Goal: Task Accomplishment & Management: Complete application form

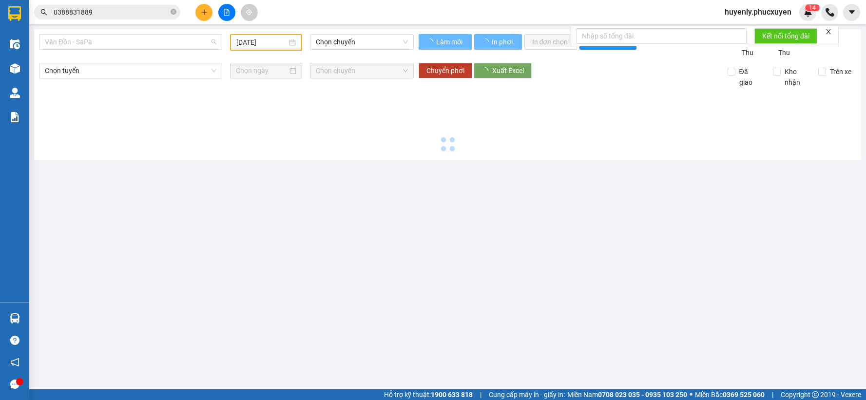
type input "[DATE]"
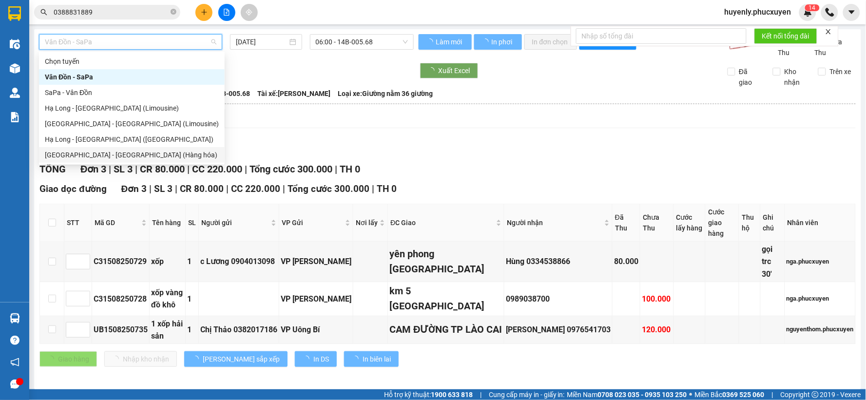
click at [117, 156] on div "Hà Nội - Hạ Long (Hàng hóa)" at bounding box center [132, 155] width 174 height 11
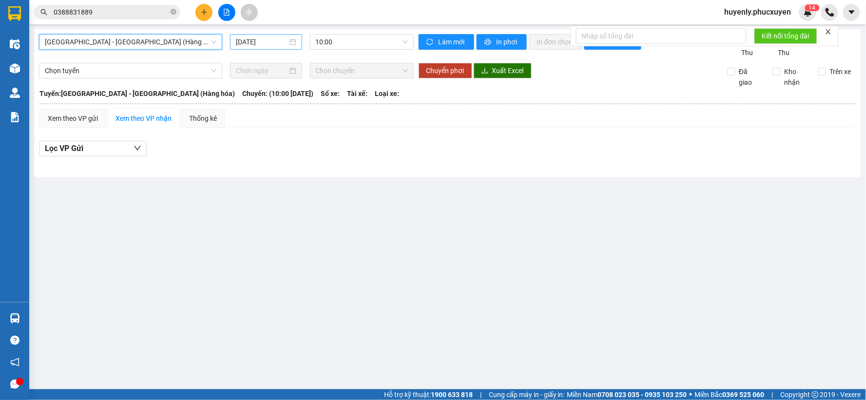
click at [267, 41] on input "15/08/2025" at bounding box center [261, 42] width 51 height 11
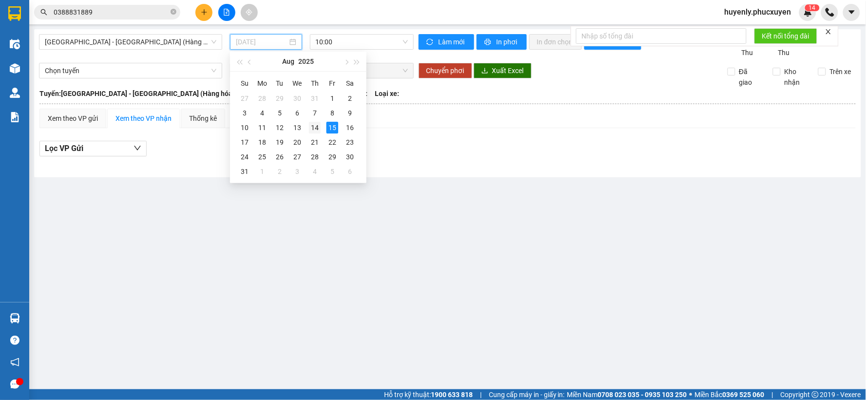
click at [315, 125] on div "14" at bounding box center [315, 128] width 12 height 12
type input "14/08/2025"
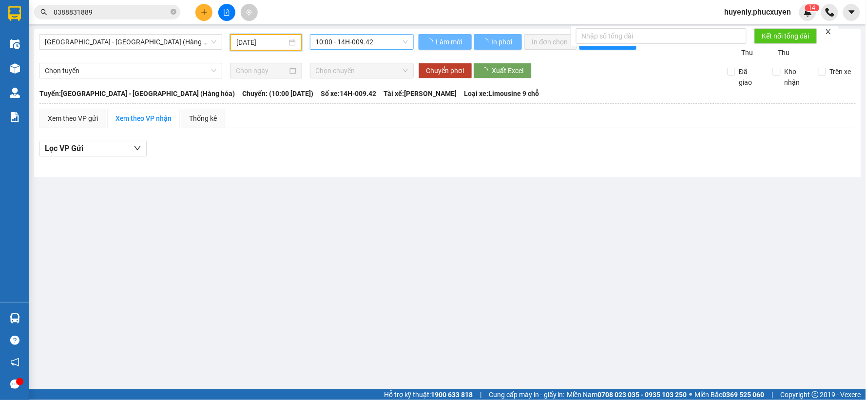
click at [362, 46] on span "10:00 - 14H-009.42" at bounding box center [362, 42] width 92 height 15
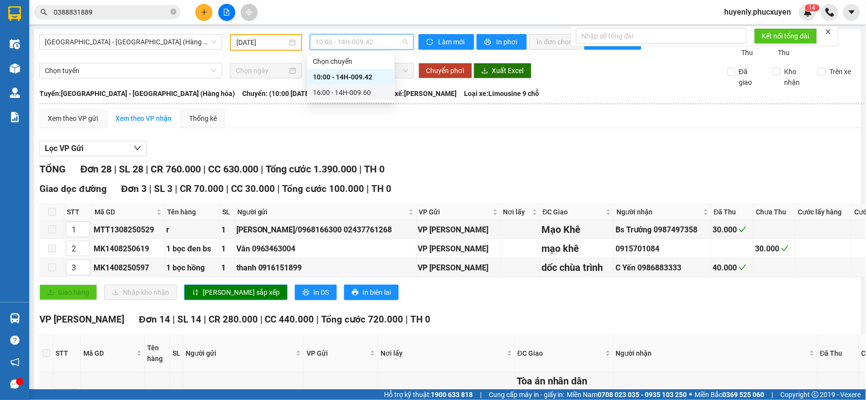
click at [371, 95] on div "16:00 - 14H-009.60" at bounding box center [351, 92] width 76 height 11
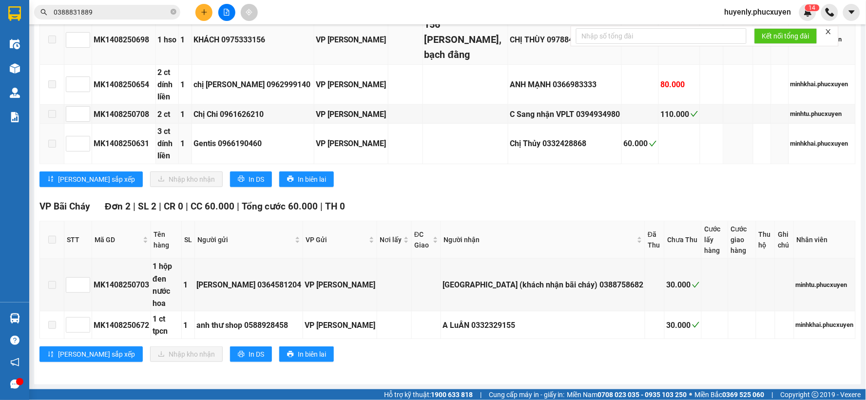
scroll to position [1317, 0]
drag, startPoint x: 859, startPoint y: 330, endPoint x: 866, endPoint y: 29, distance: 300.9
click at [866, 29] on main "Hà Nội - Hạ Long (Hàng hóa) 14/08/2025 16:00 - 14H-009.60 Làm mới In phơi In đơ…" at bounding box center [433, 195] width 866 height 390
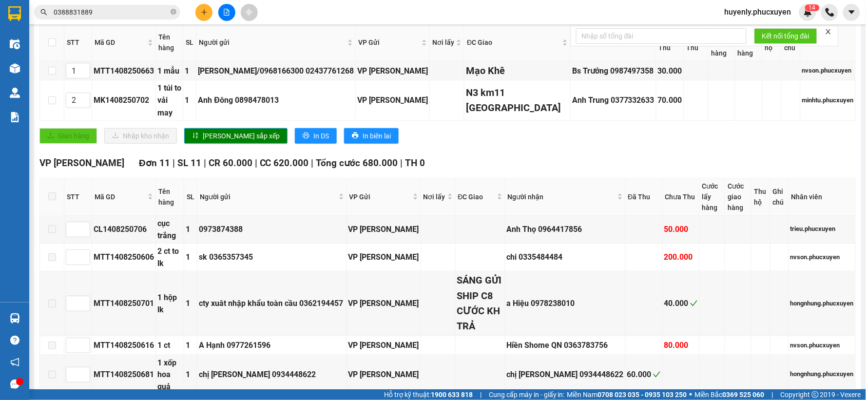
scroll to position [0, 0]
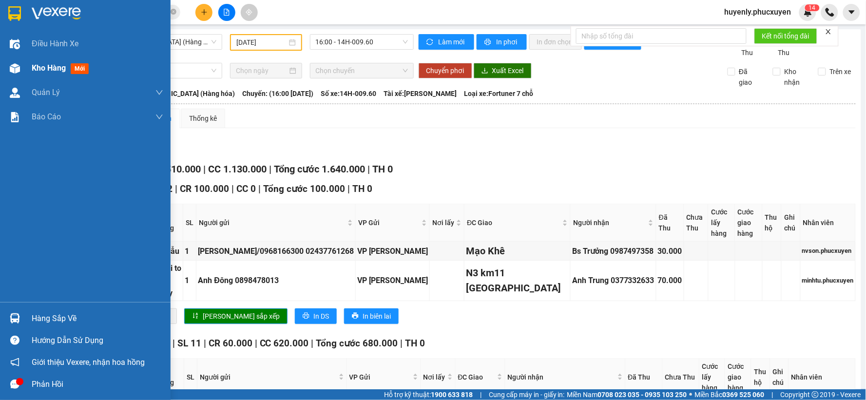
click at [39, 64] on span "Kho hàng" at bounding box center [49, 67] width 34 height 9
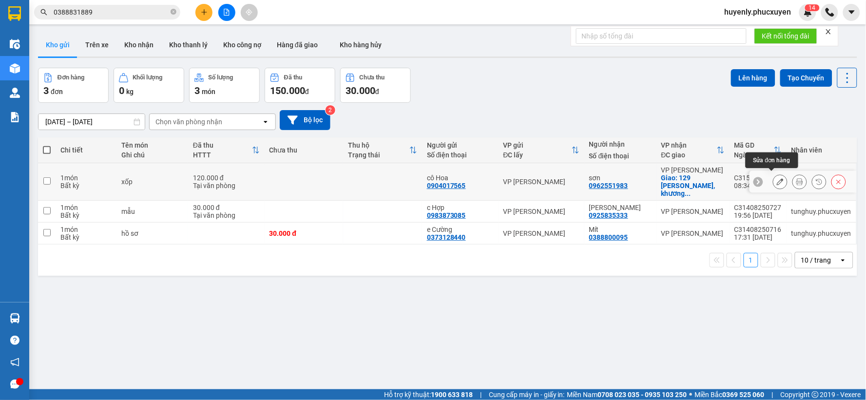
click at [776, 176] on button at bounding box center [781, 182] width 14 height 17
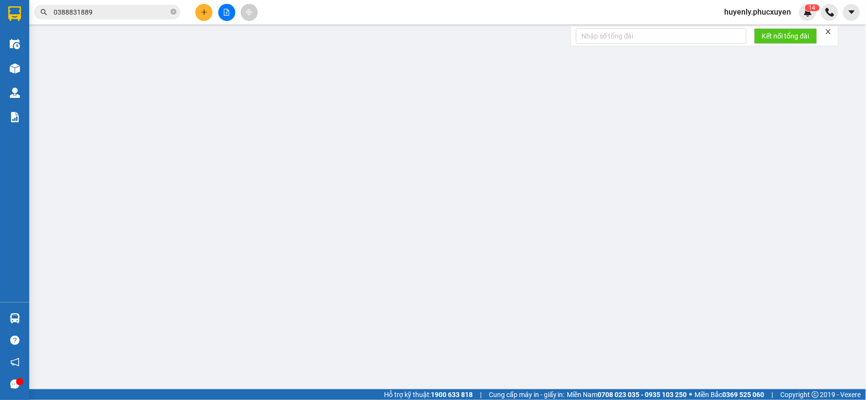
type input "0904017565"
type input "cô Hoa"
type input "0962551983"
type input "sơn"
checkbox input "true"
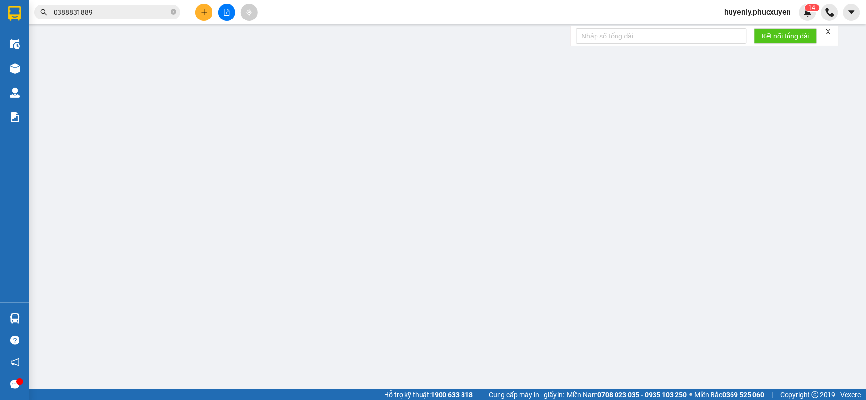
type input "129 Hoàng Văn Thái, khương trung"
type input "120.000"
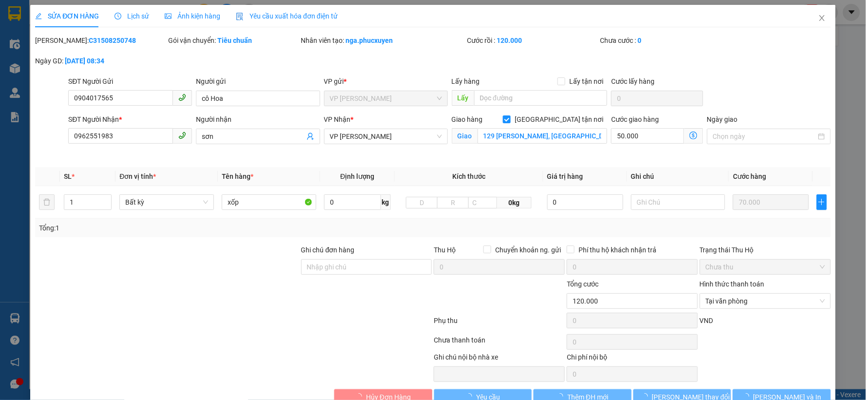
click at [690, 138] on icon "dollar-circle" at bounding box center [694, 136] width 8 height 8
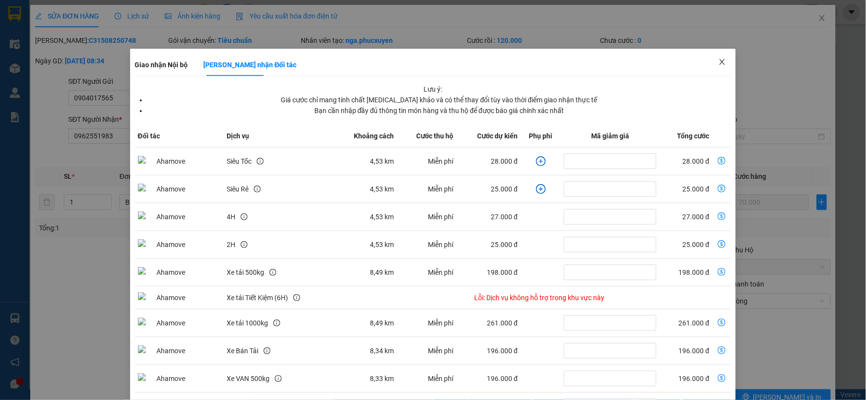
click at [713, 70] on span "Close" at bounding box center [722, 62] width 27 height 27
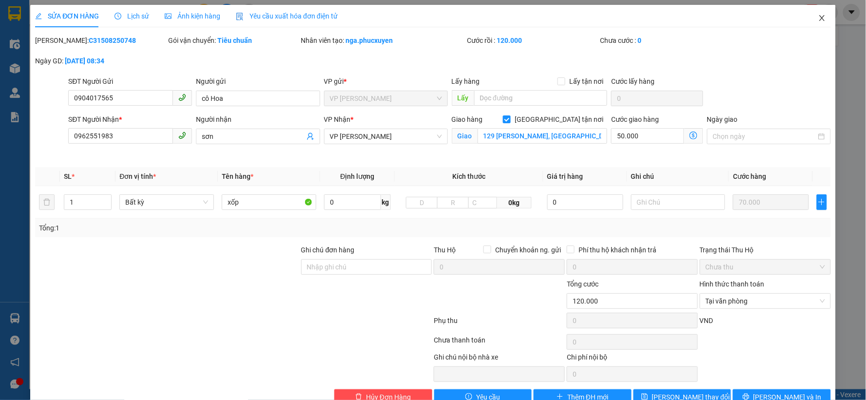
click at [819, 26] on span "Close" at bounding box center [822, 18] width 27 height 27
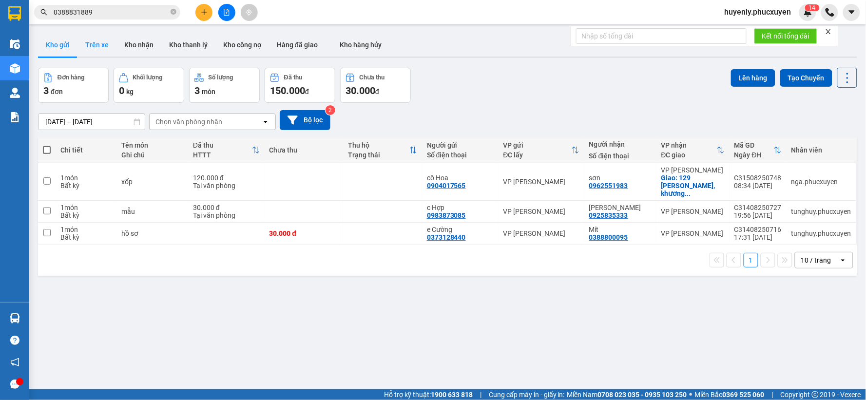
click at [93, 44] on button "Trên xe" at bounding box center [97, 44] width 39 height 23
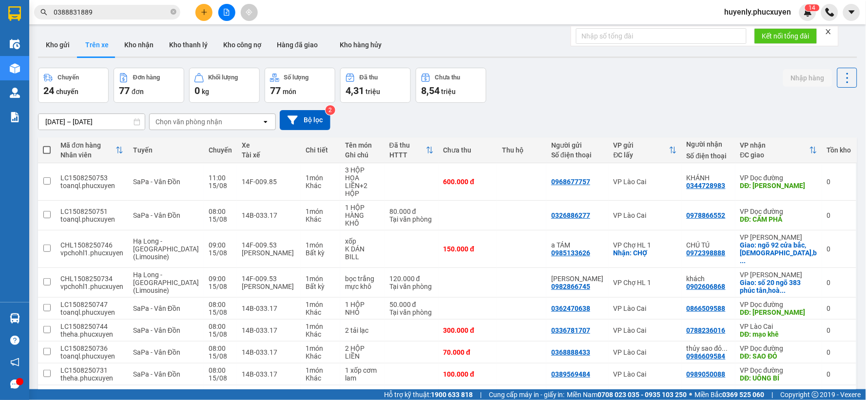
click at [205, 7] on button at bounding box center [203, 12] width 17 height 17
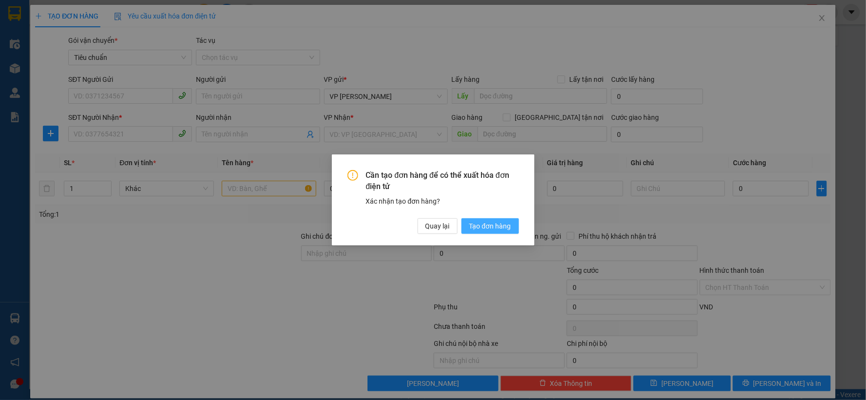
drag, startPoint x: 473, startPoint y: 223, endPoint x: 133, endPoint y: 103, distance: 361.0
click at [471, 223] on span "Tạo đơn hàng" at bounding box center [490, 226] width 42 height 11
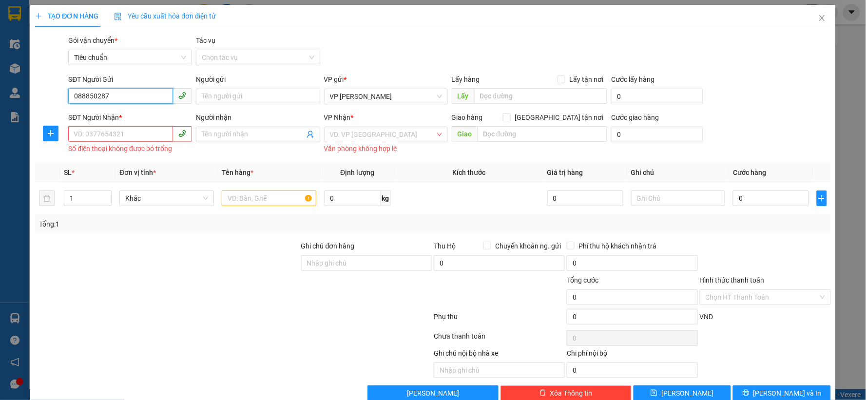
type input "0888502877"
click at [137, 122] on div "0888502877 - C Thu" at bounding box center [129, 116] width 123 height 16
type input "C Thu"
type input "0888502877"
click at [135, 136] on input "SĐT Người Nhận *" at bounding box center [120, 134] width 105 height 16
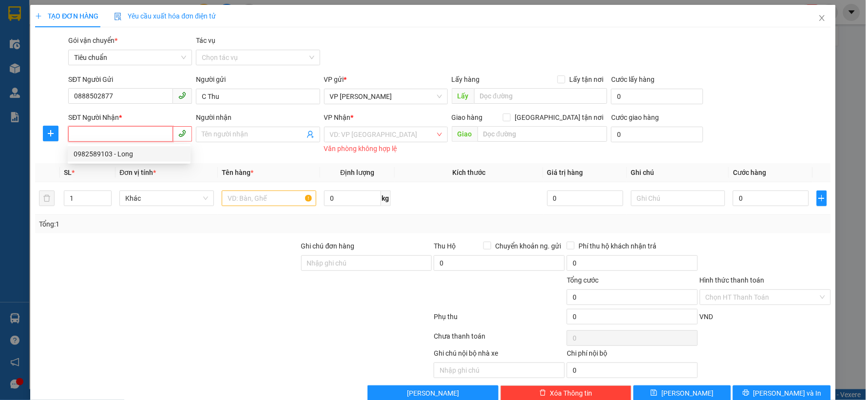
click at [140, 149] on div "0982589103 - Long" at bounding box center [129, 154] width 111 height 11
type input "0982589103"
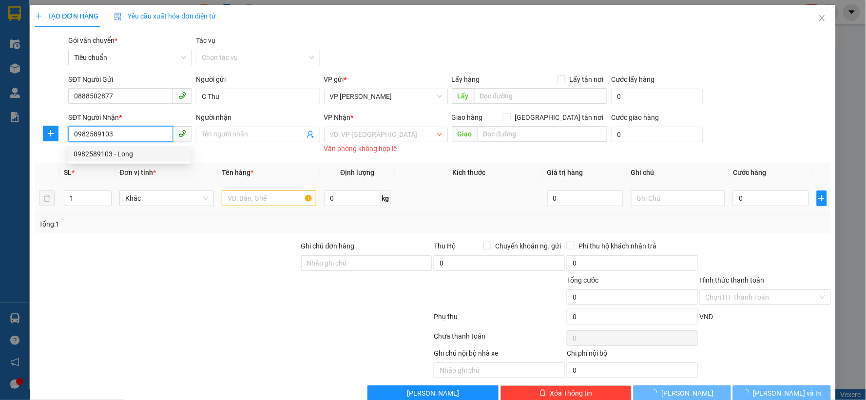
type input "Long"
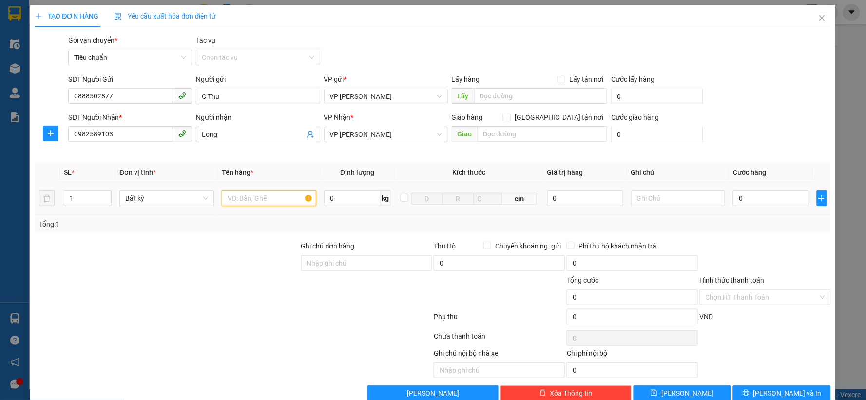
click at [252, 195] on input "text" at bounding box center [269, 199] width 95 height 16
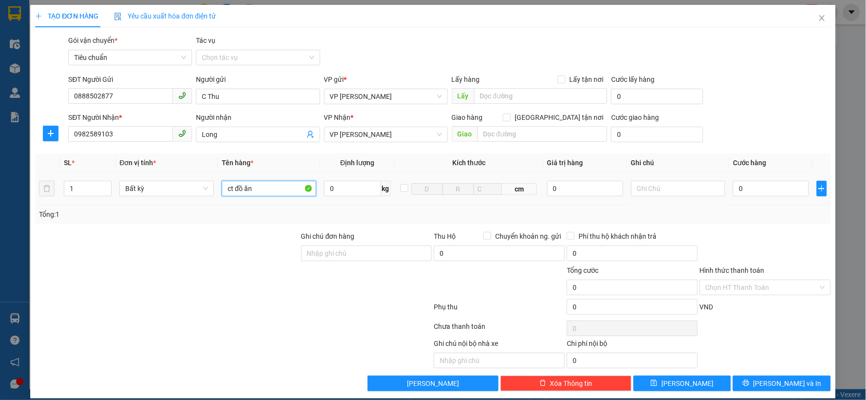
type input "ct đồ ăn"
click at [754, 196] on input "0" at bounding box center [771, 189] width 76 height 16
type input "4"
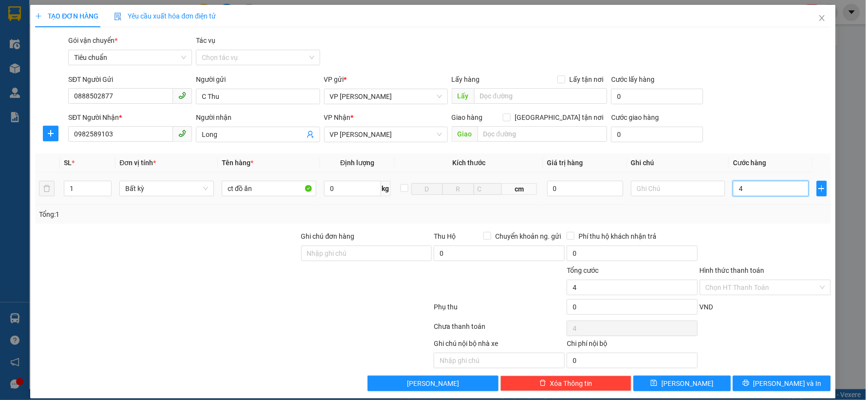
type input "40"
type input "40.000"
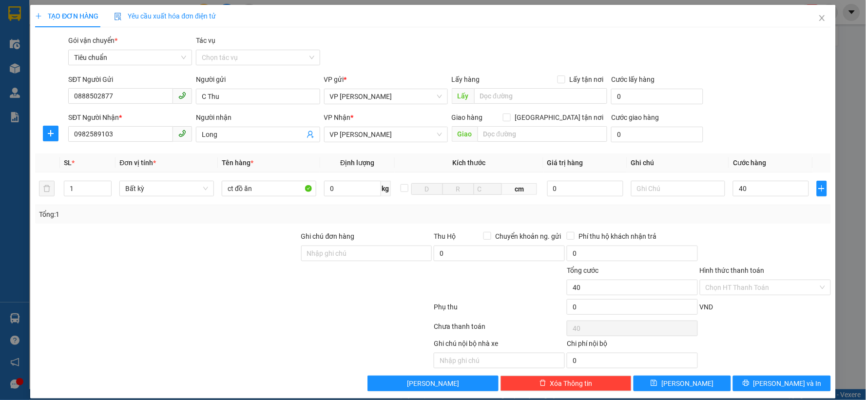
type input "40.000"
click at [752, 145] on div "SĐT Người Nhận * 0982589103 Người nhận Long VP Nhận * VP Dương Đình Nghệ Giao h…" at bounding box center [449, 129] width 766 height 34
click at [308, 136] on icon "user-add" at bounding box center [311, 135] width 8 height 8
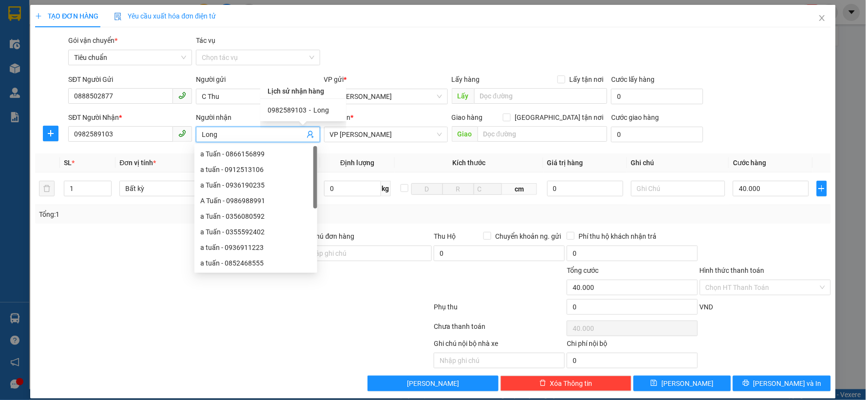
click at [429, 38] on div "Gói vận chuyển * Tiêu chuẩn Tác vụ Chọn tác vụ" at bounding box center [449, 52] width 766 height 34
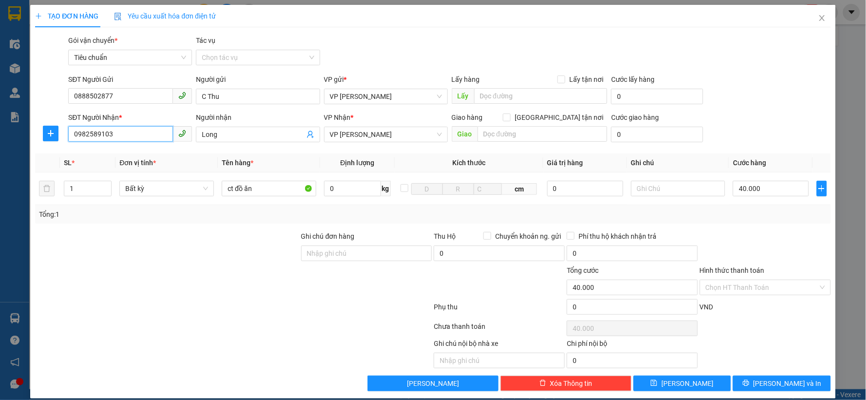
click at [145, 131] on input "0982589103" at bounding box center [120, 134] width 105 height 16
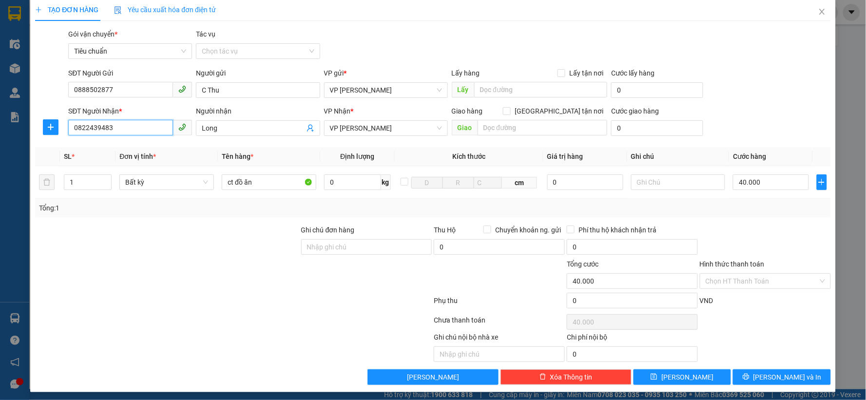
scroll to position [10, 0]
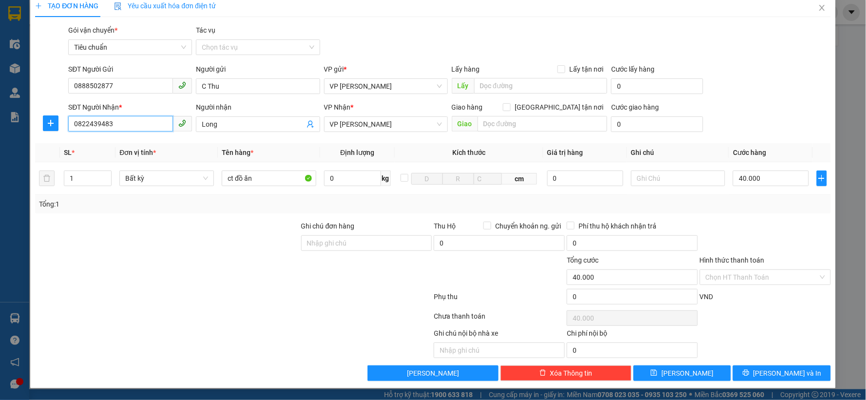
type input "0822439483"
click at [746, 268] on div "Hình thức thanh toán" at bounding box center [765, 262] width 131 height 15
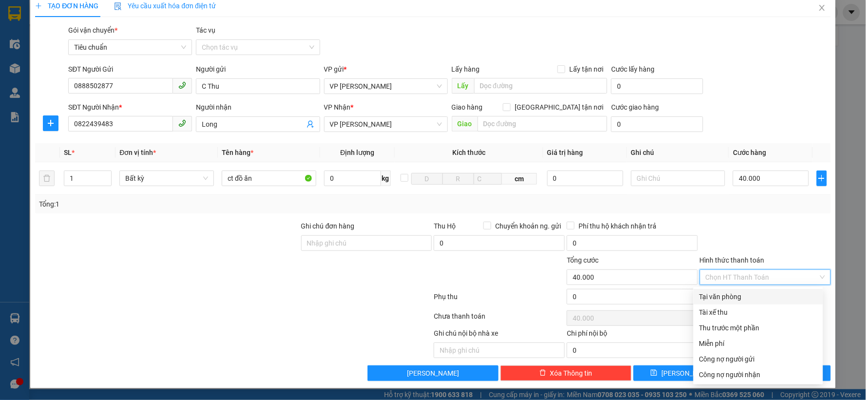
click at [744, 274] on input "Hình thức thanh toán" at bounding box center [762, 277] width 113 height 15
click at [726, 292] on div "Tại văn phòng" at bounding box center [759, 297] width 118 height 11
type input "0"
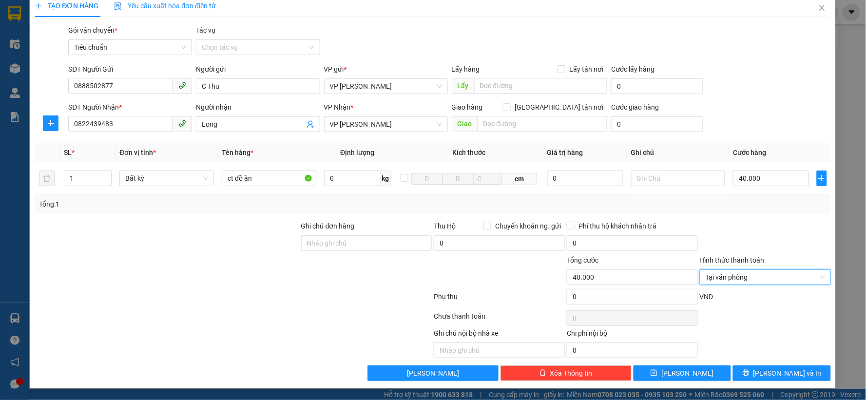
click at [741, 233] on div at bounding box center [765, 238] width 133 height 34
click at [764, 370] on button "Lưu và In" at bounding box center [782, 374] width 98 height 16
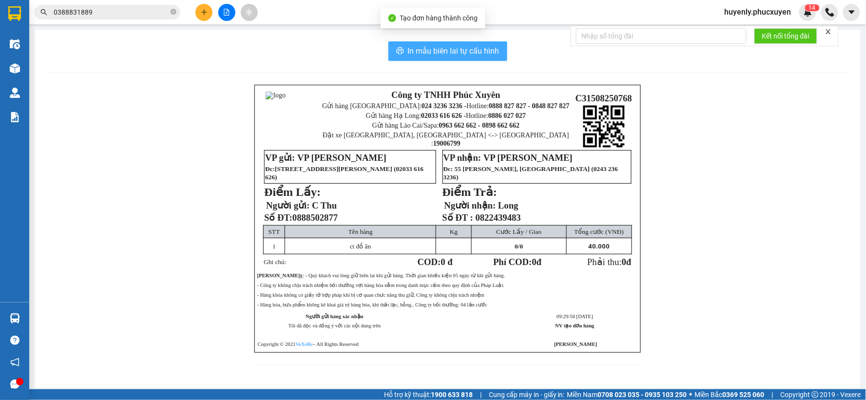
click at [428, 50] on span "In mẫu biên lai tự cấu hình" at bounding box center [454, 51] width 92 height 12
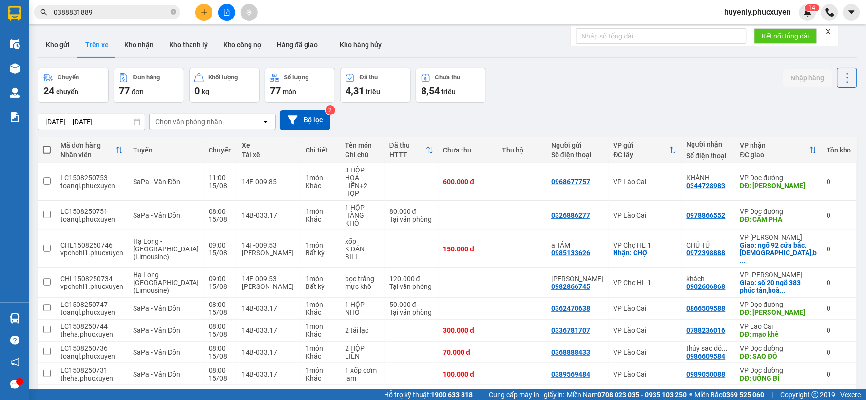
click at [552, 78] on div "Chuyến 24 chuyến Đơn hàng 77 đơn Khối lượng 0 kg Số lượng 77 món Đã thu 4,31 tr…" at bounding box center [448, 85] width 820 height 35
click at [57, 41] on button "Kho gửi" at bounding box center [57, 44] width 39 height 23
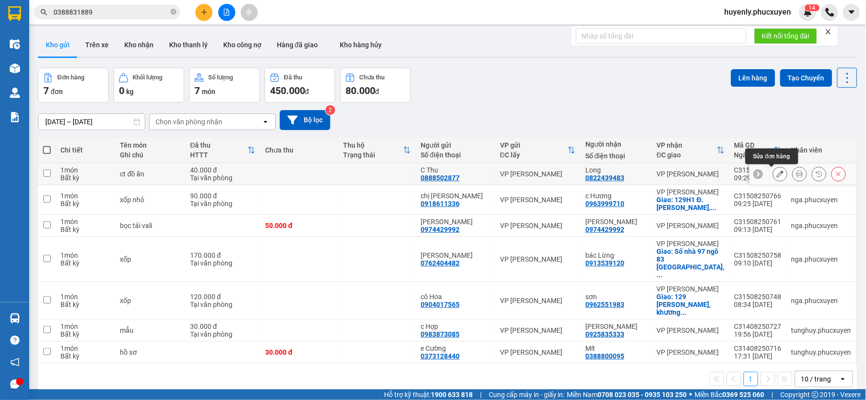
click at [777, 175] on icon at bounding box center [780, 174] width 7 height 7
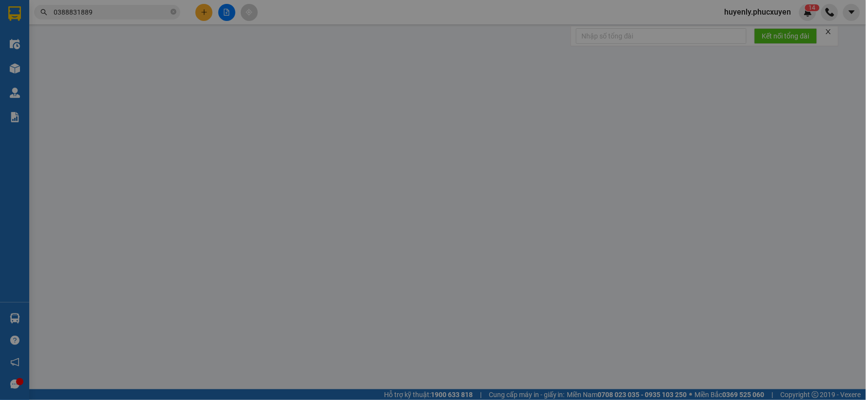
type input "0888502877"
type input "C Thu"
type input "0822439483"
type input "Long"
type input "40.000"
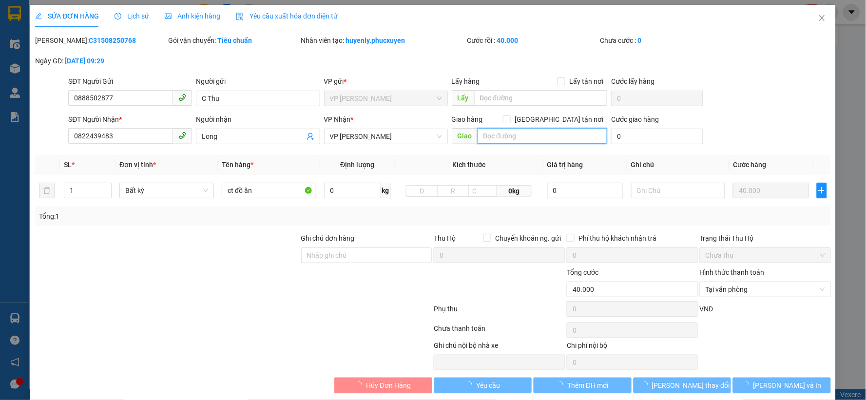
click at [556, 137] on input "text" at bounding box center [543, 136] width 130 height 16
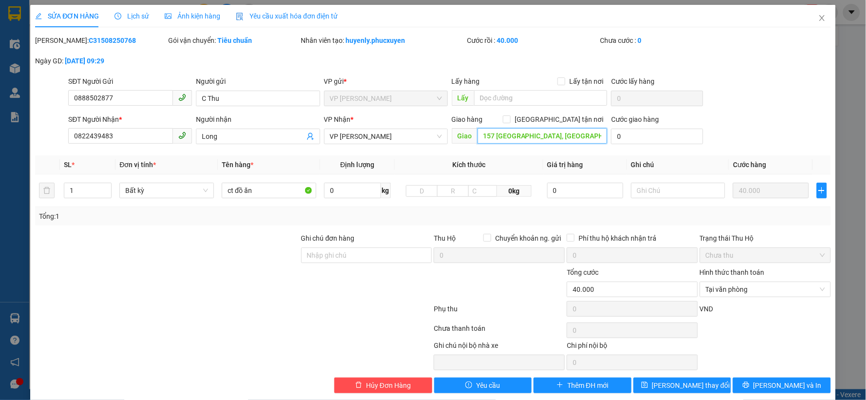
scroll to position [0, 35]
type input "số 27 ngõ 157 chùa Láng, Láng Thượng, Đống Đa"
click at [545, 117] on div "Giao hàng Giao tận nơi" at bounding box center [530, 119] width 156 height 11
drag, startPoint x: 544, startPoint y: 123, endPoint x: 559, endPoint y: 121, distance: 15.2
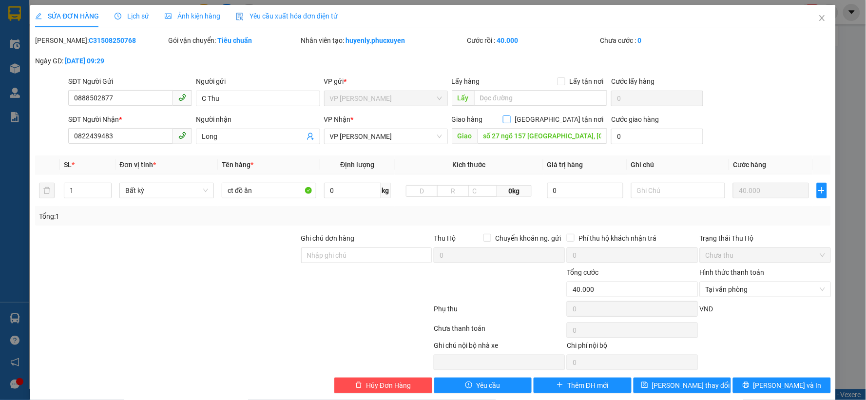
click at [548, 124] on div "Giao hàng Giao tận nơi" at bounding box center [530, 119] width 156 height 11
click at [546, 121] on div "Giao hàng Giao tận nơi" at bounding box center [530, 119] width 156 height 11
click at [510, 122] on input "Giao tận nơi" at bounding box center [506, 119] width 7 height 7
checkbox input "true"
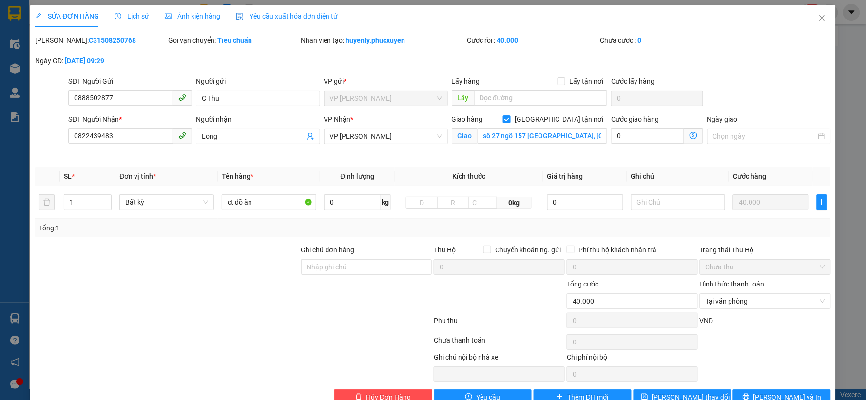
click at [690, 135] on icon "dollar-circle" at bounding box center [694, 136] width 8 height 8
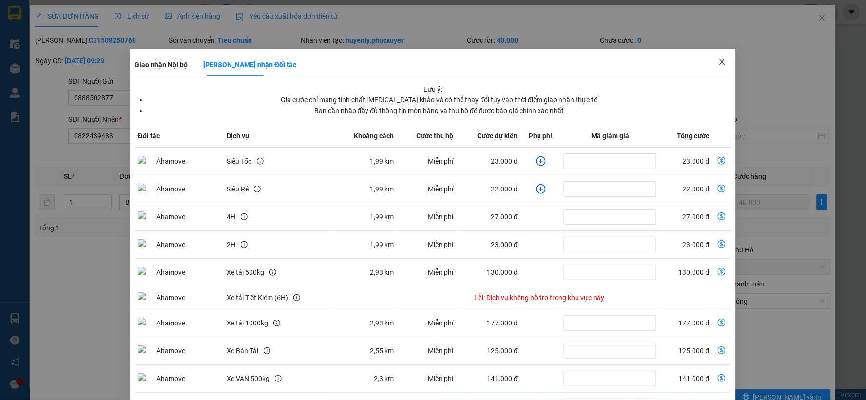
click at [715, 67] on span "Close" at bounding box center [722, 62] width 27 height 27
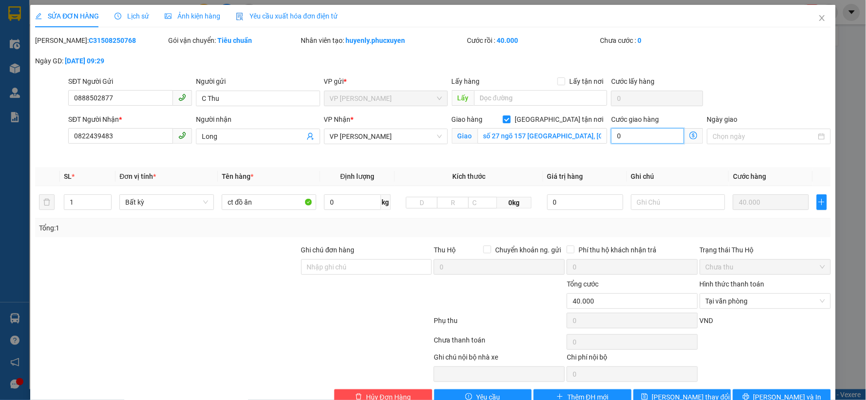
click at [656, 136] on input "0" at bounding box center [647, 136] width 73 height 16
type input "40.004"
type input "4"
type input "40.040"
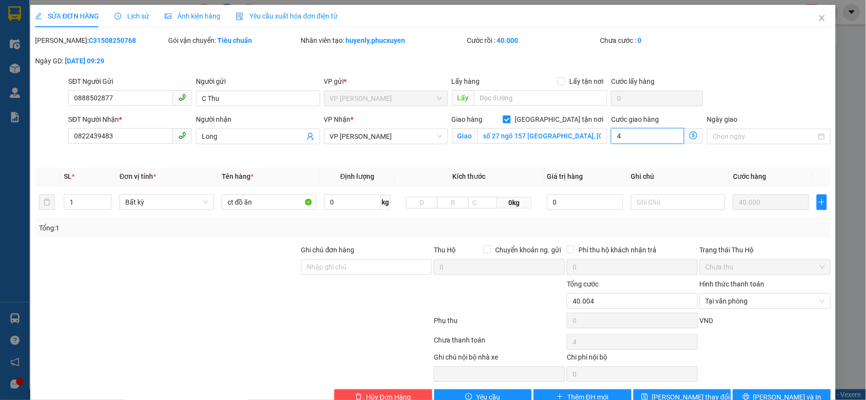
type input "40"
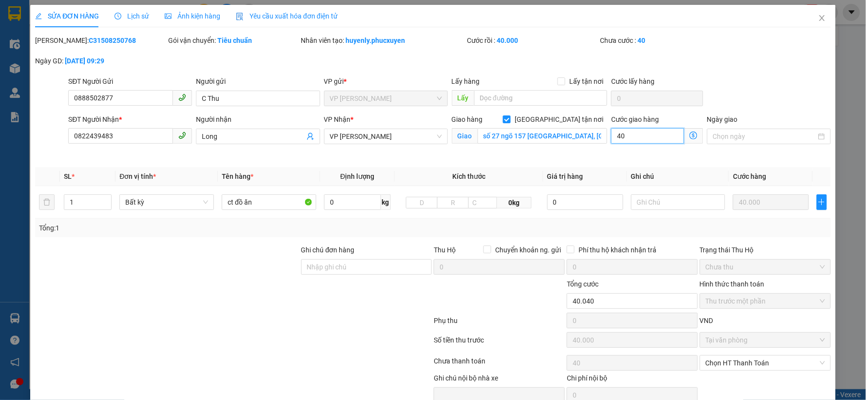
type input "40.000"
type input "80.000"
click at [724, 75] on div "Mã ĐH: C31508250768 Gói vận chuyển: Tiêu chuẩn Nhân viên tạo: huyenly.phucxuyen…" at bounding box center [433, 55] width 798 height 41
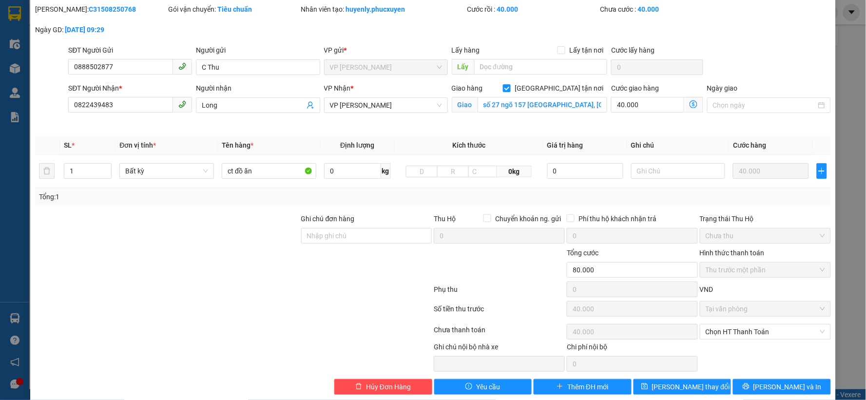
scroll to position [45, 0]
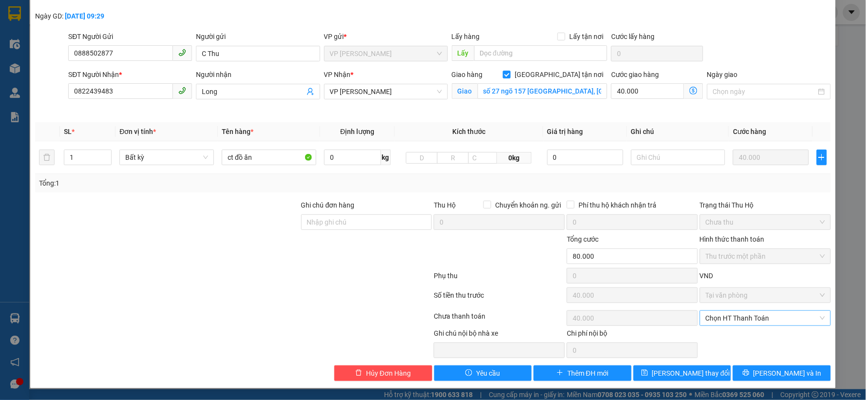
drag, startPoint x: 761, startPoint y: 313, endPoint x: 748, endPoint y: 324, distance: 17.4
click at [761, 313] on span "Chọn HT Thanh Toán" at bounding box center [765, 318] width 119 height 15
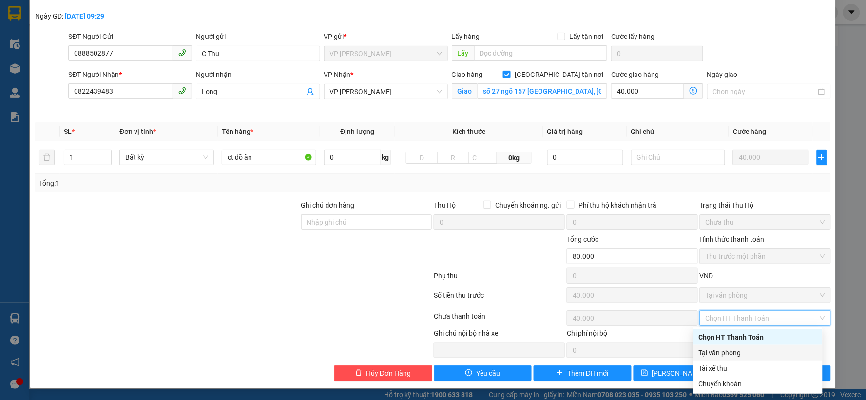
click at [726, 350] on div "Tại văn phòng" at bounding box center [758, 353] width 118 height 11
type input "0"
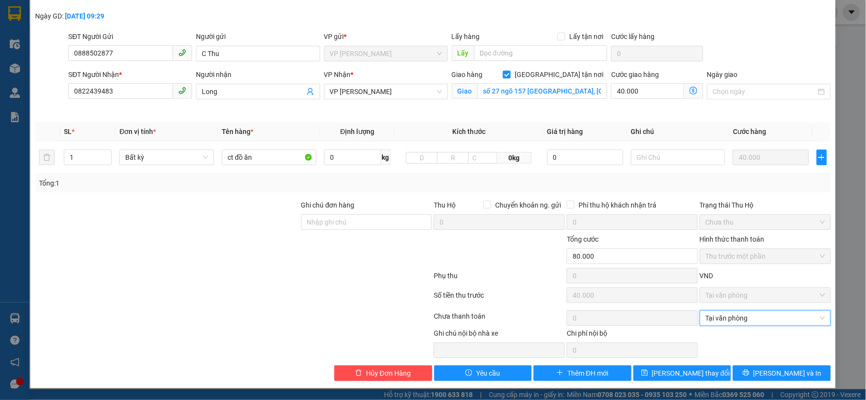
click at [695, 186] on div "Tổng: 1" at bounding box center [433, 183] width 788 height 11
click at [693, 376] on span "Lưu thay đổi" at bounding box center [691, 373] width 78 height 11
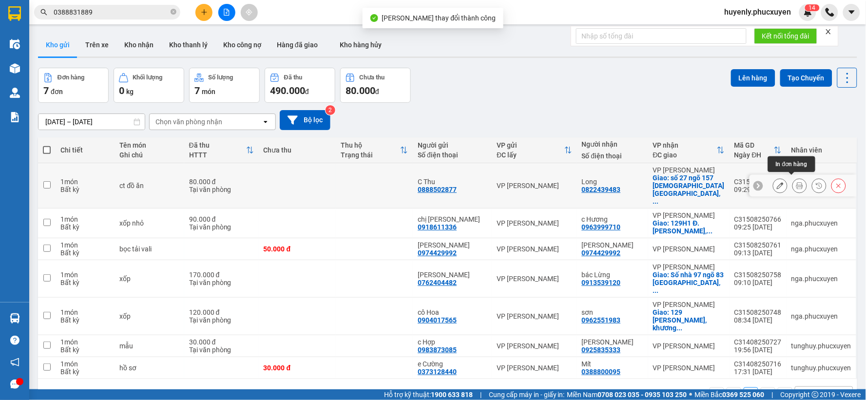
click at [793, 177] on button at bounding box center [800, 185] width 14 height 17
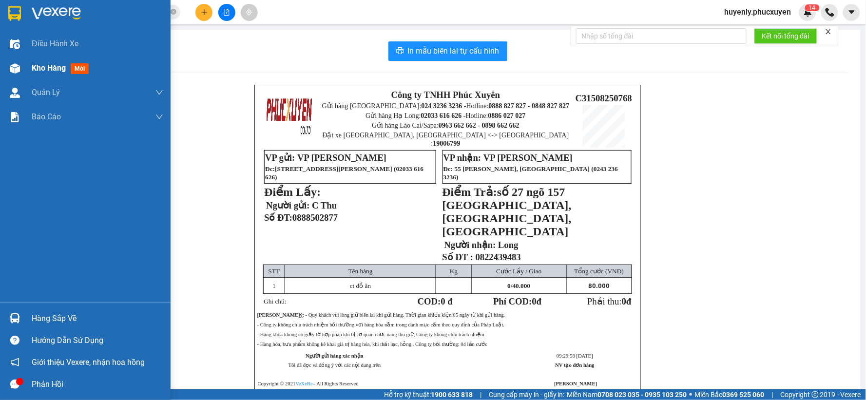
click at [34, 76] on div "Kho hàng mới" at bounding box center [98, 68] width 132 height 24
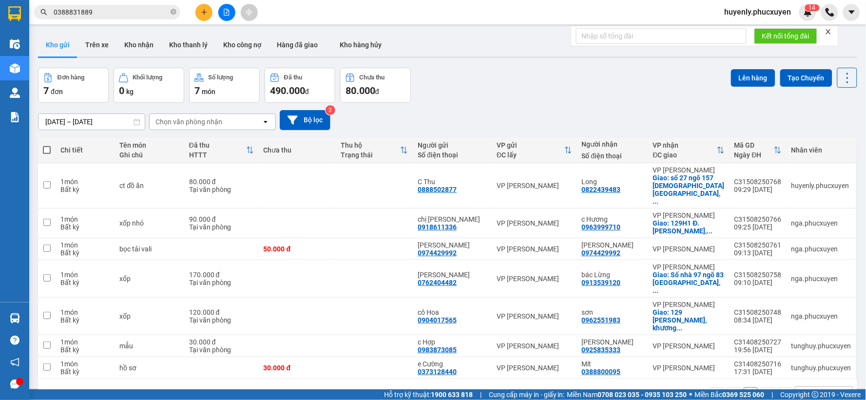
click at [222, 13] on button at bounding box center [226, 12] width 17 height 17
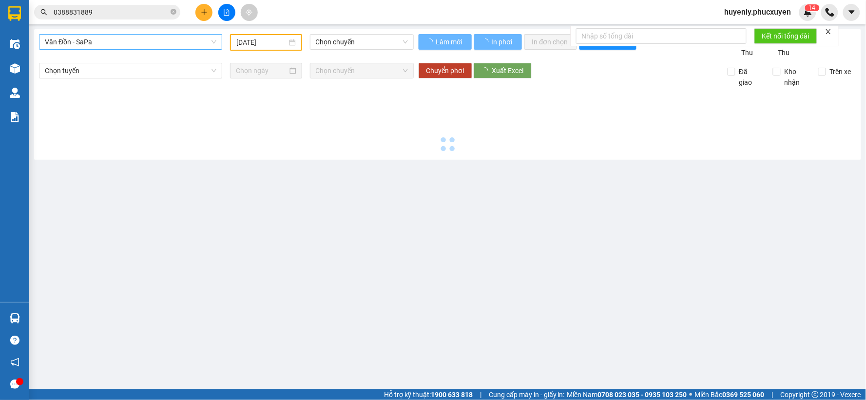
click at [137, 41] on span "Vân Đồn - SaPa" at bounding box center [131, 42] width 172 height 15
type input "15/08/2025"
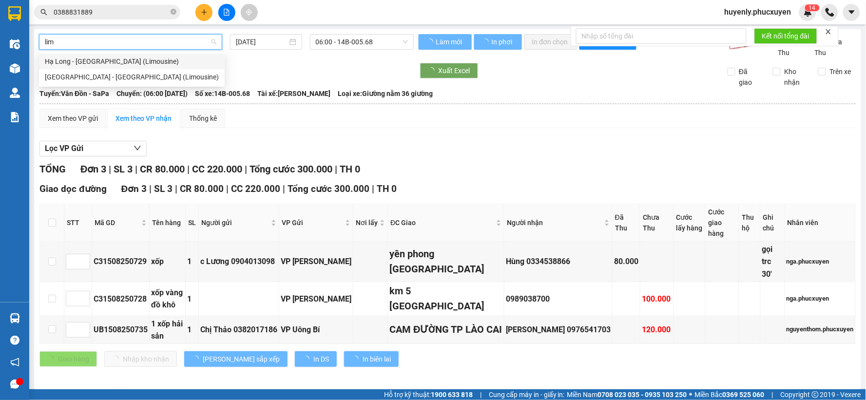
type input "limo"
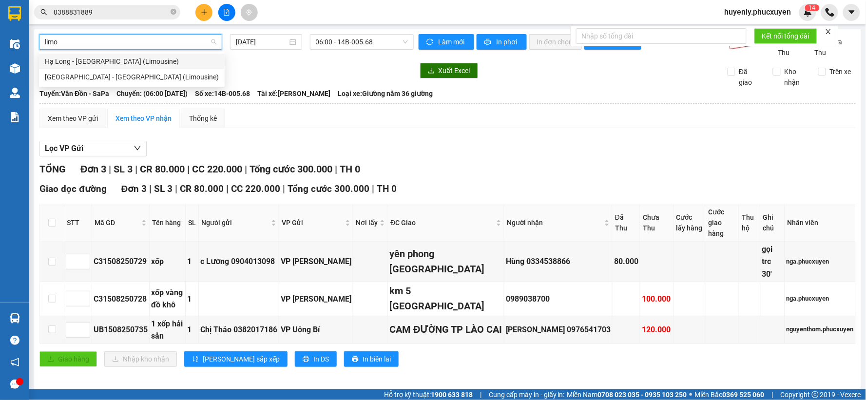
click at [138, 58] on div "Hạ Long - Hà Nội (Limousine)" at bounding box center [132, 61] width 174 height 11
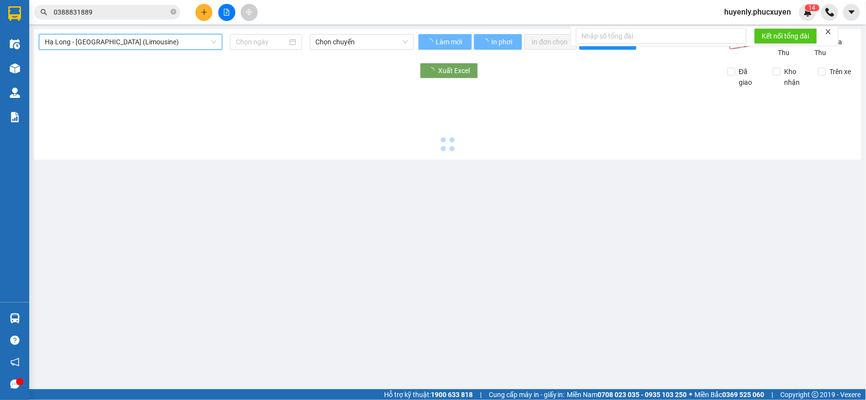
type input "15/08/2025"
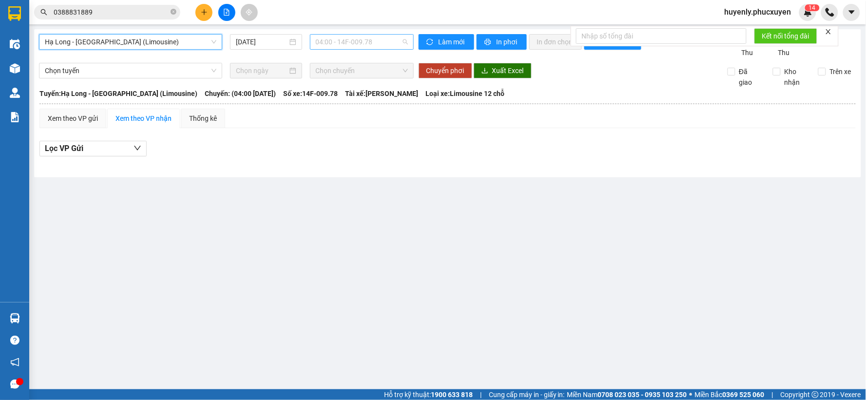
click at [351, 38] on span "04:00 - 14F-009.78" at bounding box center [362, 42] width 92 height 15
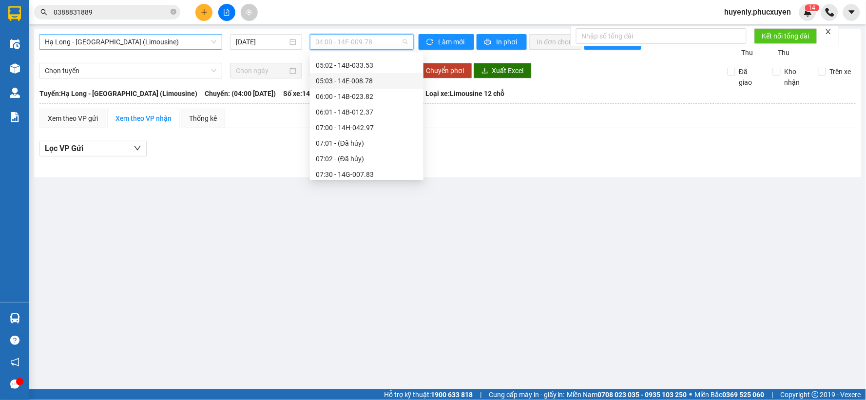
scroll to position [108, 0]
click at [376, 172] on div "08:00 - NEW14A-355.27" at bounding box center [367, 171] width 102 height 11
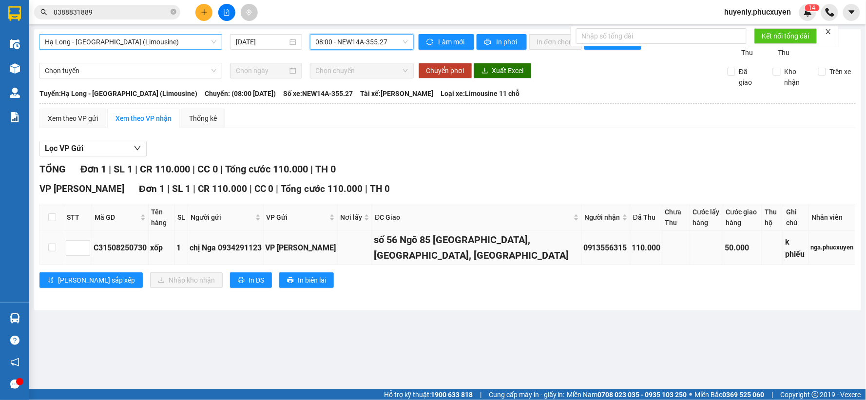
click at [122, 250] on div "C31508250730" at bounding box center [120, 248] width 53 height 12
copy div "C31508250730"
click at [144, 9] on input "0388831889" at bounding box center [111, 12] width 115 height 11
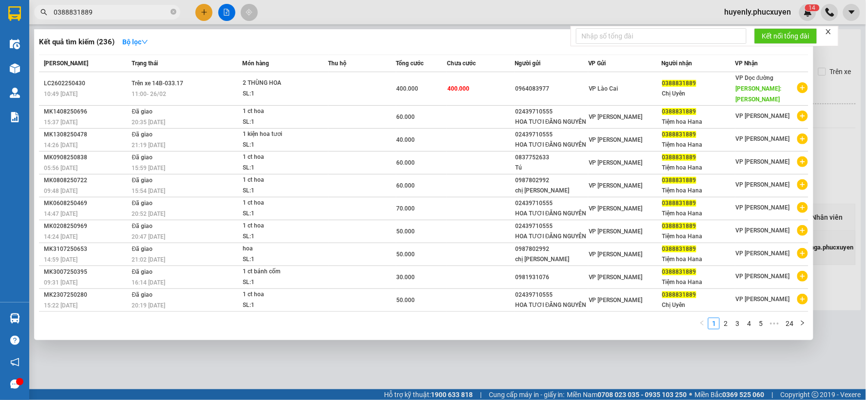
click at [144, 9] on input "0388831889" at bounding box center [111, 12] width 115 height 11
paste input "C31508250730"
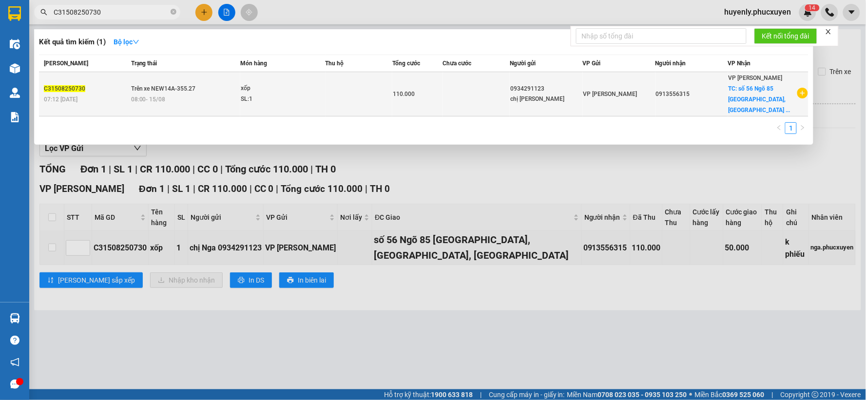
type input "C31508250730"
click at [482, 85] on td at bounding box center [476, 94] width 67 height 44
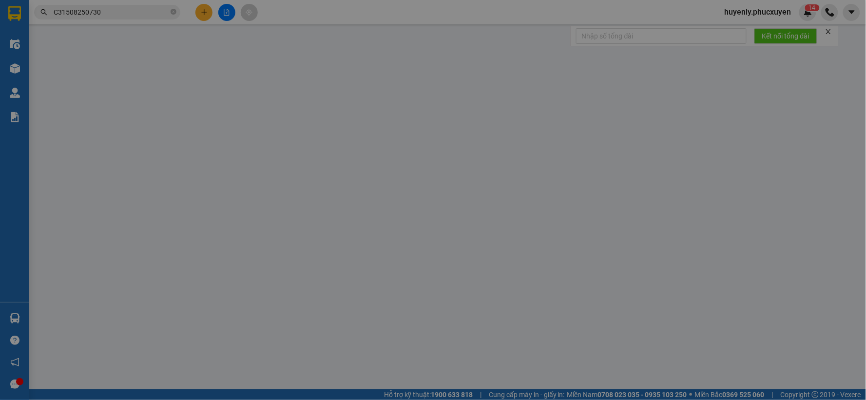
type input "0934291123"
type input "chị Nga"
type input "0913556315"
checkbox input "true"
type input "số 56 Ngõ 85 Hạ Đình, Hạ Đình, Thanh Xuân"
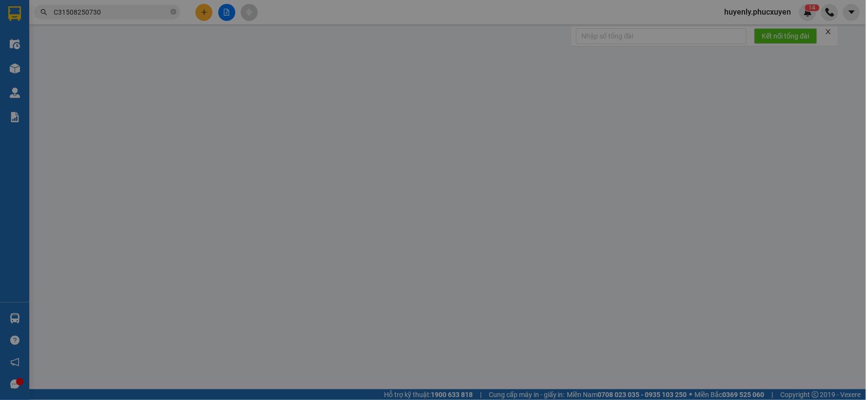
type input "110.000"
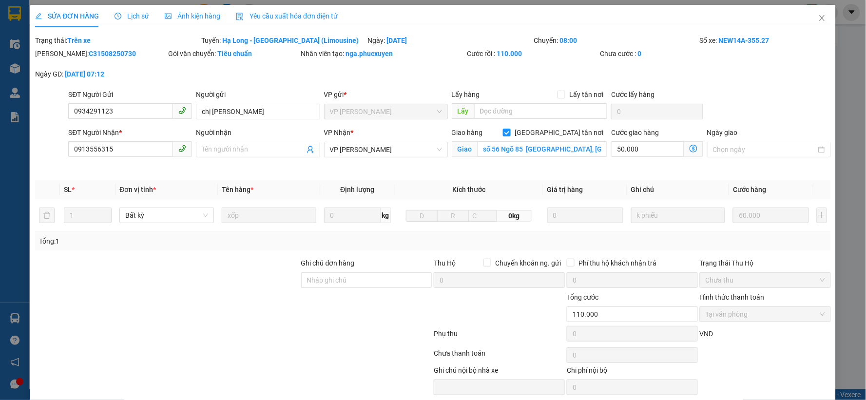
click at [690, 147] on icon "dollar-circle" at bounding box center [694, 149] width 8 height 8
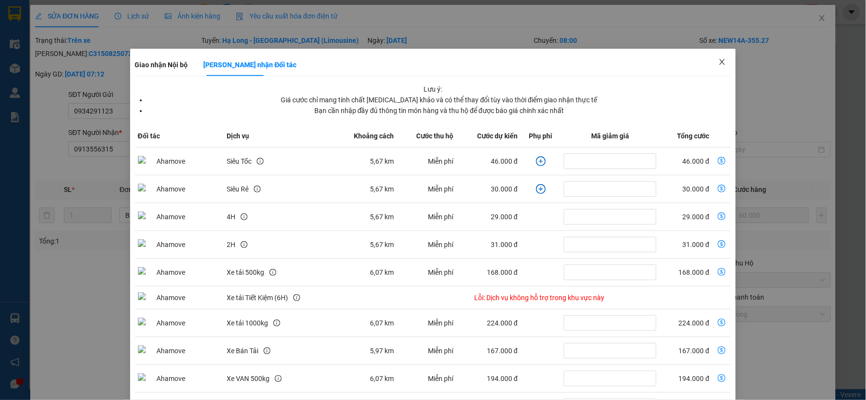
click at [724, 63] on span "Close" at bounding box center [722, 62] width 27 height 27
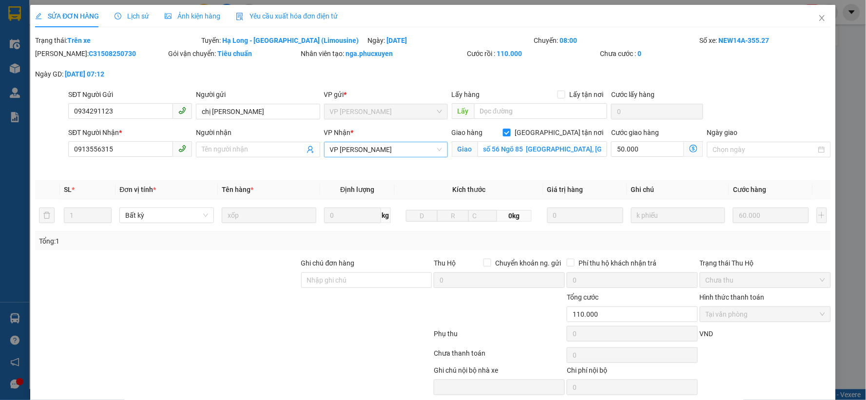
click at [375, 154] on span "[PERSON_NAME]" at bounding box center [386, 149] width 112 height 15
type input "minh"
drag, startPoint x: 378, startPoint y: 165, endPoint x: 617, endPoint y: 169, distance: 238.9
click at [379, 165] on div "VP Minh Khai" at bounding box center [382, 169] width 111 height 11
click at [690, 150] on icon "dollar-circle" at bounding box center [694, 149] width 8 height 8
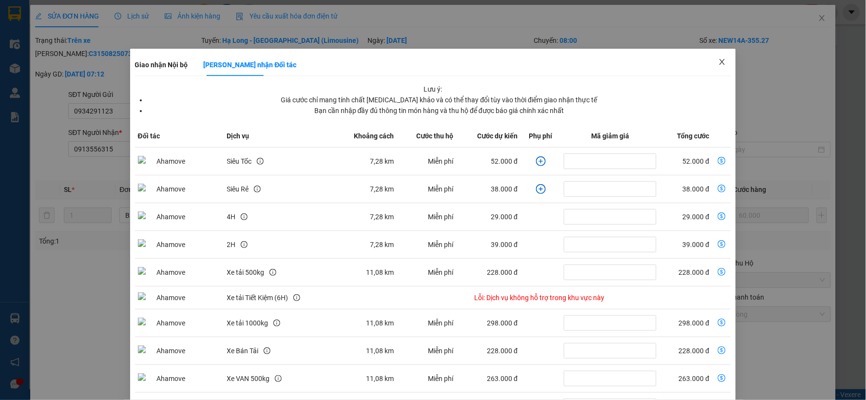
click at [722, 59] on span "Close" at bounding box center [722, 62] width 27 height 27
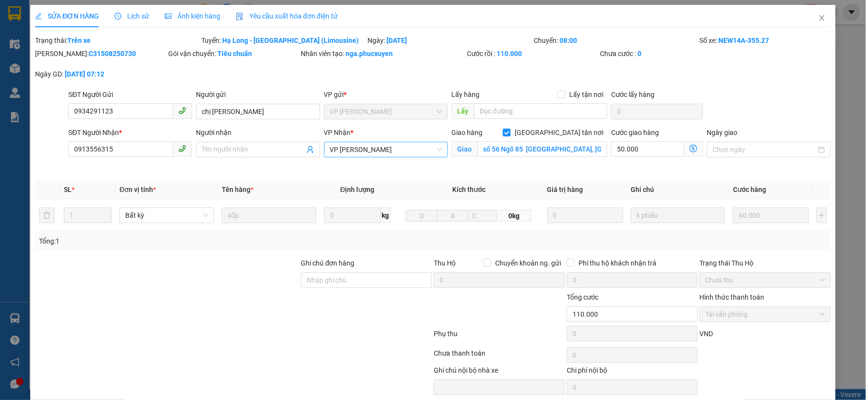
click at [391, 148] on span "VP Minh Khai" at bounding box center [386, 149] width 112 height 15
type input "dư"
drag, startPoint x: 381, startPoint y: 168, endPoint x: 656, endPoint y: 166, distance: 274.5
click at [382, 168] on div "[PERSON_NAME]" at bounding box center [382, 169] width 111 height 11
click at [690, 147] on icon "dollar-circle" at bounding box center [694, 149] width 8 height 8
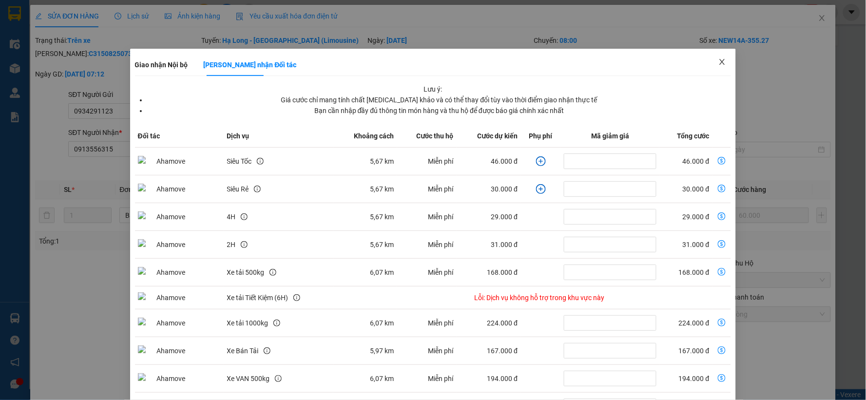
click at [722, 67] on span "Close" at bounding box center [722, 62] width 27 height 27
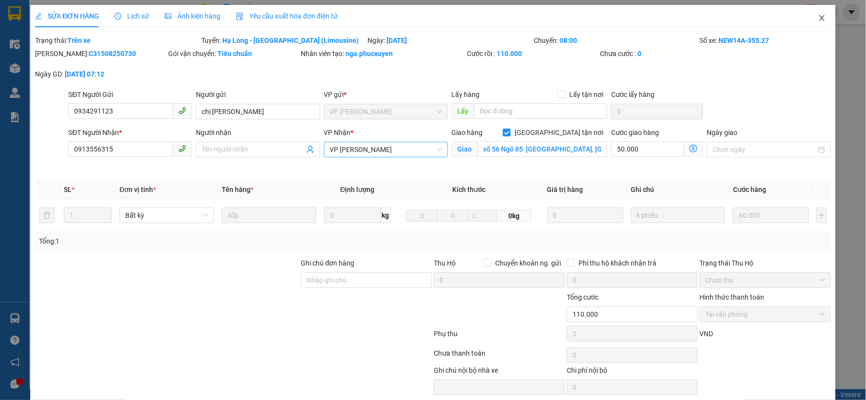
click at [814, 22] on span "Close" at bounding box center [822, 18] width 27 height 27
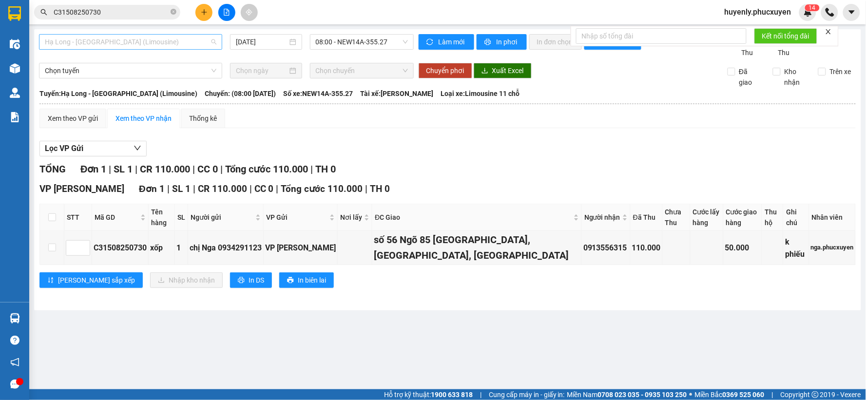
click at [134, 45] on span "Hạ Long - Hà Nội (Limousine)" at bounding box center [131, 42] width 172 height 15
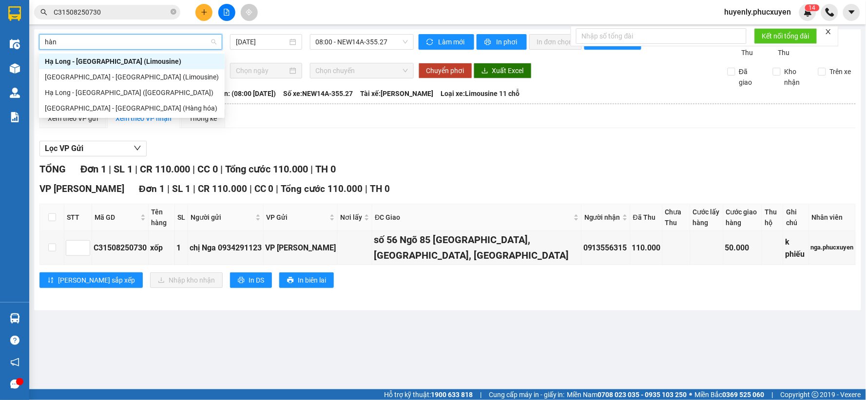
type input "hàng"
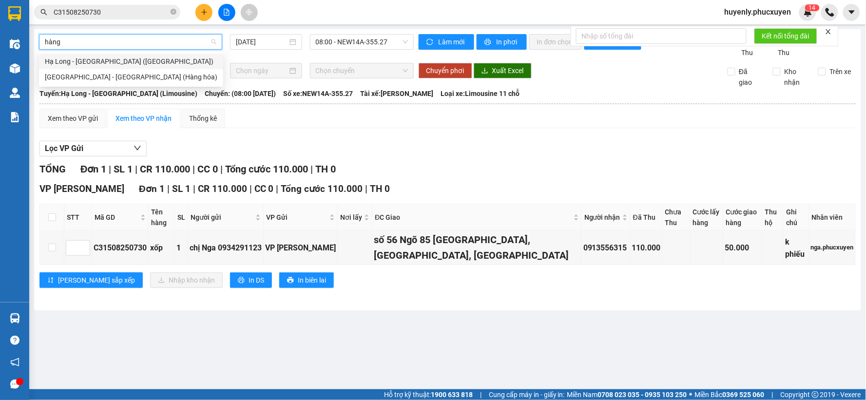
click at [147, 61] on div "Hạ Long - Hà Nội (Hàng hóa)" at bounding box center [131, 61] width 173 height 11
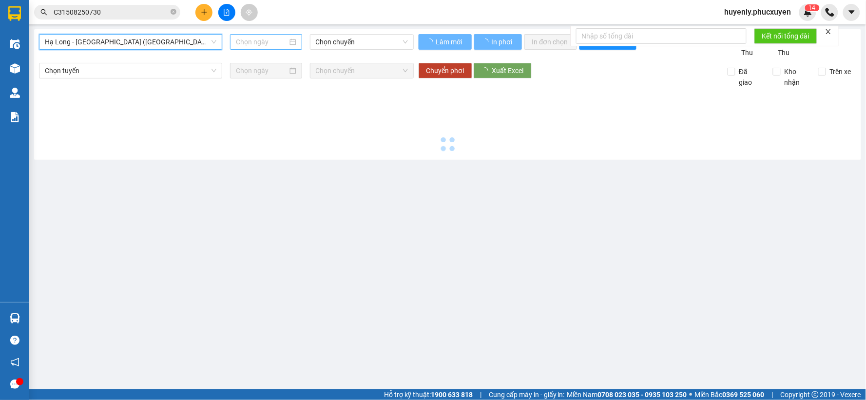
click at [249, 44] on input at bounding box center [261, 42] width 51 height 11
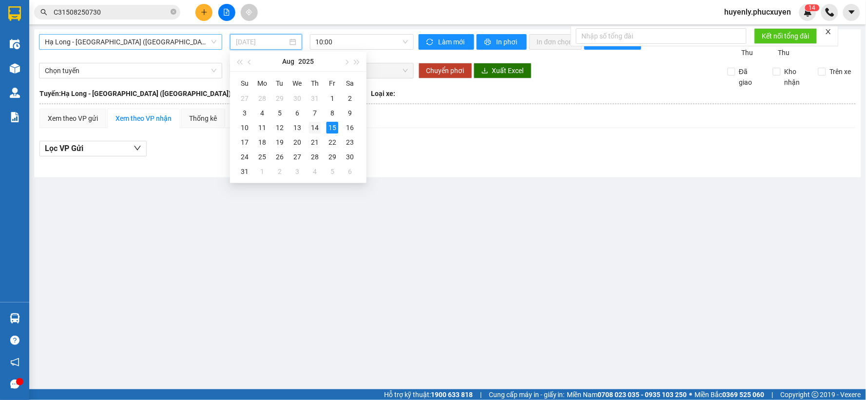
click at [319, 127] on div "14" at bounding box center [315, 128] width 12 height 12
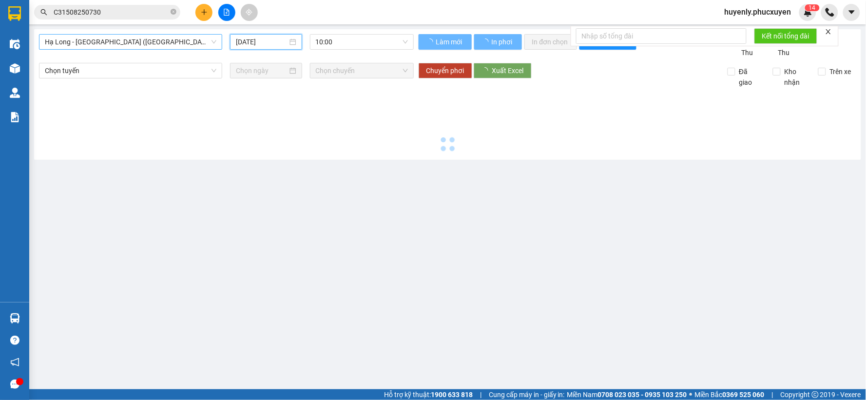
type input "14/08/2025"
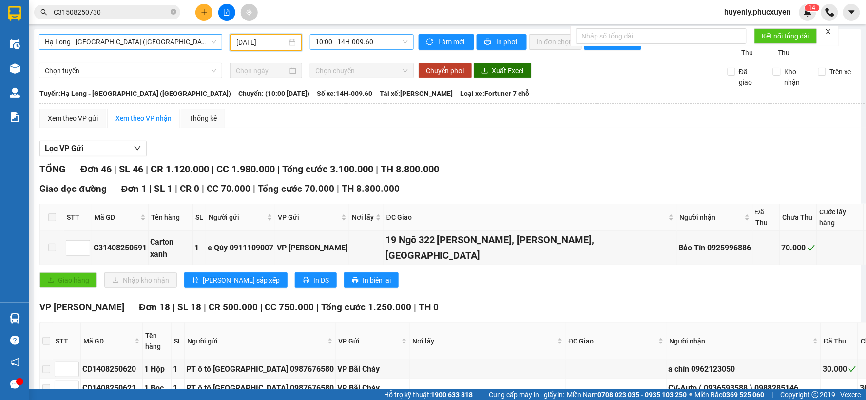
click at [353, 36] on span "10:00 - 14H-009.60" at bounding box center [362, 42] width 92 height 15
click at [486, 174] on div "TỔNG Đơn 46 | SL 46 | CR 1.120.000 | CC 1.980.000 | Tổng cước 3.100.000 | TH 8.…" at bounding box center [558, 169] width 1038 height 15
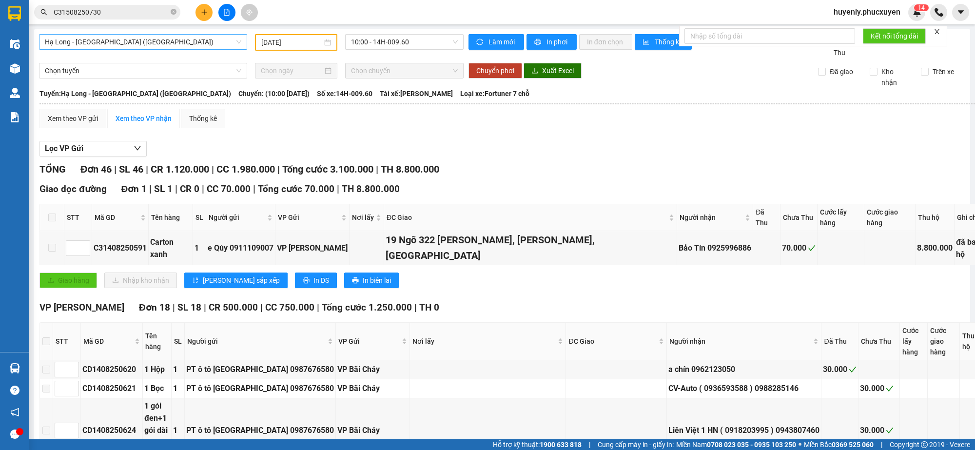
click at [120, 54] on div "Hạ Long - Hà Nội (Hàng hóa) 14/08/2025 10:00 - 14H-009.60" at bounding box center [251, 46] width 425 height 24
click at [138, 47] on span "Hạ Long - Hà Nội (Hàng hóa)" at bounding box center [143, 42] width 196 height 15
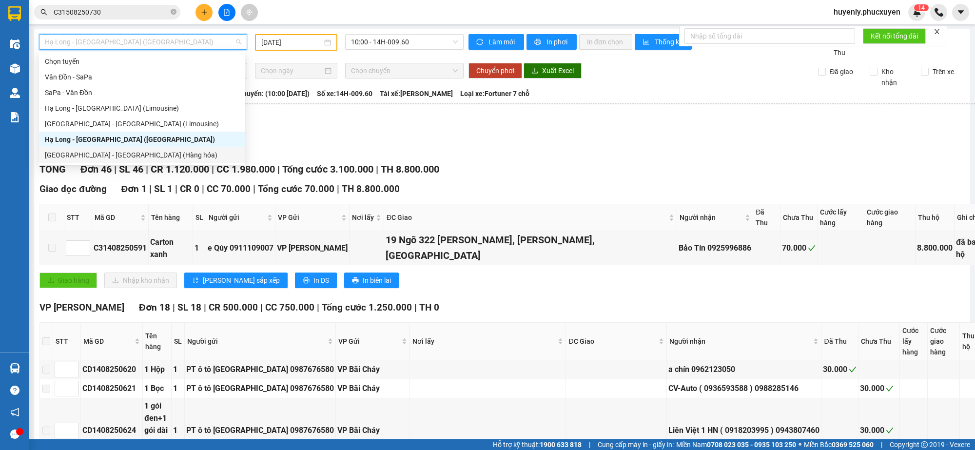
click at [137, 153] on div "Hà Nội - Hạ Long (Hàng hóa)" at bounding box center [142, 155] width 195 height 11
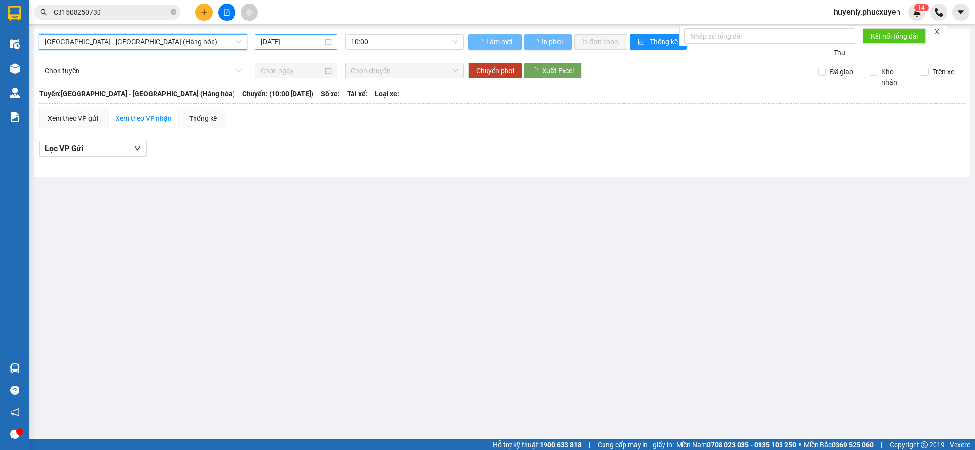
click at [275, 39] on input "15/08/2025" at bounding box center [292, 42] width 62 height 11
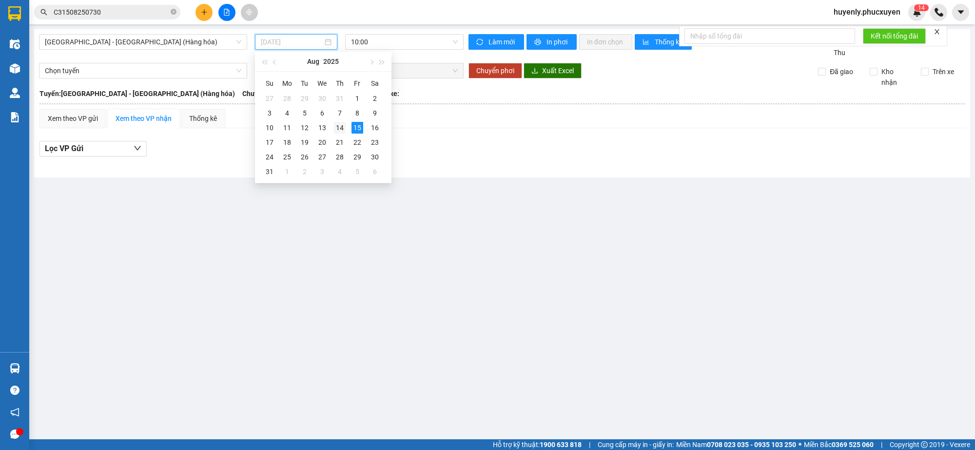
click at [342, 126] on div "14" at bounding box center [340, 128] width 12 height 12
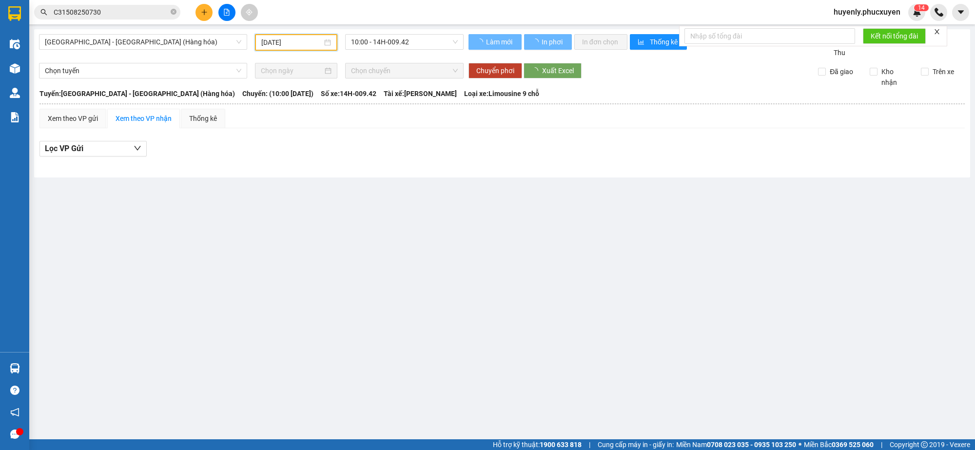
click at [400, 42] on span "10:00 - 14H-009.42" at bounding box center [404, 42] width 107 height 15
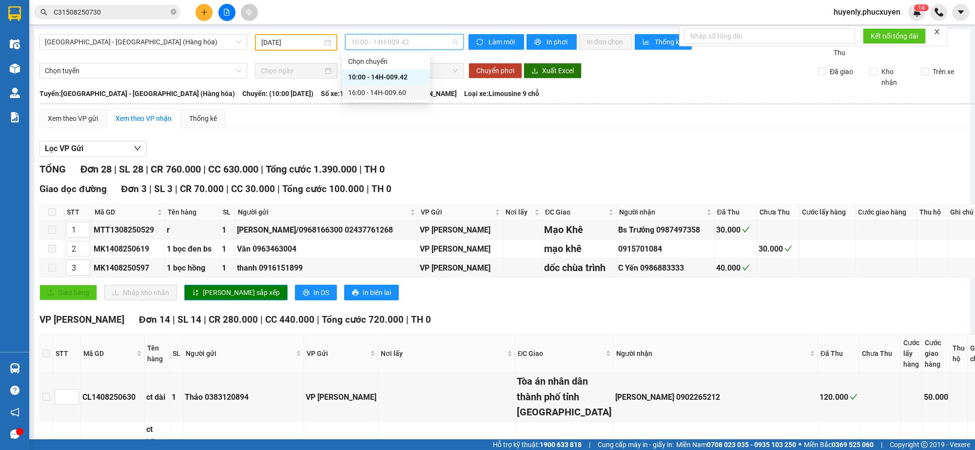
click at [405, 91] on div "16:00 - 14H-009.60" at bounding box center [386, 92] width 76 height 11
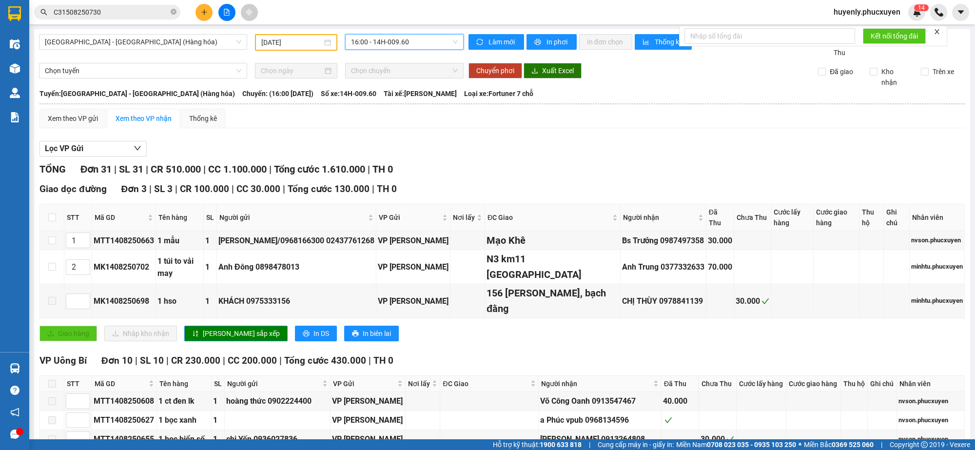
click at [281, 44] on input "14/08/2025" at bounding box center [291, 42] width 61 height 11
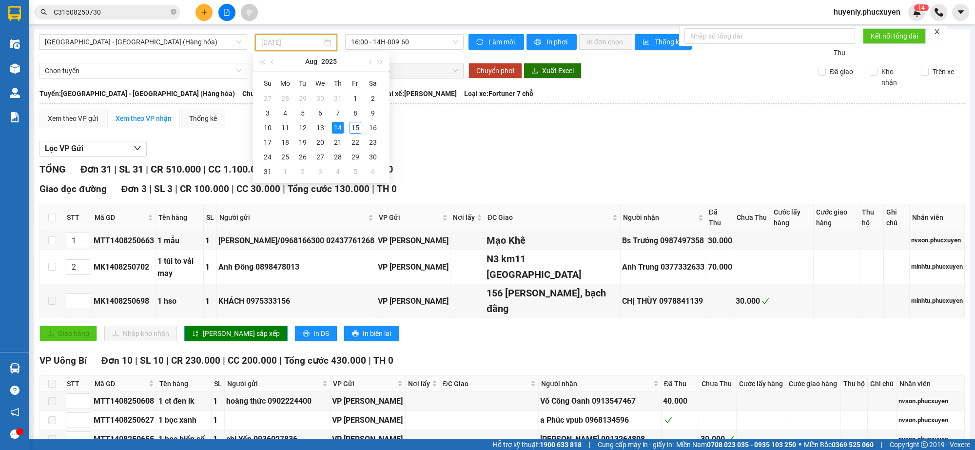
type input "14/08/2025"
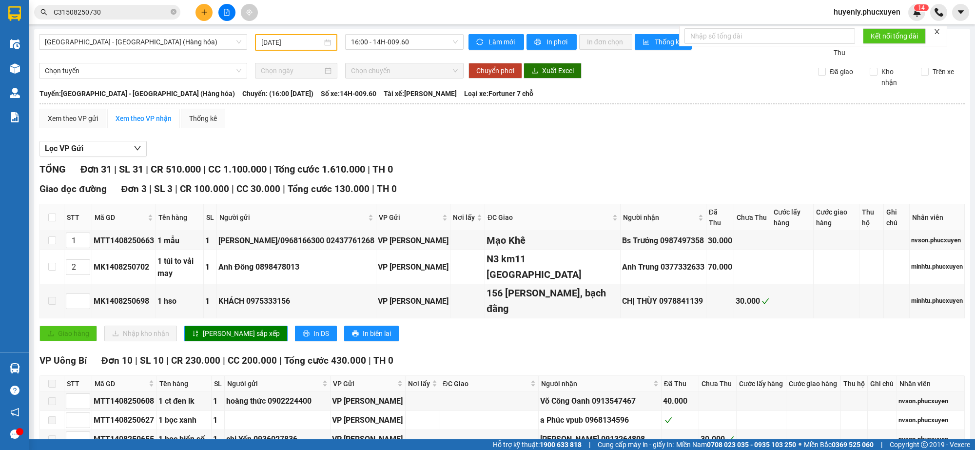
click at [212, 4] on div at bounding box center [226, 12] width 73 height 17
click at [201, 16] on button at bounding box center [203, 12] width 17 height 17
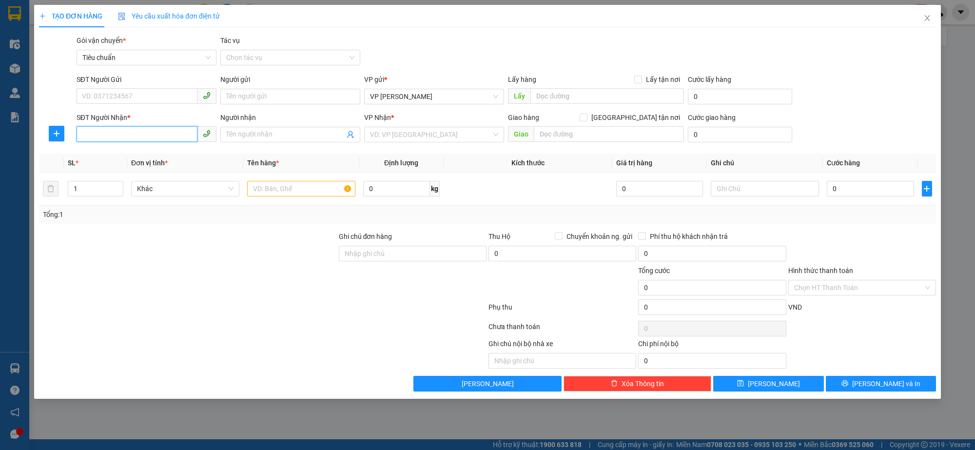
click at [152, 135] on input "SĐT Người Nhận *" at bounding box center [137, 134] width 121 height 16
click at [254, 98] on input "Người gửi" at bounding box center [290, 97] width 140 height 16
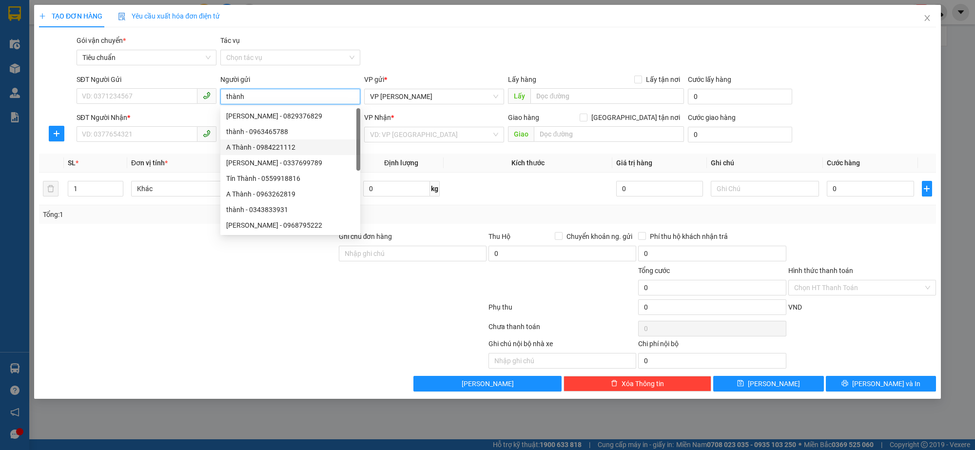
type input "thành b"
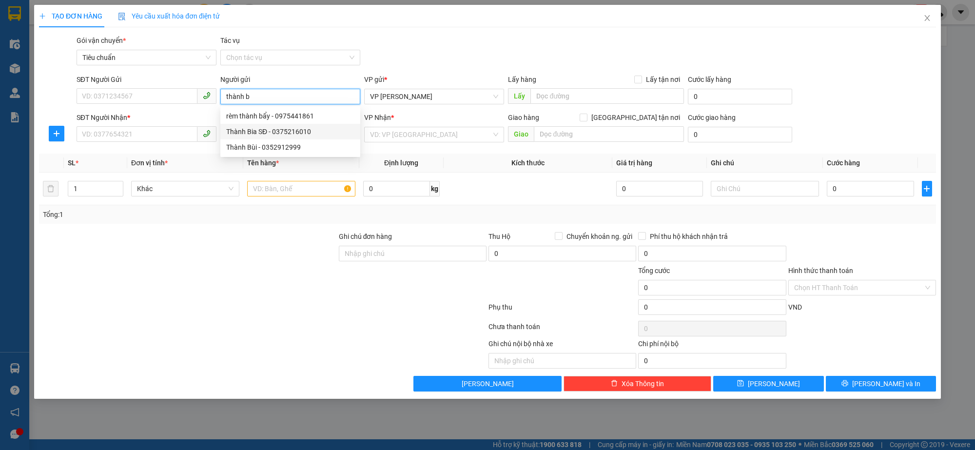
click at [268, 128] on div "Thành Bia SĐ - 0375216010" at bounding box center [290, 131] width 128 height 11
type input "0375216010"
type input "Thành Bia SĐ"
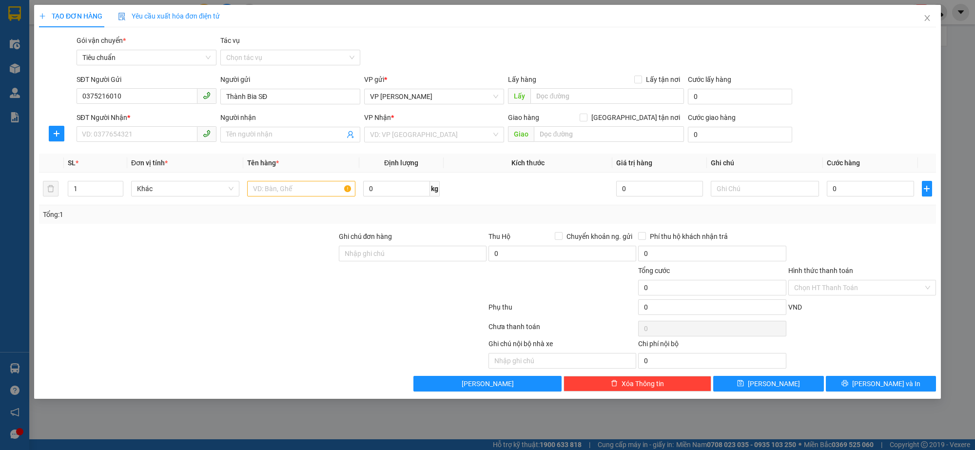
click at [137, 123] on div "SĐT Người Nhận *" at bounding box center [147, 119] width 140 height 15
click at [144, 136] on input "SĐT Người Nhận *" at bounding box center [137, 134] width 121 height 16
click at [350, 135] on icon "user-add" at bounding box center [351, 135] width 8 height 8
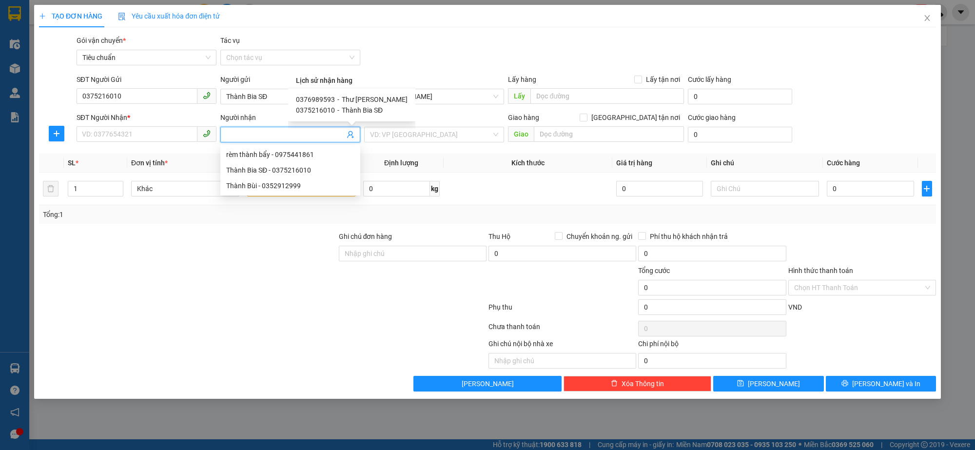
click at [355, 97] on span "Thư Bia Sành Điệu" at bounding box center [375, 100] width 66 height 8
type input "0376989593"
type input "Thư Bia Sành Điệu"
checkbox input "true"
type input "25/4"
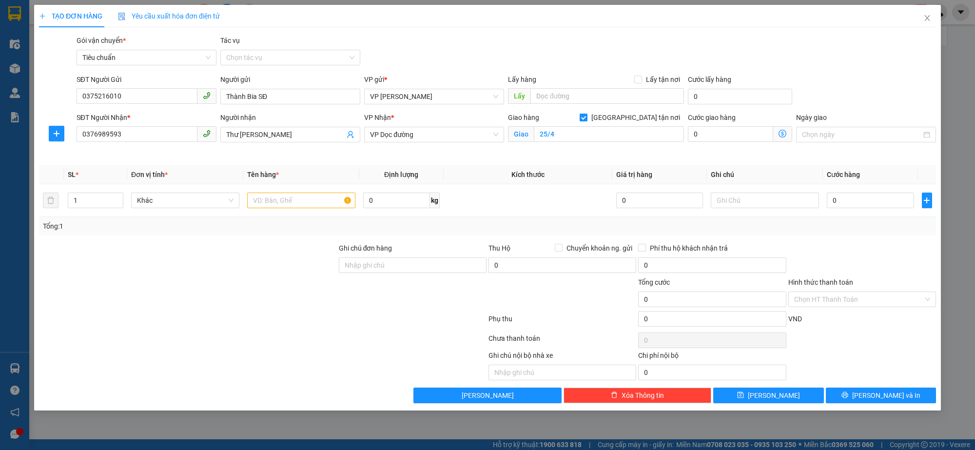
click at [586, 115] on input "Giao tận nơi" at bounding box center [583, 117] width 7 height 7
checkbox input "false"
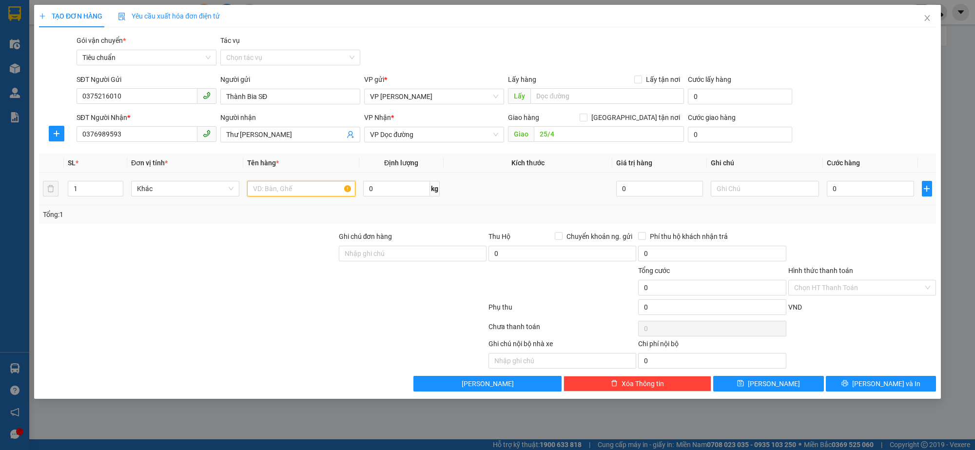
click at [300, 194] on input "text" at bounding box center [301, 189] width 108 height 16
type input "2 xốp"
click at [862, 187] on input "0" at bounding box center [870, 189] width 87 height 16
type input "2"
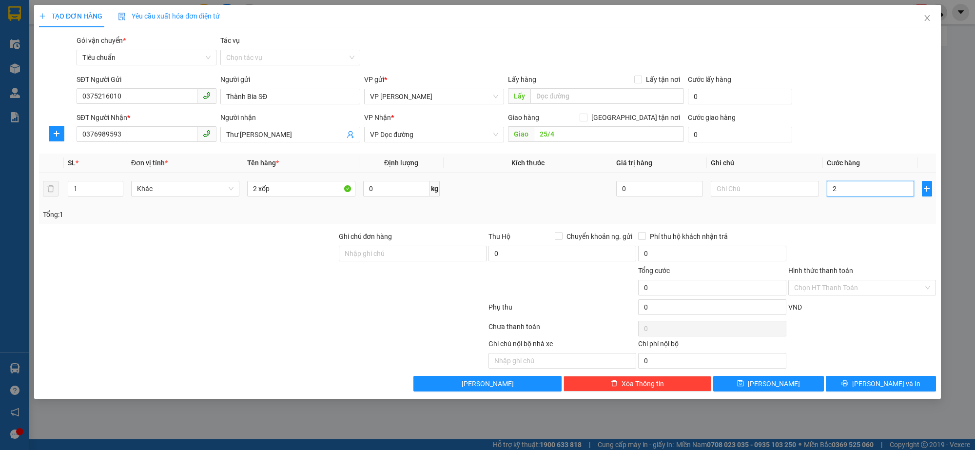
type input "2"
type input "20"
type input "200"
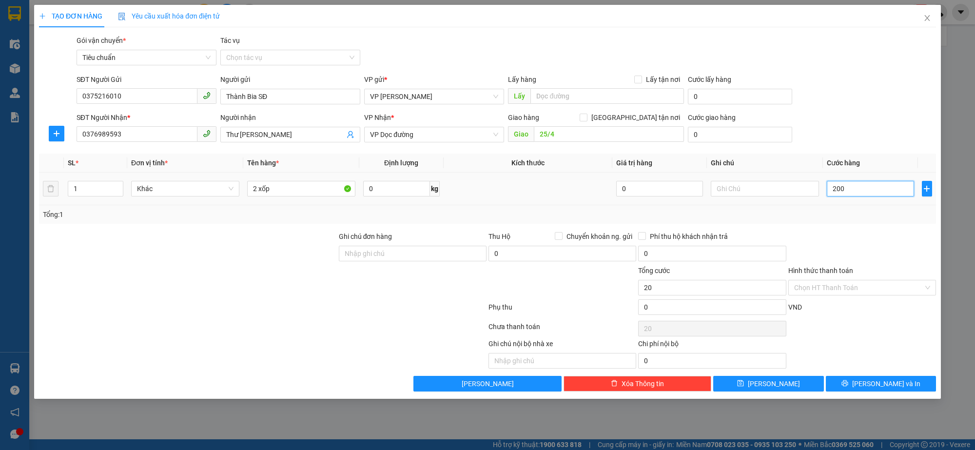
type input "200"
type input "200.000"
click at [835, 283] on input "Hình thức thanh toán" at bounding box center [858, 287] width 129 height 15
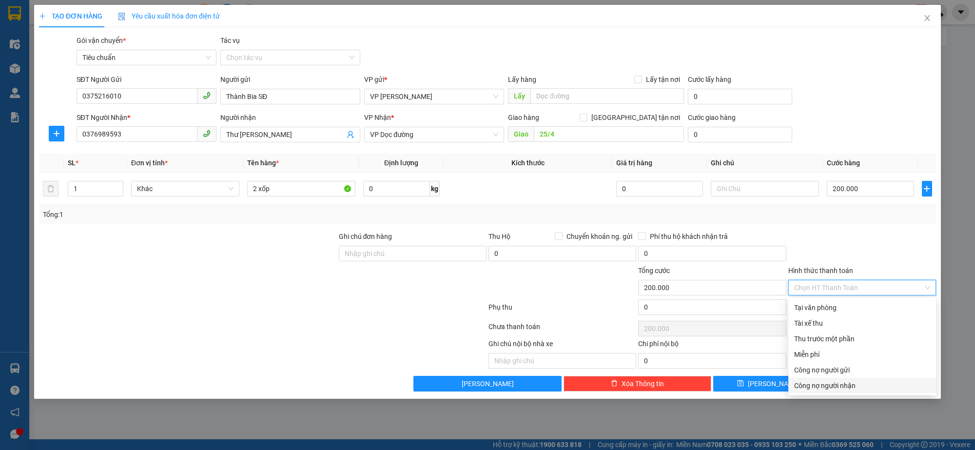
click at [834, 382] on div "Công nợ người nhận" at bounding box center [862, 385] width 136 height 11
type input "0"
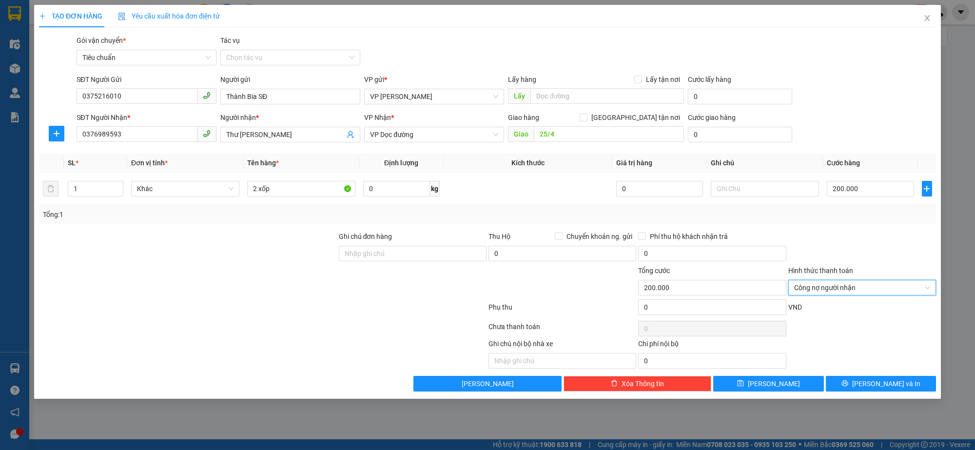
click at [296, 66] on div "Transit Pickup Surcharge Ids Transit Deliver Surcharge Ids Transit Deliver Surc…" at bounding box center [487, 213] width 897 height 356
click at [296, 65] on div "Chọn tác vụ" at bounding box center [290, 58] width 140 height 16
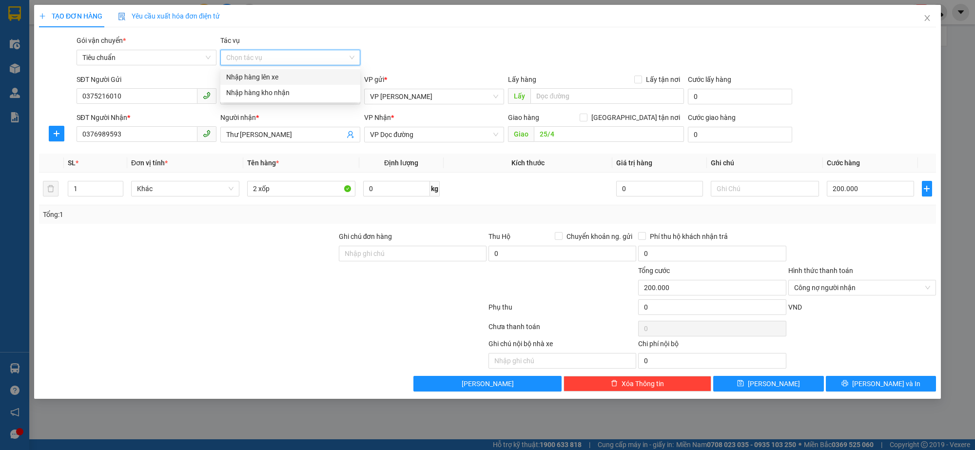
click at [294, 78] on div "Nhập hàng lên xe" at bounding box center [290, 77] width 128 height 11
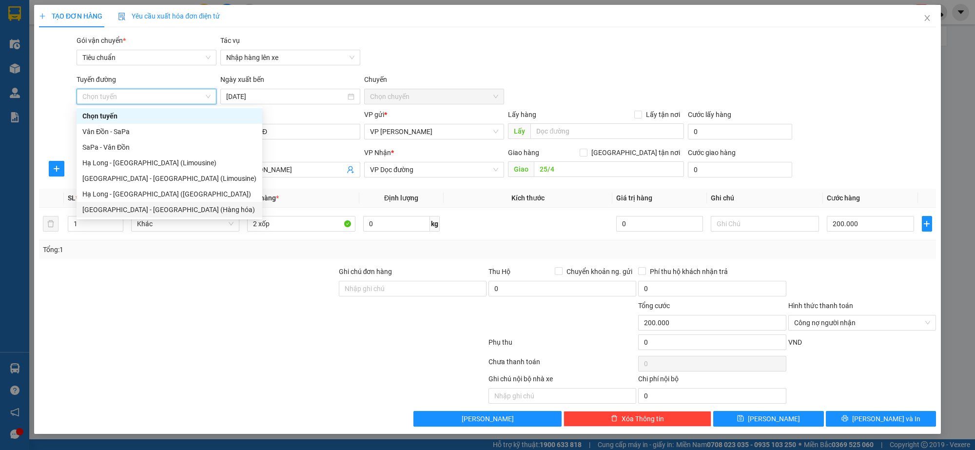
click at [154, 206] on div "Hà Nội - Hạ Long (Hàng hóa)" at bounding box center [169, 209] width 174 height 11
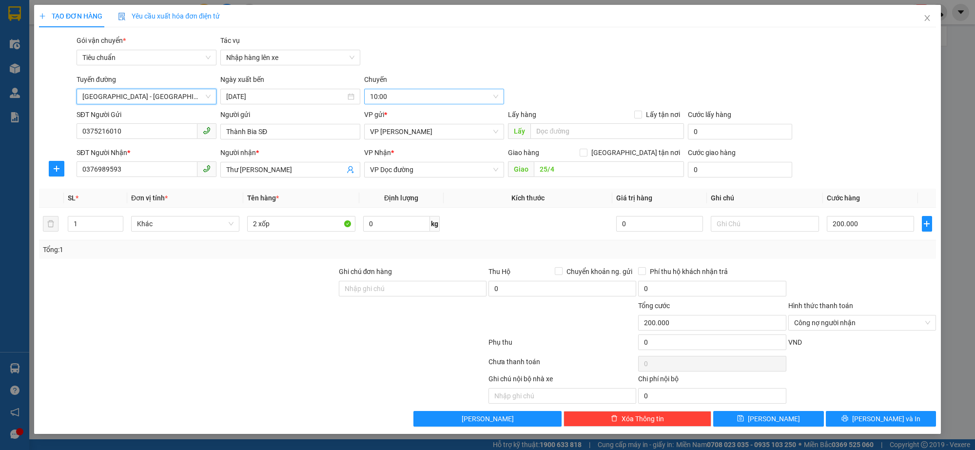
click at [401, 95] on span "10:00" at bounding box center [434, 96] width 128 height 15
click at [249, 96] on input "15/08/2025" at bounding box center [285, 96] width 119 height 11
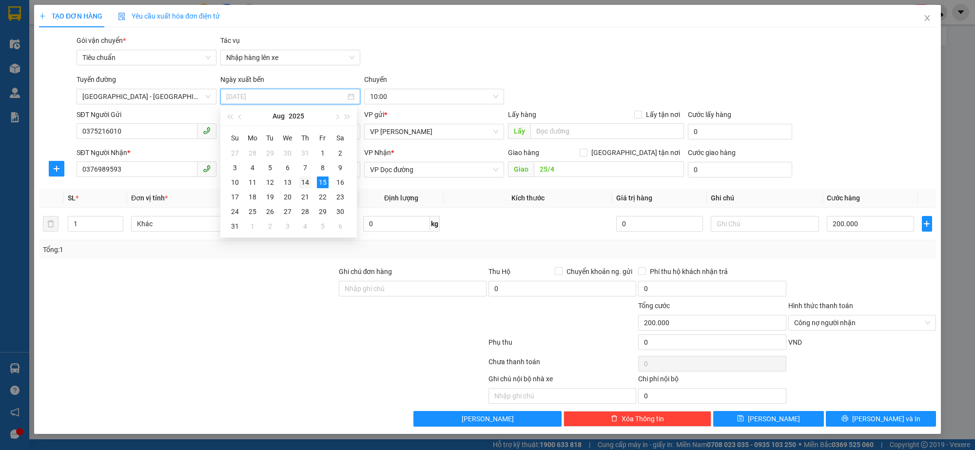
click at [303, 181] on div "14" at bounding box center [305, 182] width 12 height 12
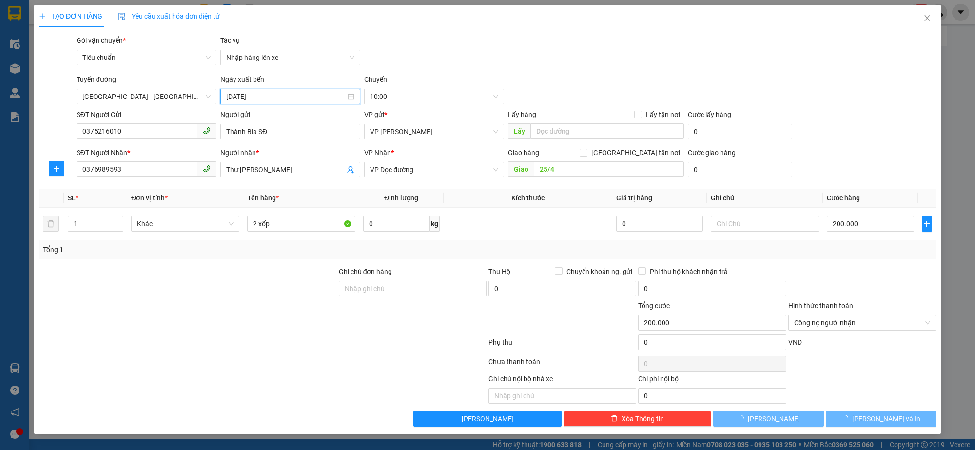
type input "14/08/2025"
click at [398, 92] on span "10:00 - 14H-009.42" at bounding box center [434, 96] width 128 height 15
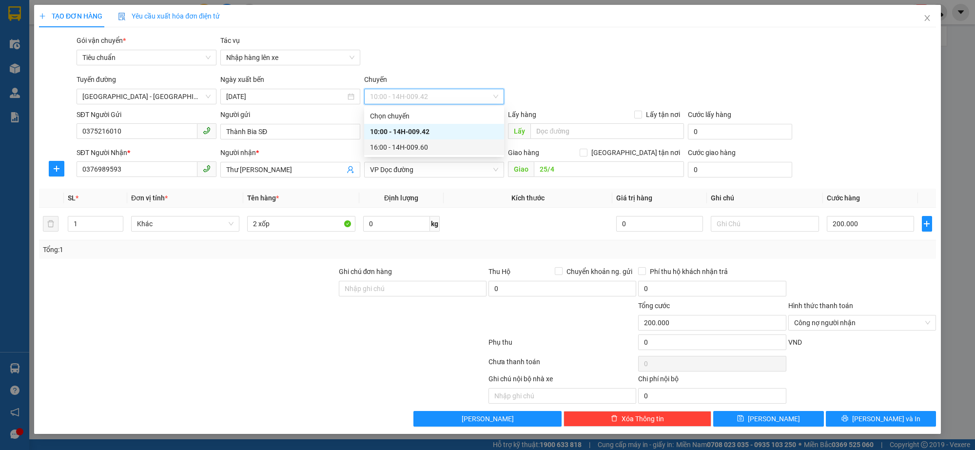
click at [405, 147] on div "16:00 - 14H-009.60" at bounding box center [434, 147] width 128 height 11
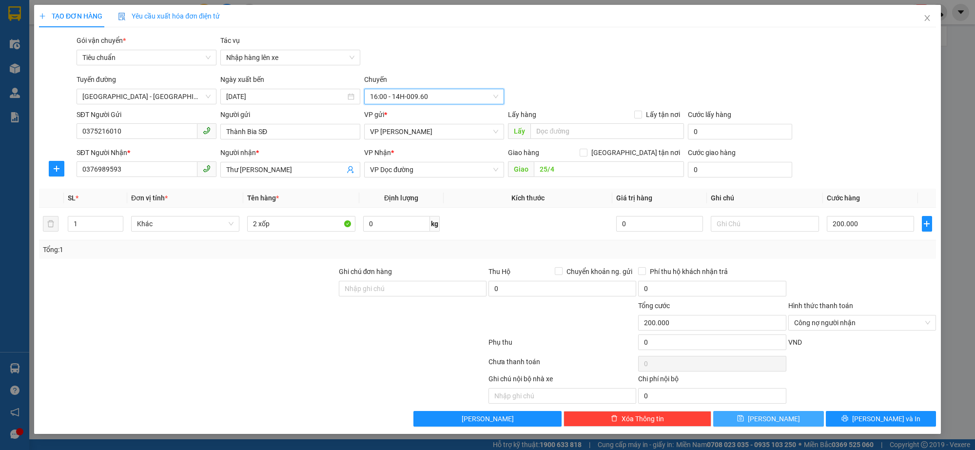
click at [782, 400] on button "Lưu" at bounding box center [768, 419] width 111 height 16
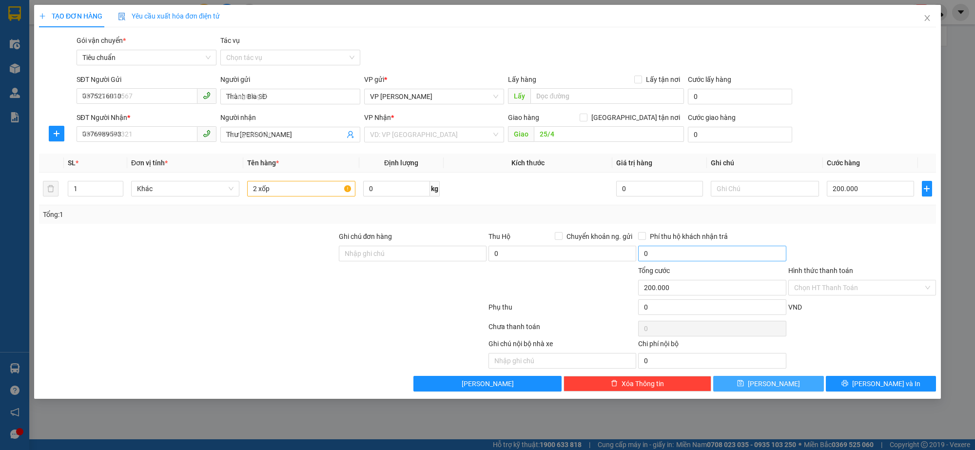
type input "0"
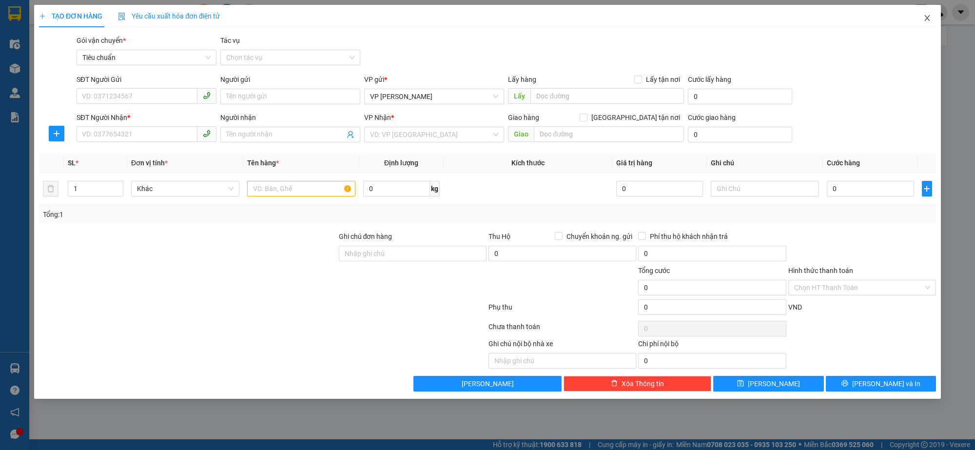
click at [866, 19] on span "Close" at bounding box center [927, 18] width 27 height 27
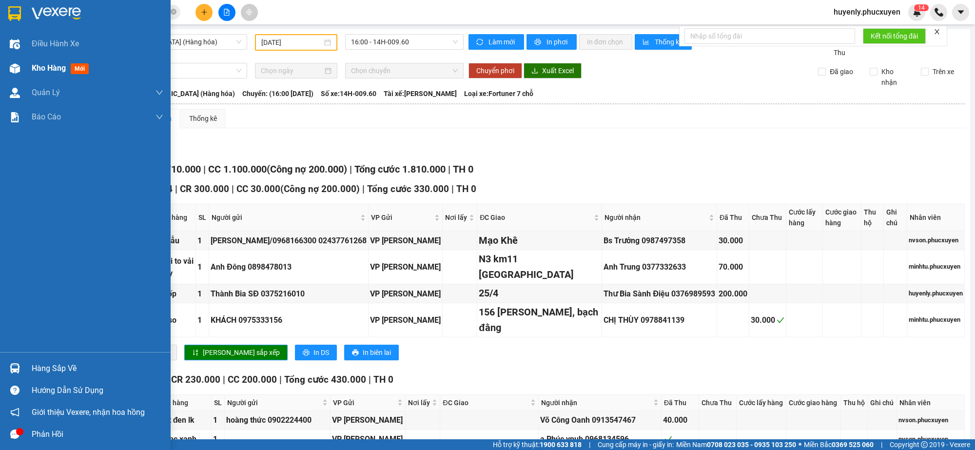
click at [51, 66] on span "Kho hàng" at bounding box center [49, 67] width 34 height 9
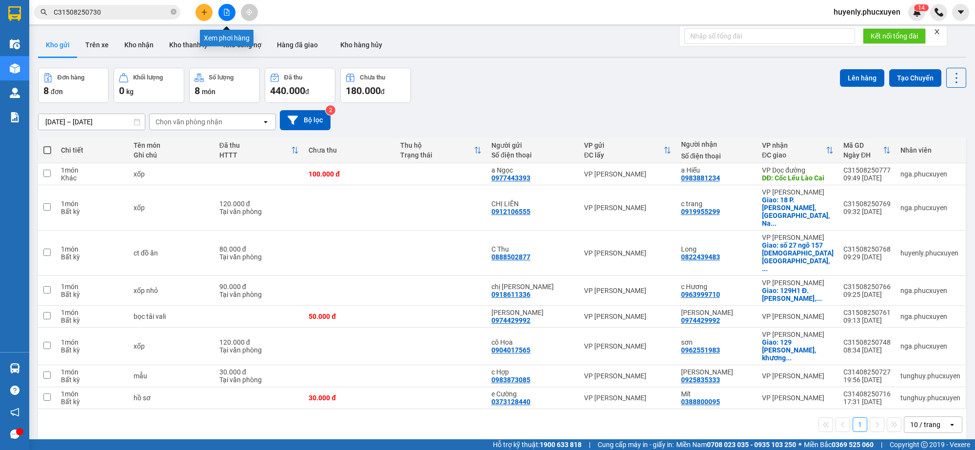
click at [233, 11] on button at bounding box center [226, 12] width 17 height 17
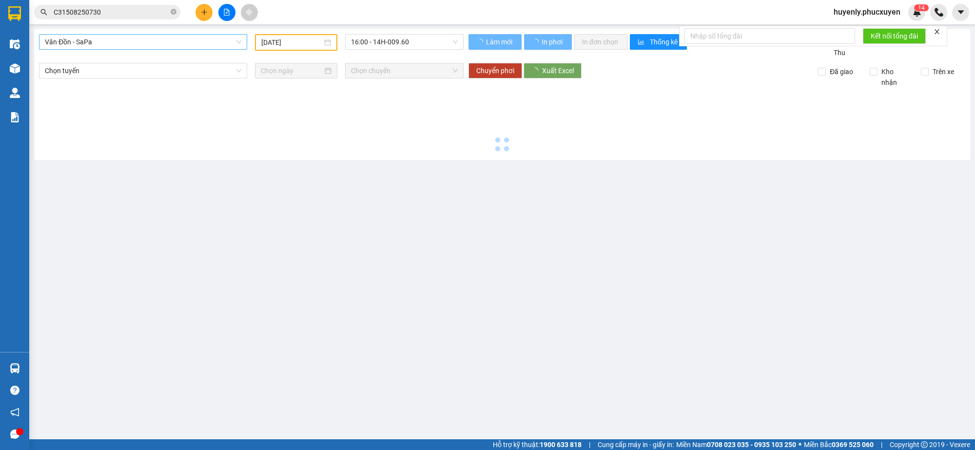
click at [178, 49] on div "Vân Đồn - SaPa" at bounding box center [143, 42] width 208 height 16
type input "15/08/2025"
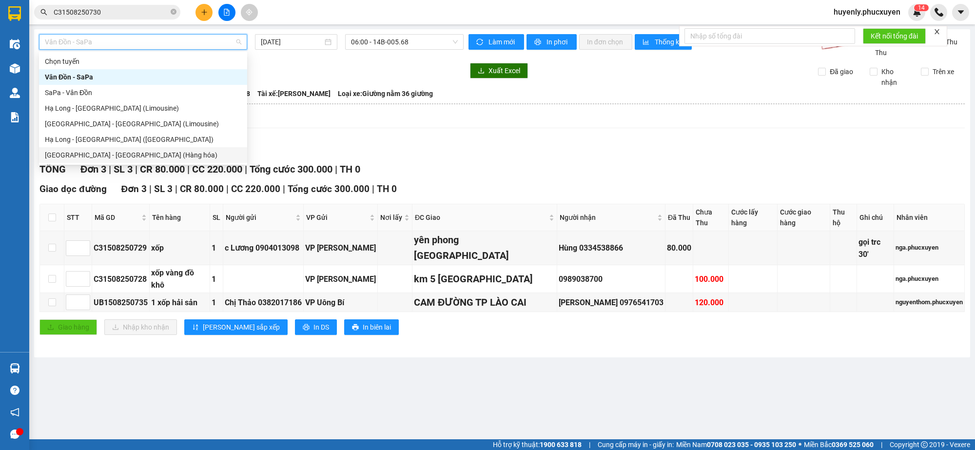
click at [113, 150] on div "Hà Nội - Hạ Long (Hàng hóa)" at bounding box center [143, 155] width 196 height 11
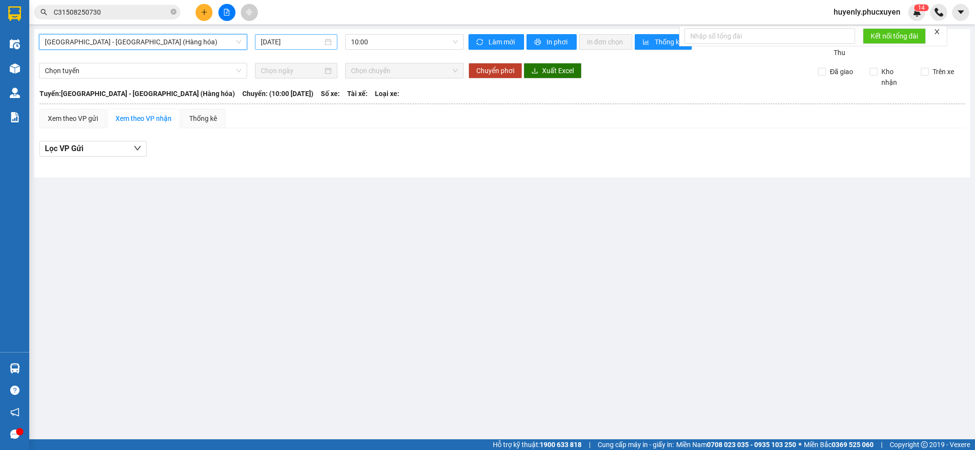
click at [270, 43] on input "15/08/2025" at bounding box center [292, 42] width 62 height 11
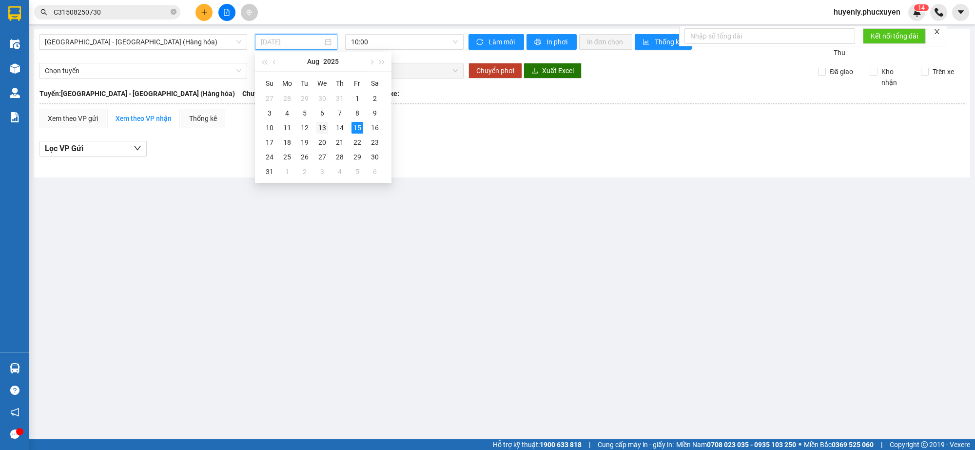
click at [327, 129] on div "13" at bounding box center [322, 128] width 12 height 12
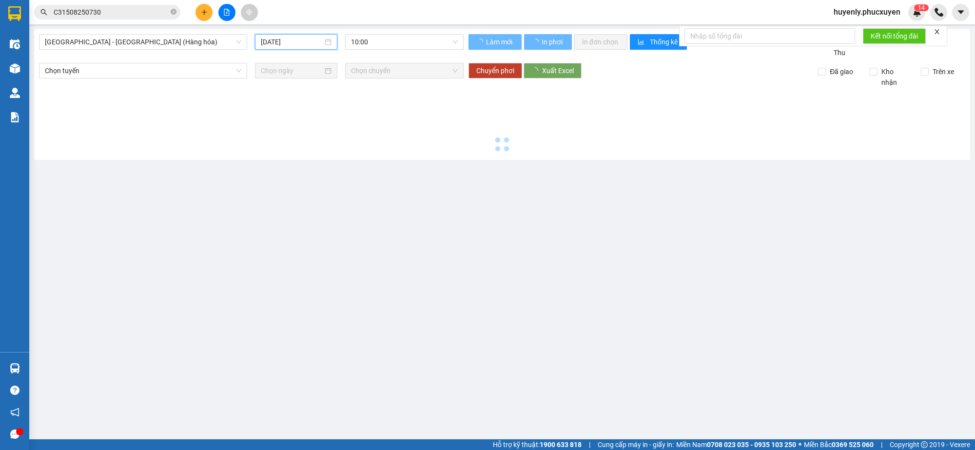
type input "13/08/2025"
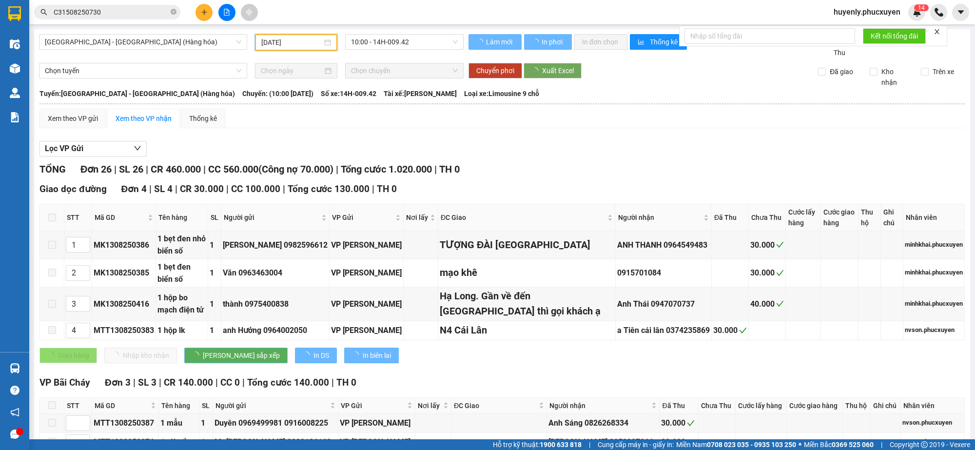
click at [364, 42] on span "10:00 - 14H-009.42" at bounding box center [404, 42] width 107 height 15
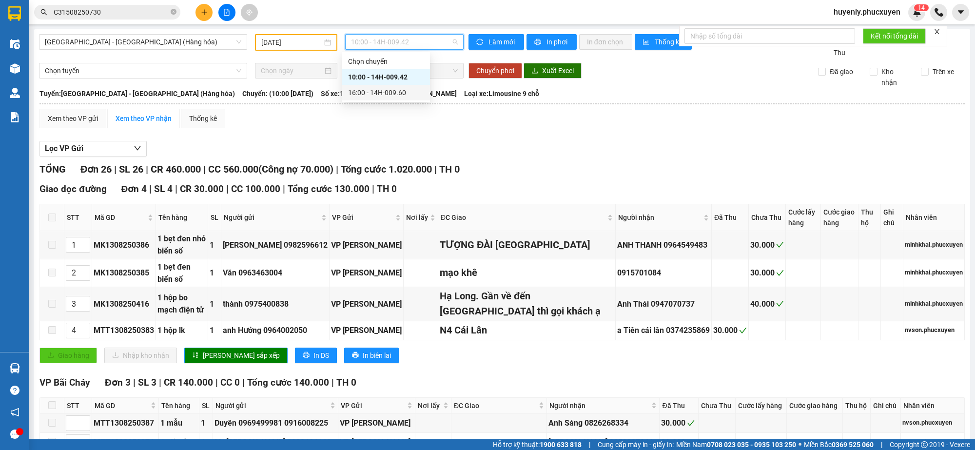
click at [355, 94] on div "16:00 - 14H-009.60" at bounding box center [386, 92] width 76 height 11
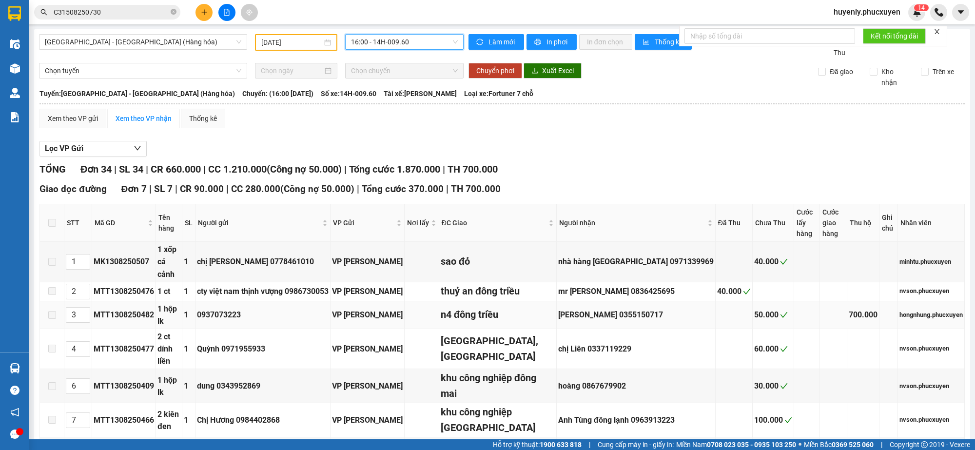
click at [124, 311] on td "MTT1308250482" at bounding box center [124, 315] width 64 height 28
click at [123, 309] on div "MTT1308250482" at bounding box center [124, 315] width 60 height 12
copy div "MTT1308250482"
click at [186, 47] on span "Hà Nội - Hạ Long (Hàng hóa)" at bounding box center [143, 42] width 196 height 15
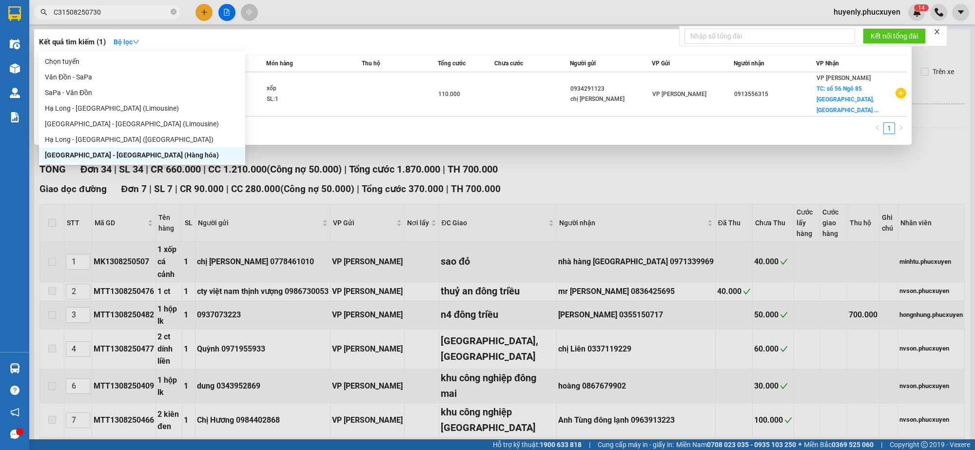
click at [157, 8] on input "C31508250730" at bounding box center [111, 12] width 115 height 11
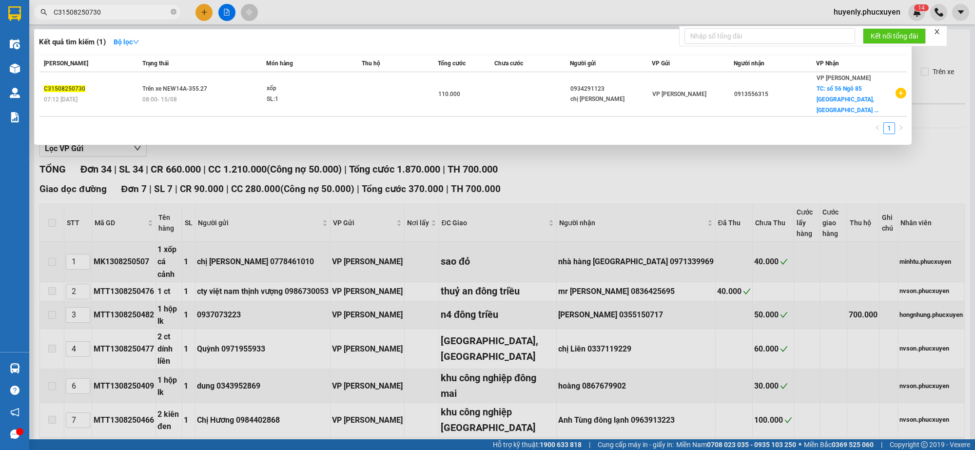
click at [157, 8] on input "C31508250730" at bounding box center [111, 12] width 115 height 11
paste input "MTT1308250482"
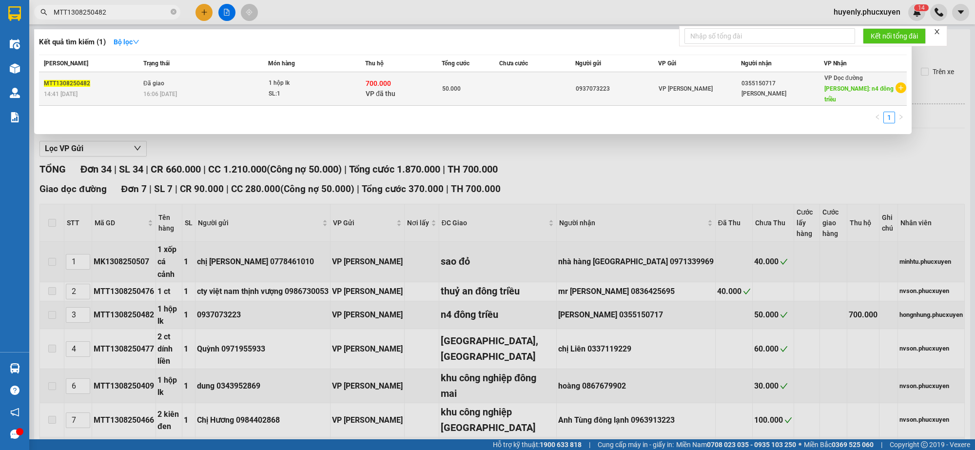
type input "MTT1308250482"
click at [483, 86] on div "50.000" at bounding box center [470, 88] width 57 height 11
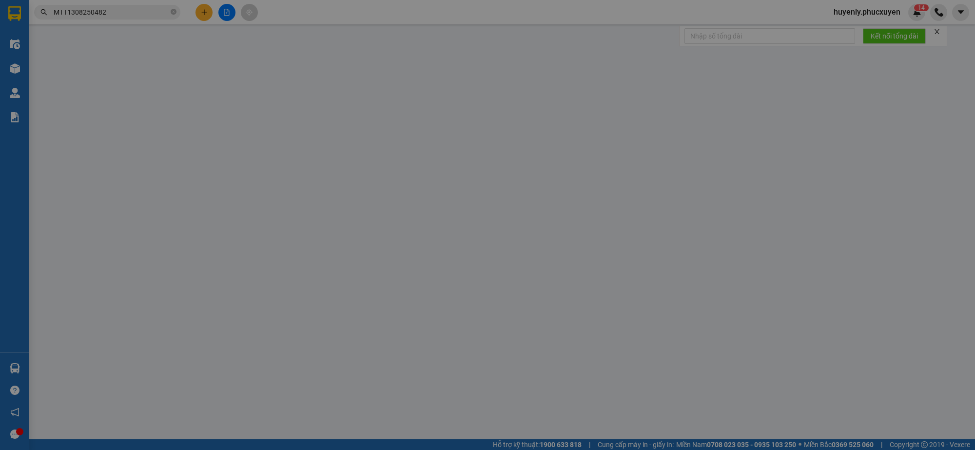
type input "0937073223"
type input "0355150717"
type input "Vũ Quang"
type input "n4 đông triều"
type input "008704060144195/ ng văn cường/ vib"
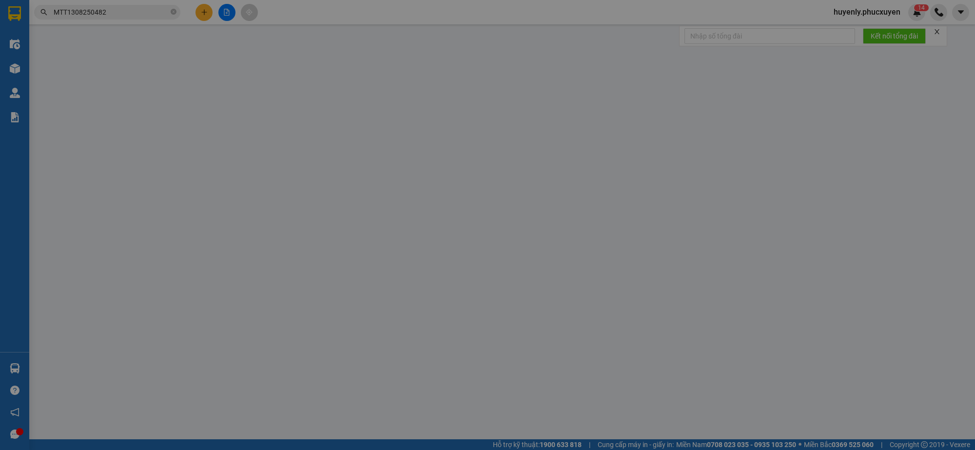
type input "700.000"
type input "50.000"
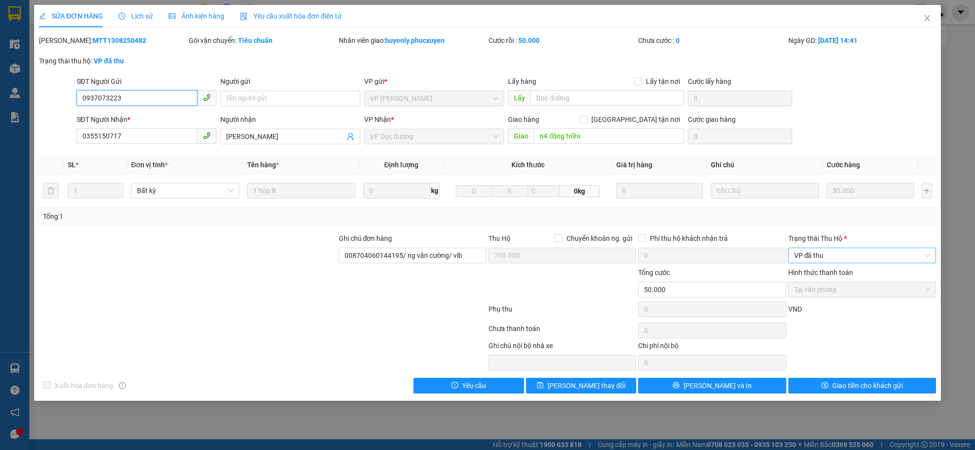
click at [823, 255] on span "VP đã thu" at bounding box center [862, 255] width 136 height 15
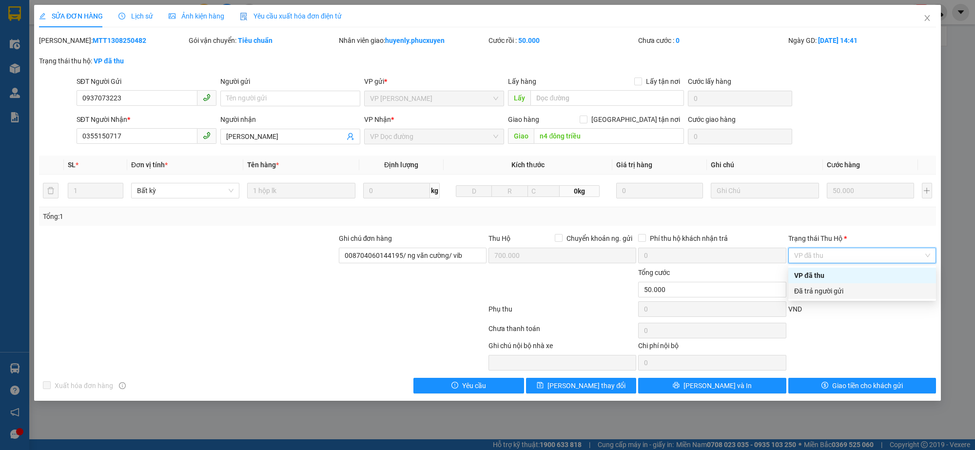
click at [842, 291] on div "Đã trả người gửi" at bounding box center [862, 291] width 136 height 11
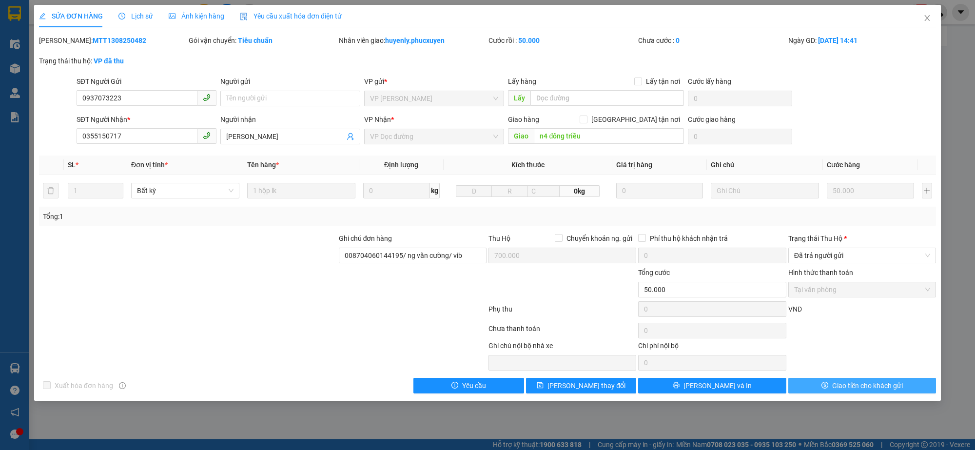
click at [844, 380] on button "Giao tiền cho khách gửi" at bounding box center [862, 386] width 148 height 16
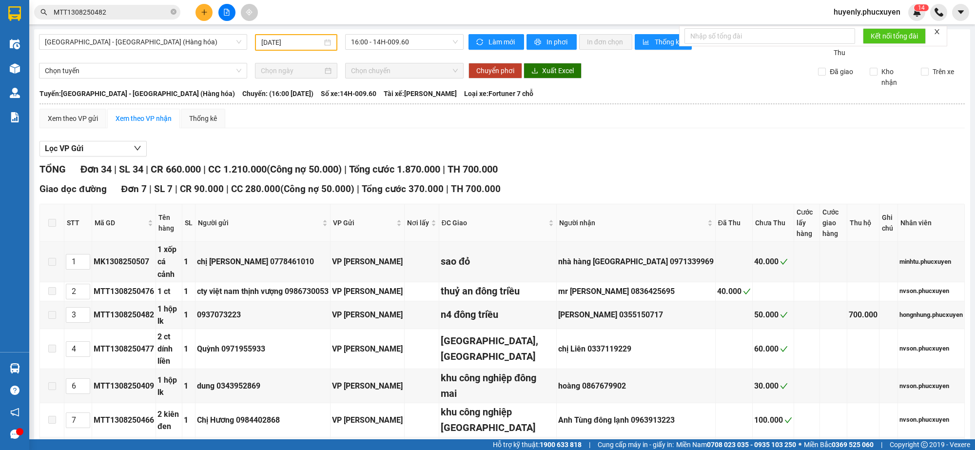
click at [208, 13] on button at bounding box center [203, 12] width 17 height 17
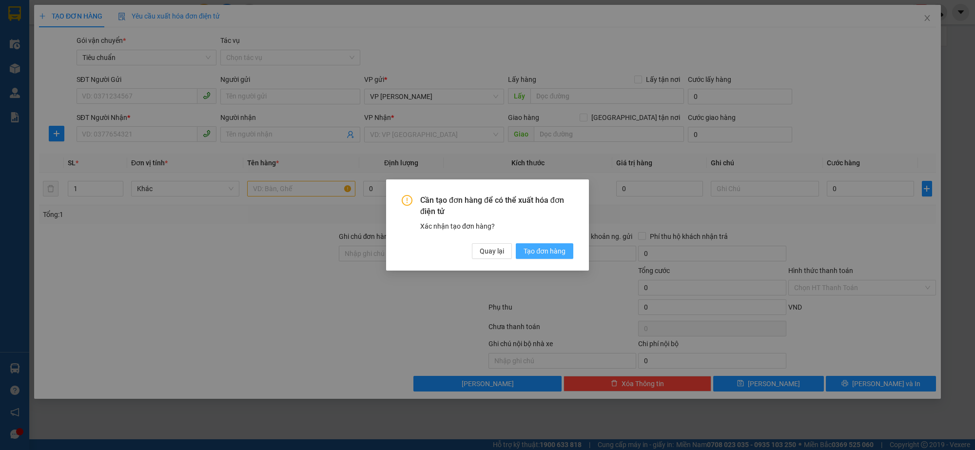
click at [552, 243] on button "Tạo đơn hàng" at bounding box center [545, 251] width 58 height 16
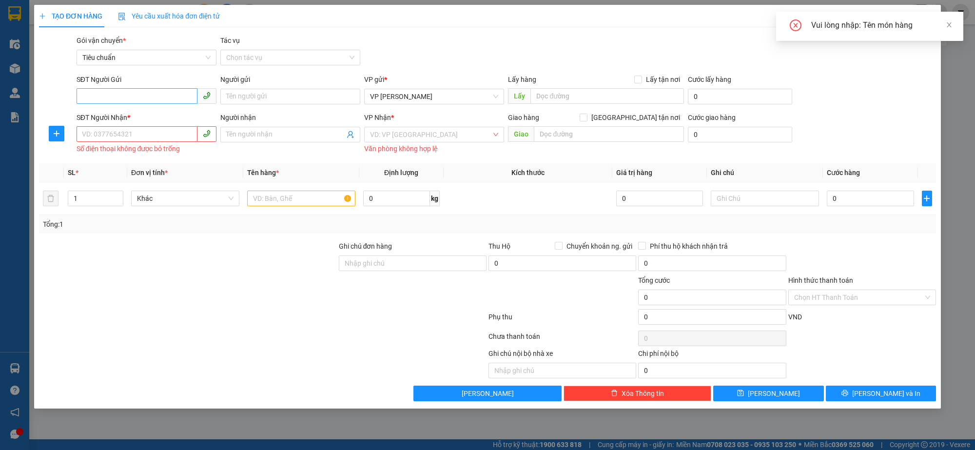
drag, startPoint x: 135, startPoint y: 72, endPoint x: 134, endPoint y: 93, distance: 21.0
click at [133, 80] on div "Transit Pickup Surcharge Ids Transit Deliver Surcharge Ids Transit Deliver Surc…" at bounding box center [487, 218] width 897 height 366
click at [132, 105] on div "SĐT Người Gửi VD: 0371234567" at bounding box center [147, 91] width 140 height 34
click at [140, 95] on input "SĐT Người Gửi" at bounding box center [137, 96] width 121 height 16
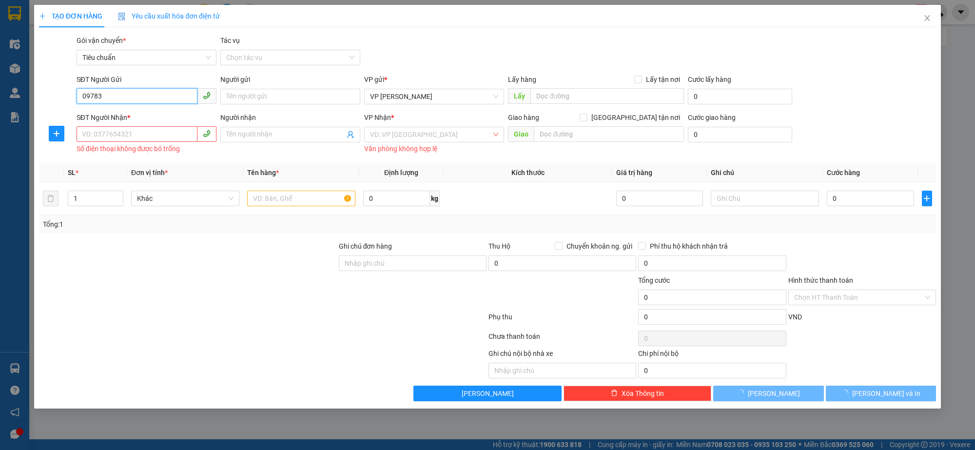
type input "097831"
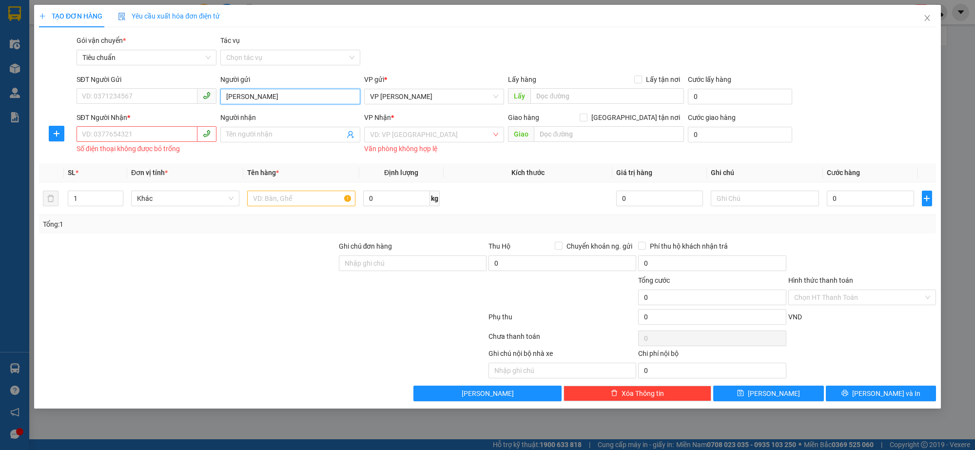
type input "mạnh vest"
click at [280, 111] on div "Anh Mạnh Veston - 0978333133" at bounding box center [290, 116] width 128 height 11
type input "0978333133"
type input "Anh Mạnh Veston"
drag, startPoint x: 147, startPoint y: 133, endPoint x: 340, endPoint y: 133, distance: 193.1
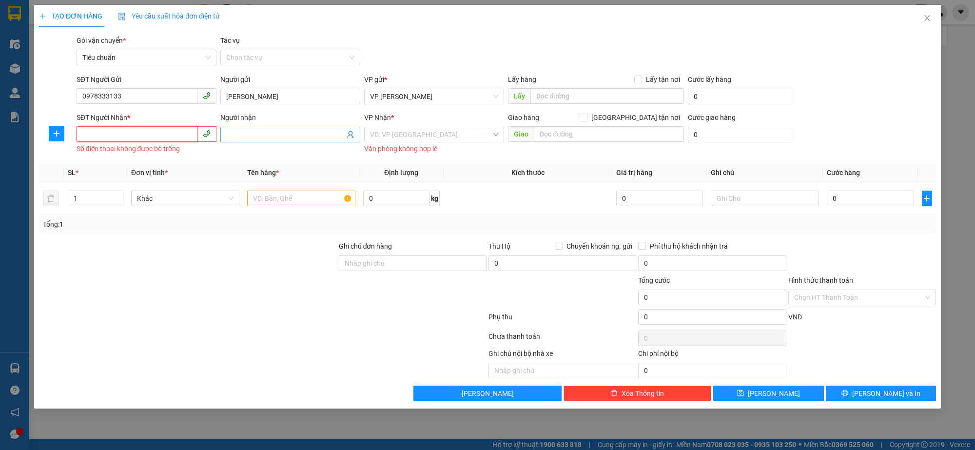
click at [153, 133] on input "SĐT Người Nhận *" at bounding box center [137, 134] width 121 height 16
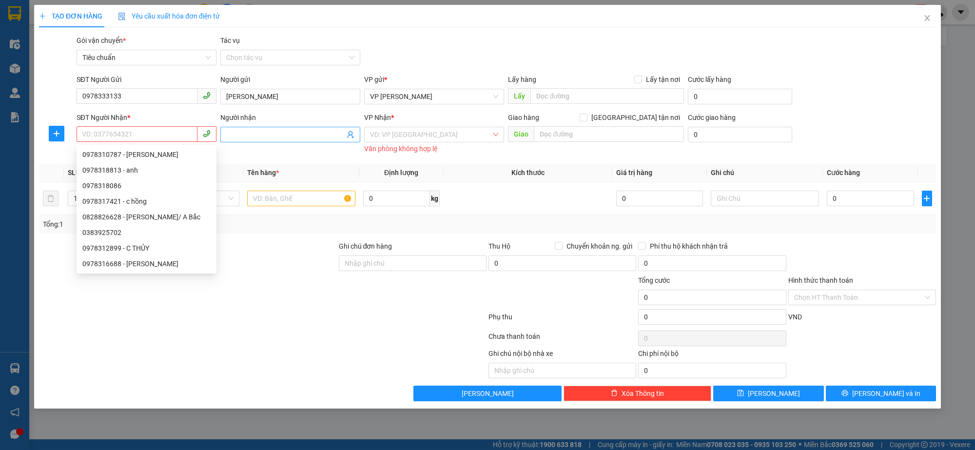
click at [349, 133] on icon "user-add" at bounding box center [351, 134] width 6 height 7
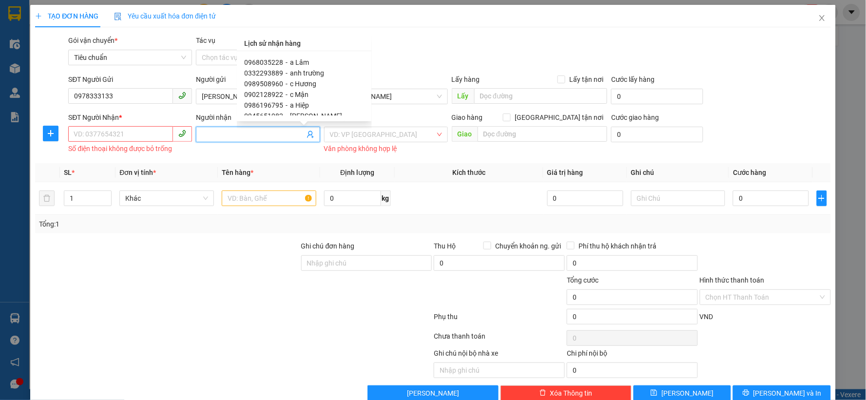
click at [313, 94] on div "0902128922 - c Mận" at bounding box center [304, 94] width 119 height 11
type input "0902128922"
type input "c Mận"
type input "307 P. Bạch Mai, Bạch Mai, Hai Bà Trưng, Hà Nội, Việt Nam"
type input "40000"
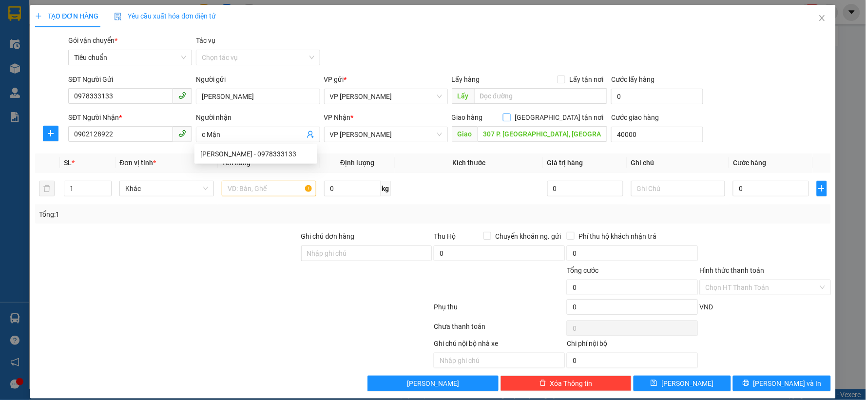
click at [510, 117] on input "Giao tận nơi" at bounding box center [506, 117] width 7 height 7
checkbox input "true"
type input "40.000"
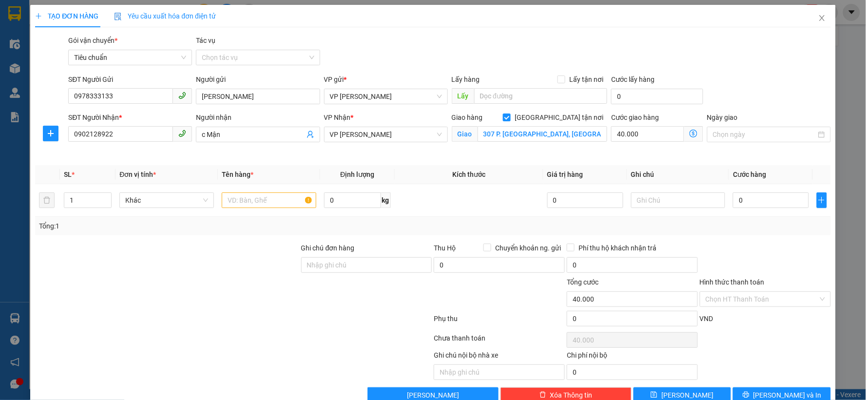
click at [690, 132] on icon "dollar-circle" at bounding box center [694, 134] width 8 height 8
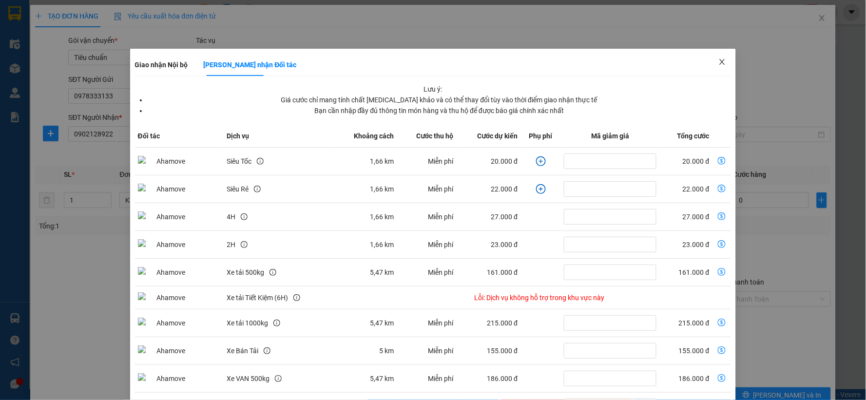
click at [719, 64] on icon "close" at bounding box center [723, 62] width 8 height 8
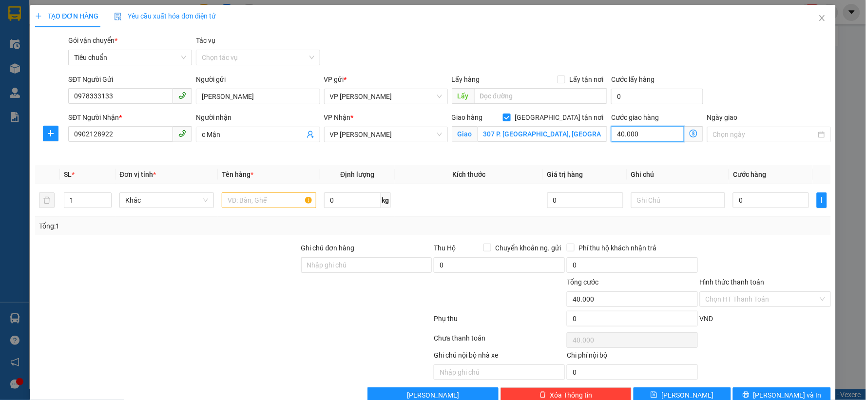
click at [642, 130] on input "40.000" at bounding box center [647, 134] width 73 height 16
type input "5"
type input "50"
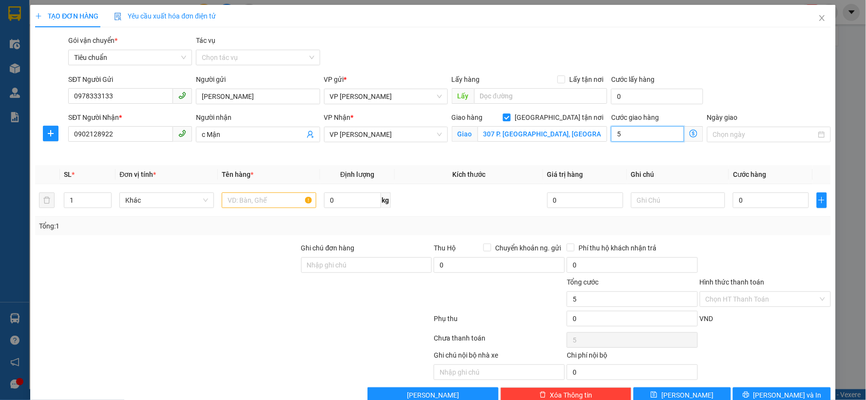
type input "50"
type input "50.000"
click at [276, 201] on input "text" at bounding box center [269, 201] width 95 height 16
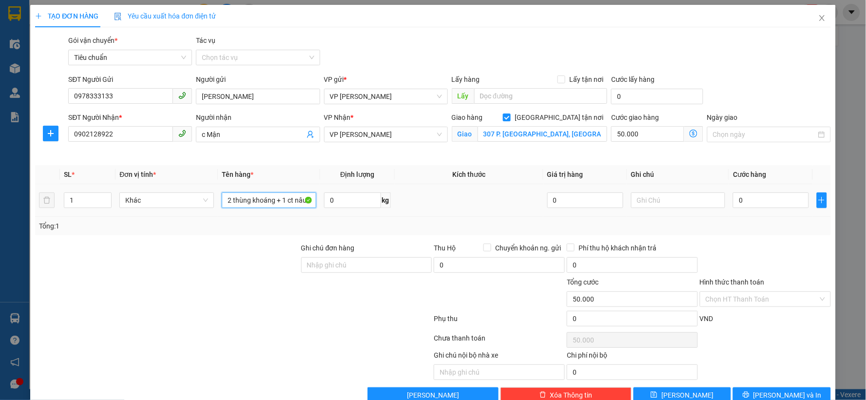
type input "2 thùng khoáng + 1 ct nâu"
click at [734, 198] on input "0" at bounding box center [771, 201] width 76 height 16
type input "01"
type input "50.001"
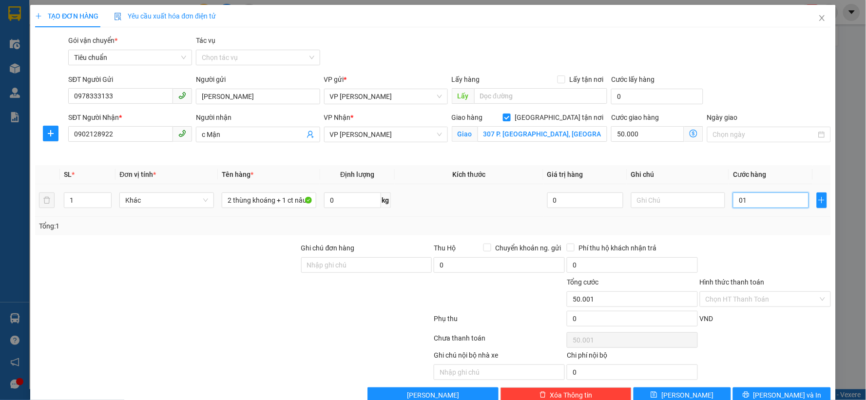
type input "010"
type input "50.010"
type input "0.100"
type input "50.100"
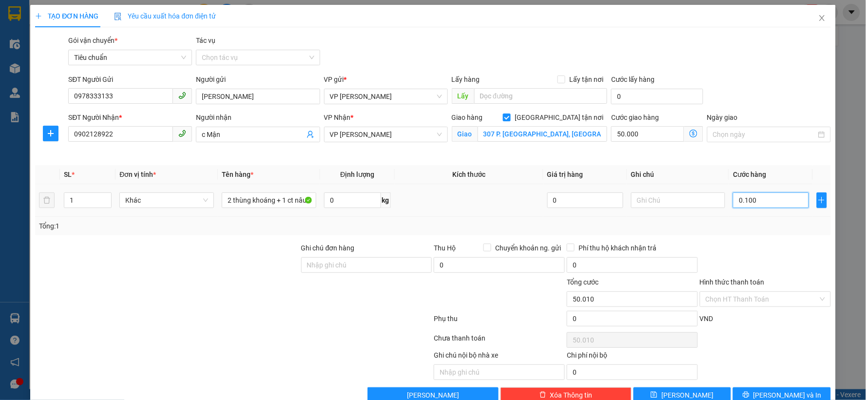
type input "50.100"
type input "100.000"
type input "150.000"
click at [752, 238] on div "Transit Pickup Surcharge Ids Transit Deliver Surcharge Ids Transit Deliver Surc…" at bounding box center [433, 219] width 796 height 368
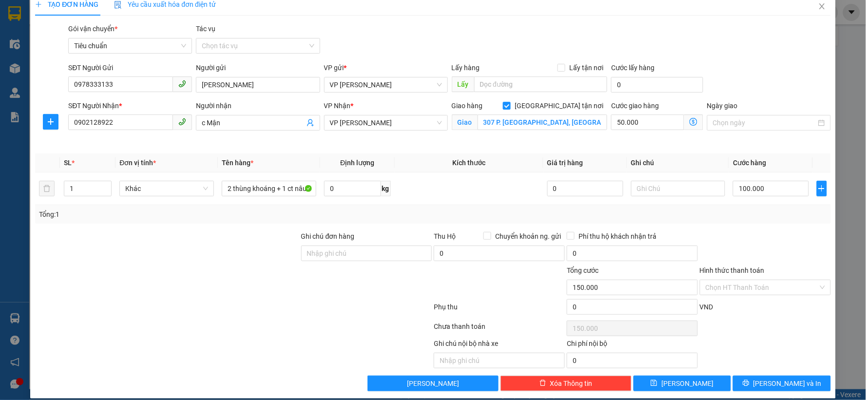
scroll to position [22, 0]
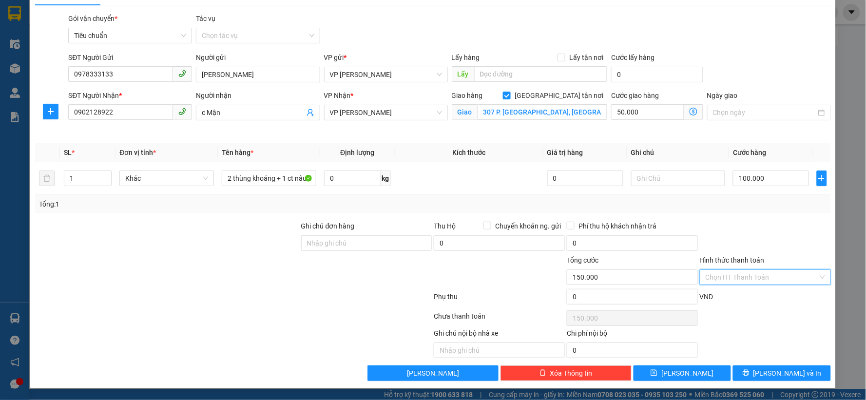
click at [741, 275] on input "Hình thức thanh toán" at bounding box center [762, 277] width 113 height 15
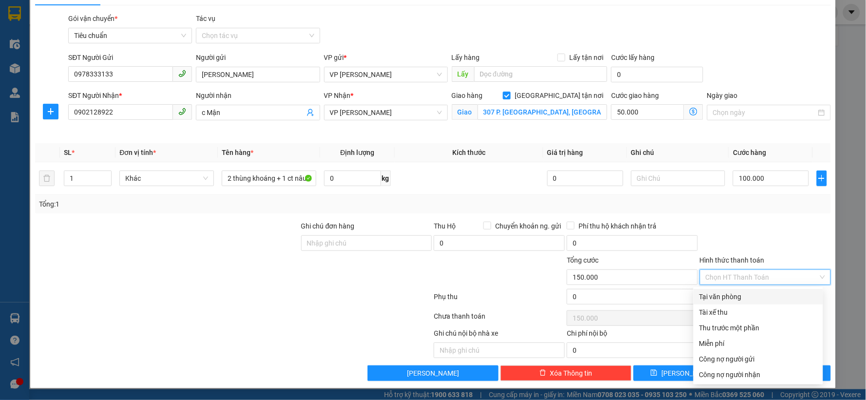
drag, startPoint x: 722, startPoint y: 294, endPoint x: 744, endPoint y: 236, distance: 62.2
click at [722, 294] on div "Tại văn phòng" at bounding box center [759, 297] width 118 height 11
type input "0"
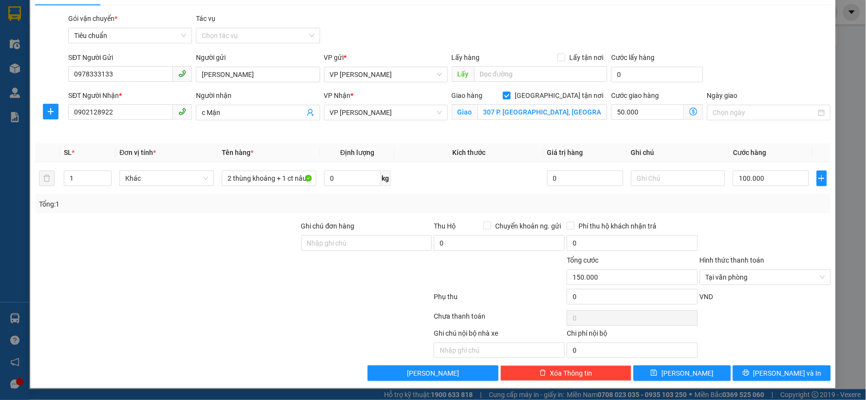
click at [744, 236] on div at bounding box center [765, 238] width 133 height 34
click at [778, 372] on span "Lưu và In" at bounding box center [788, 373] width 68 height 11
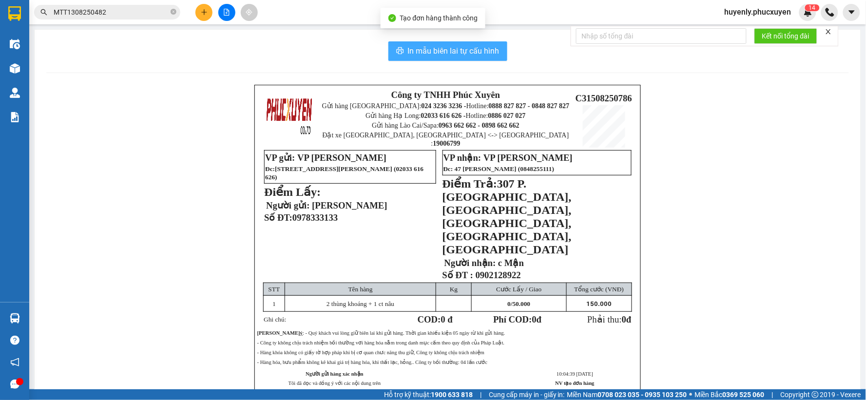
click at [486, 56] on span "In mẫu biên lai tự cấu hình" at bounding box center [454, 51] width 92 height 12
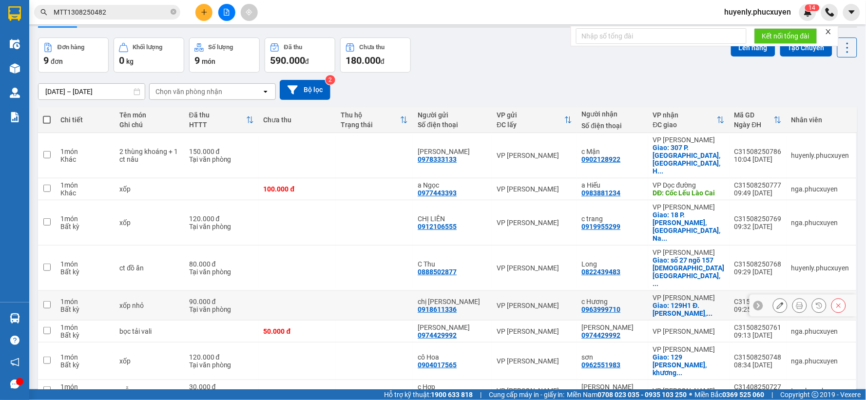
scroll to position [75, 0]
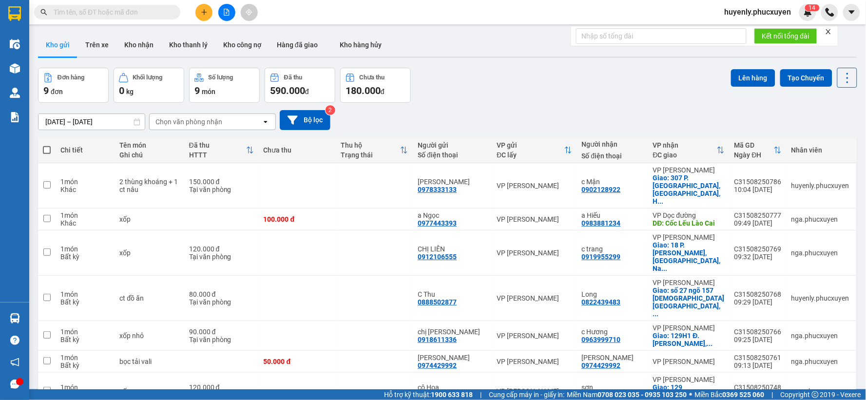
click at [42, 151] on th at bounding box center [47, 150] width 18 height 26
click at [50, 151] on span at bounding box center [47, 150] width 8 height 8
click at [47, 145] on input "checkbox" at bounding box center [47, 145] width 0 height 0
checkbox input "true"
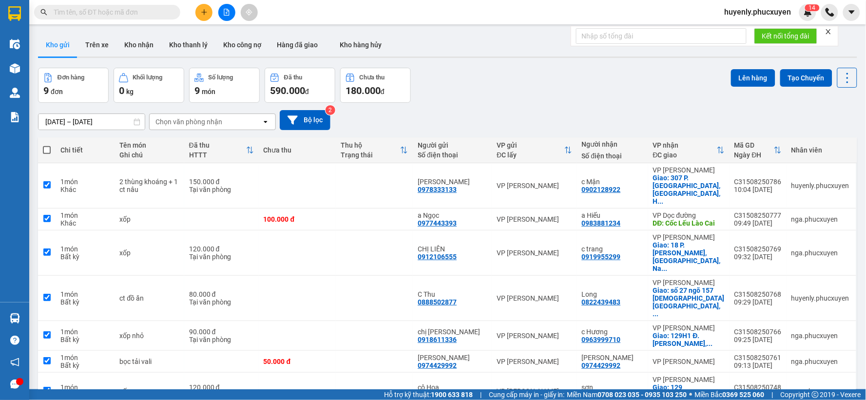
checkbox input "true"
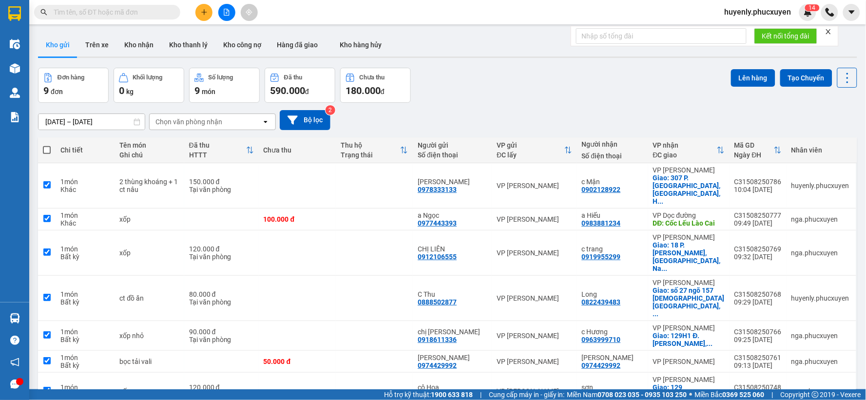
checkbox input "true"
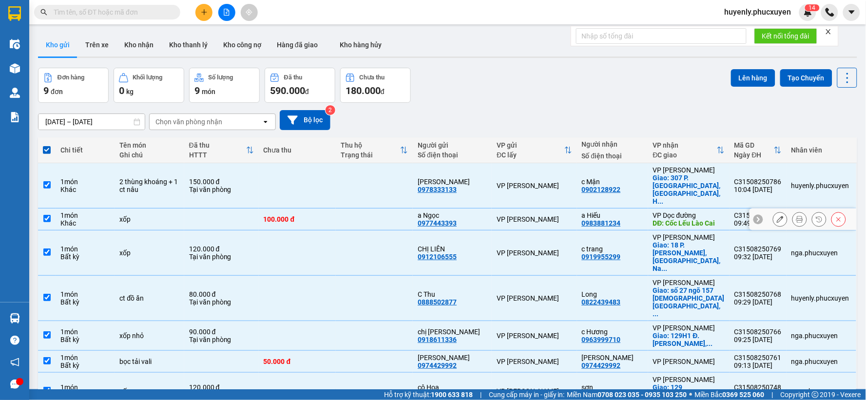
click at [590, 219] on div "0983881234" at bounding box center [601, 223] width 39 height 8
click at [533, 215] on div "VP [PERSON_NAME]" at bounding box center [534, 219] width 75 height 8
checkbox input "false"
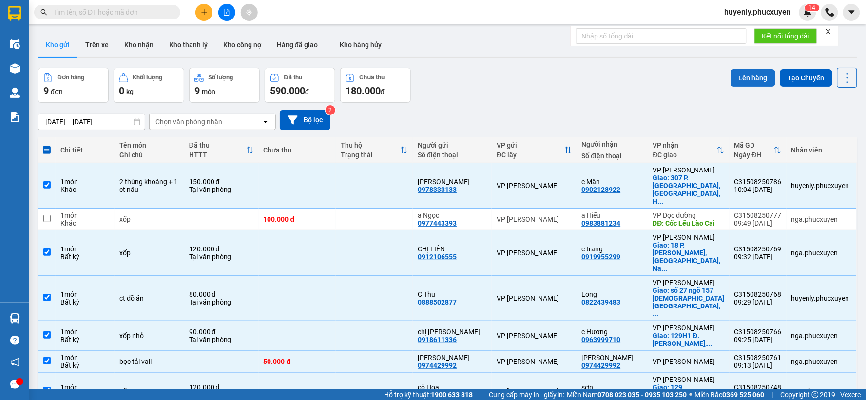
click at [749, 79] on button "Lên hàng" at bounding box center [753, 78] width 44 height 18
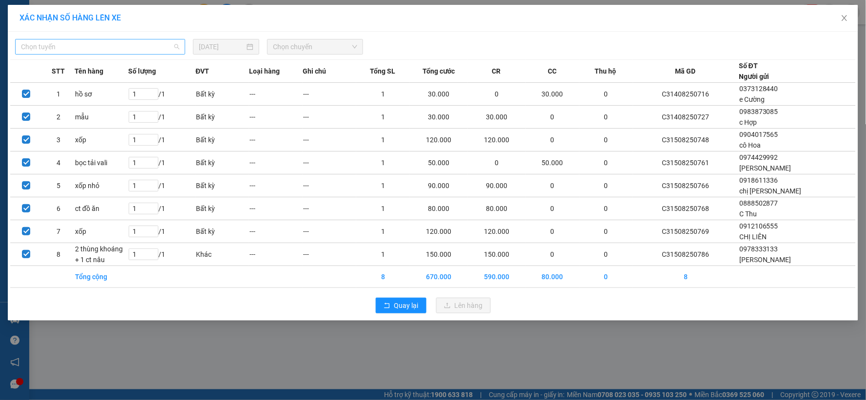
click at [90, 44] on span "Chọn tuyến" at bounding box center [100, 46] width 158 height 15
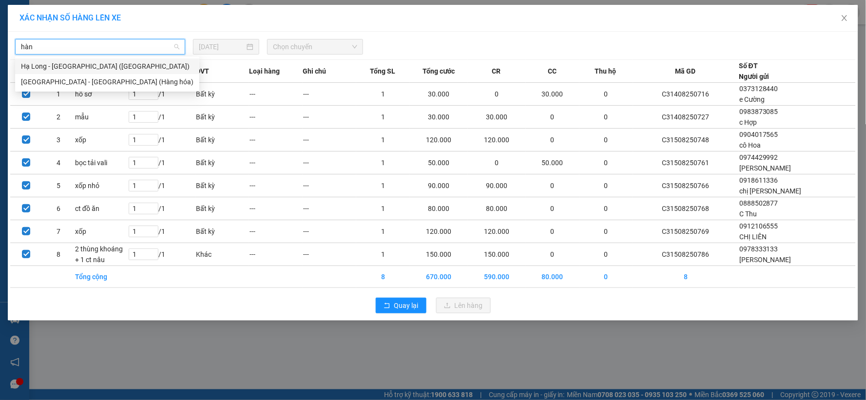
type input "hàng"
drag, startPoint x: 91, startPoint y: 69, endPoint x: 279, endPoint y: 44, distance: 189.3
click at [91, 69] on div "Hạ Long - Hà Nội (Hàng hóa)" at bounding box center [107, 66] width 173 height 11
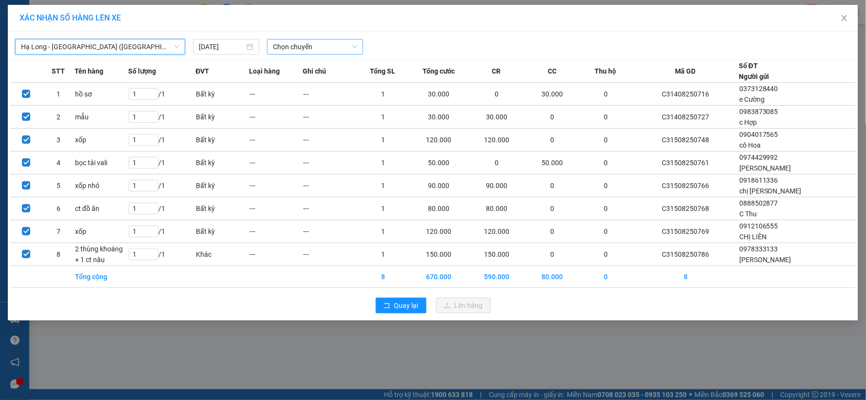
click at [314, 50] on span "Chọn chuyến" at bounding box center [315, 46] width 84 height 15
click at [307, 78] on div "10:00 - 14H-009.60" at bounding box center [311, 82] width 76 height 11
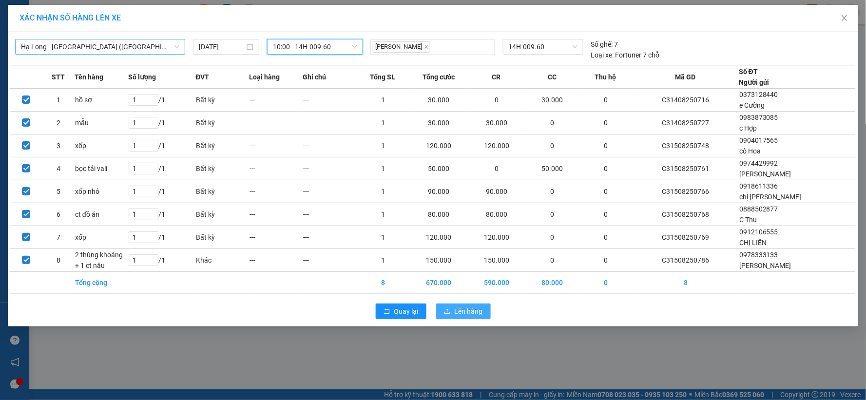
click at [469, 308] on span "Lên hàng" at bounding box center [469, 311] width 28 height 11
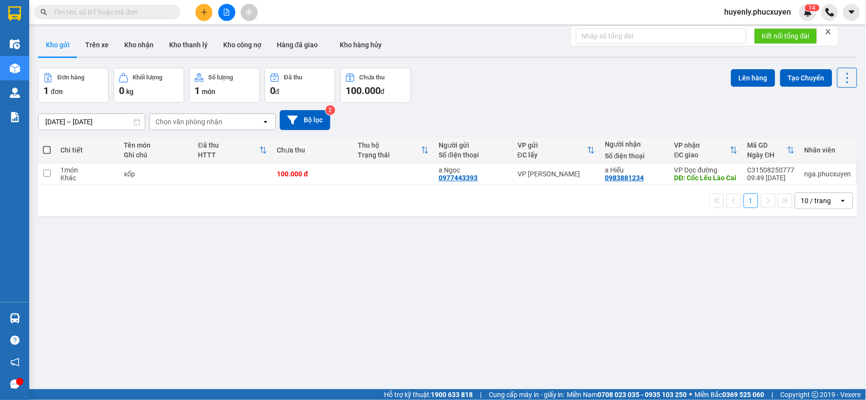
click at [143, 17] on input "text" at bounding box center [111, 12] width 115 height 11
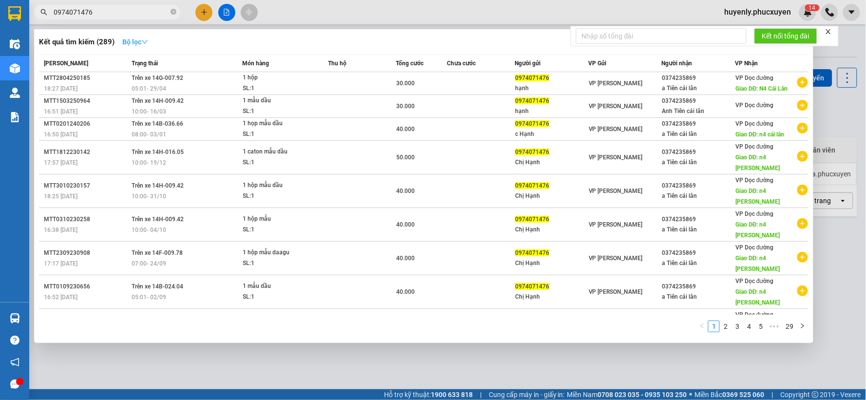
type input "0974071476"
click at [144, 44] on icon "down" at bounding box center [144, 42] width 7 height 7
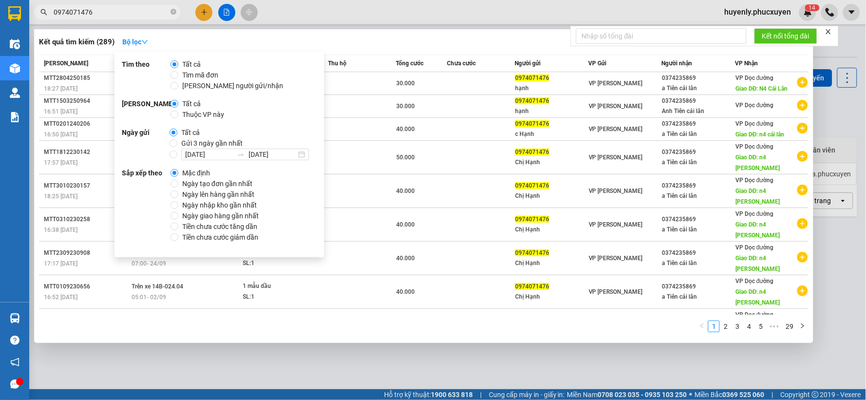
click at [215, 144] on span "Gửi 3 ngày gần nhất" at bounding box center [211, 143] width 69 height 11
click at [177, 144] on input "Gửi 3 ngày gần nhất" at bounding box center [174, 143] width 8 height 8
radio input "true"
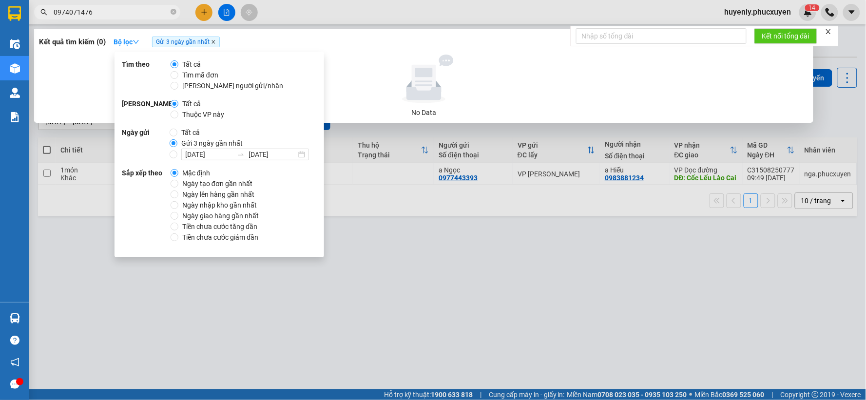
click at [215, 42] on icon "close" at bounding box center [213, 41] width 5 height 5
radio input "true"
radio input "false"
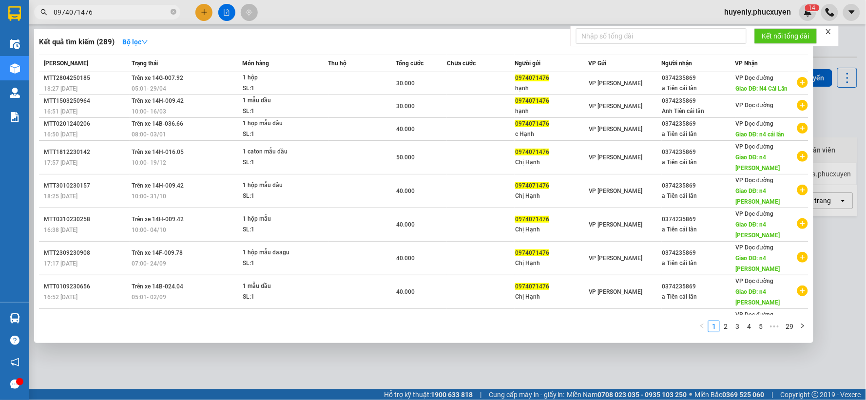
click at [294, 352] on div at bounding box center [433, 200] width 866 height 400
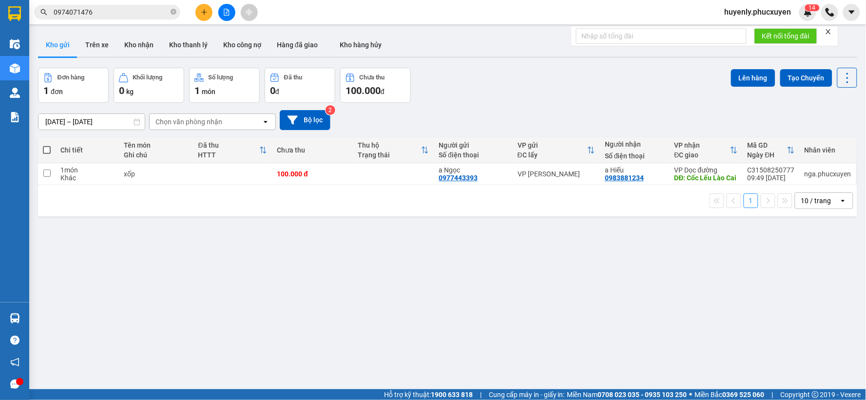
click at [139, 12] on input "0974071476" at bounding box center [111, 12] width 115 height 11
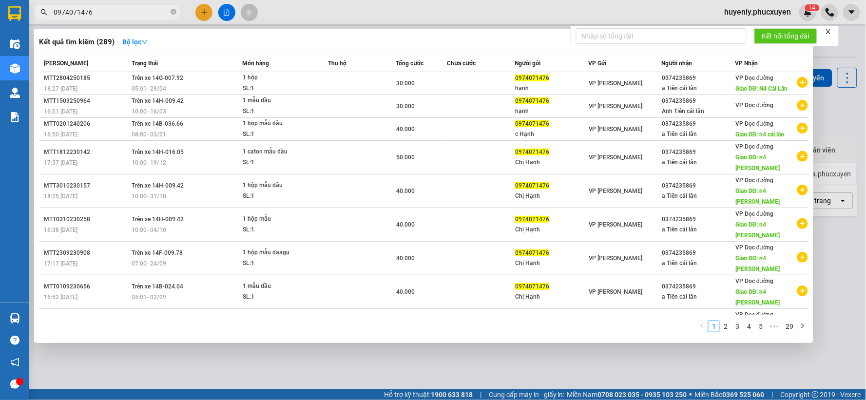
click at [342, 354] on div at bounding box center [433, 200] width 866 height 400
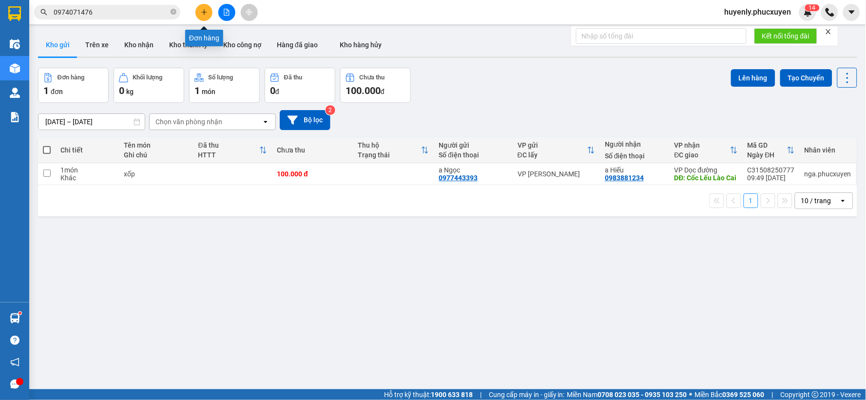
click at [209, 10] on button at bounding box center [203, 12] width 17 height 17
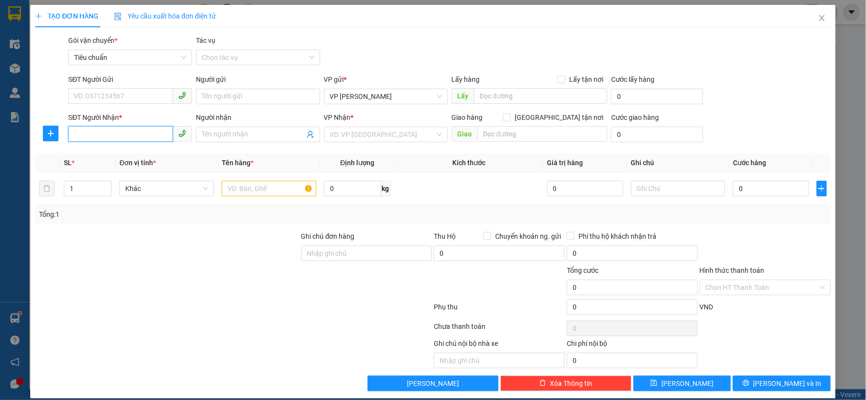
click at [125, 135] on input "SĐT Người Nhận *" at bounding box center [120, 134] width 105 height 16
type input "056269"
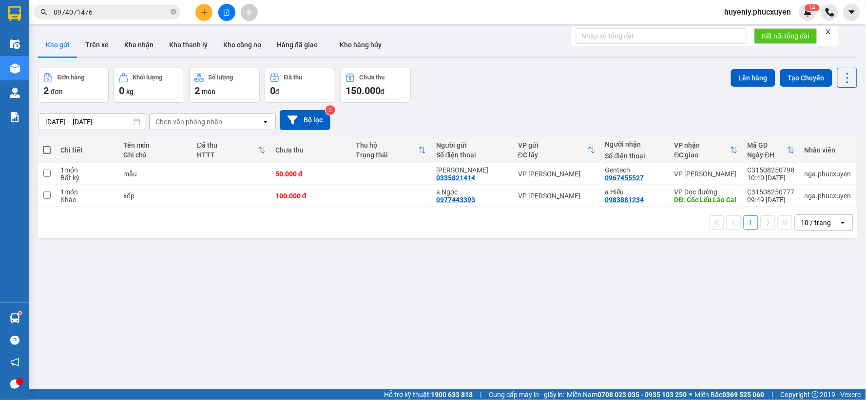
click at [207, 10] on icon "plus" at bounding box center [204, 12] width 7 height 7
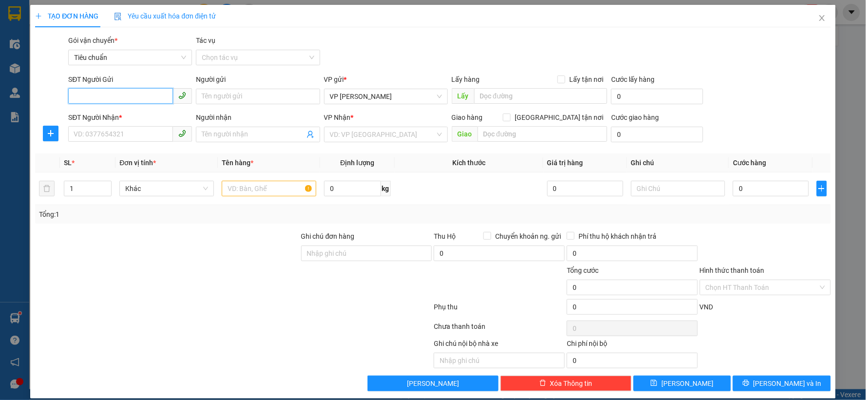
click at [153, 94] on input "SĐT Người Gửi" at bounding box center [120, 96] width 105 height 16
type input "555"
click at [157, 95] on input "555" at bounding box center [120, 96] width 105 height 16
type input "huyền đỗ"
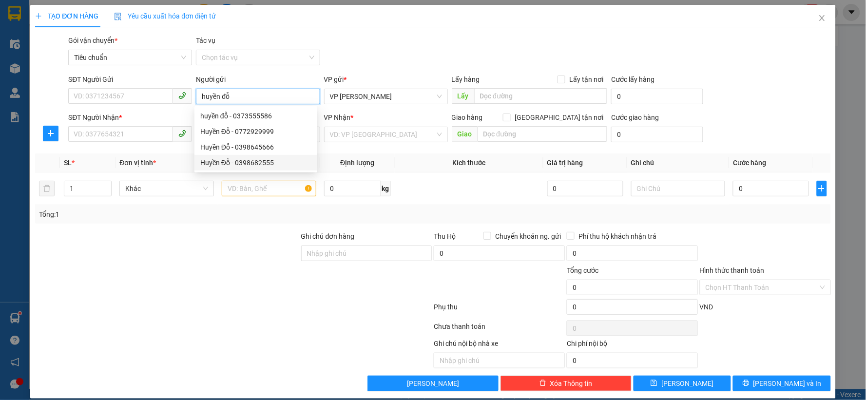
click at [274, 163] on div "Huyền Đỗ - 0398682555" at bounding box center [255, 162] width 111 height 11
type input "0398682555"
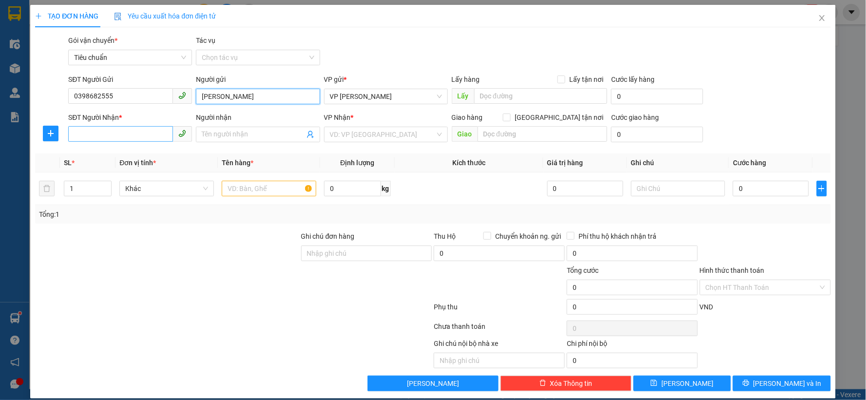
type input "[PERSON_NAME]"
click at [133, 137] on input "SĐT Người Nhận *" at bounding box center [120, 134] width 105 height 16
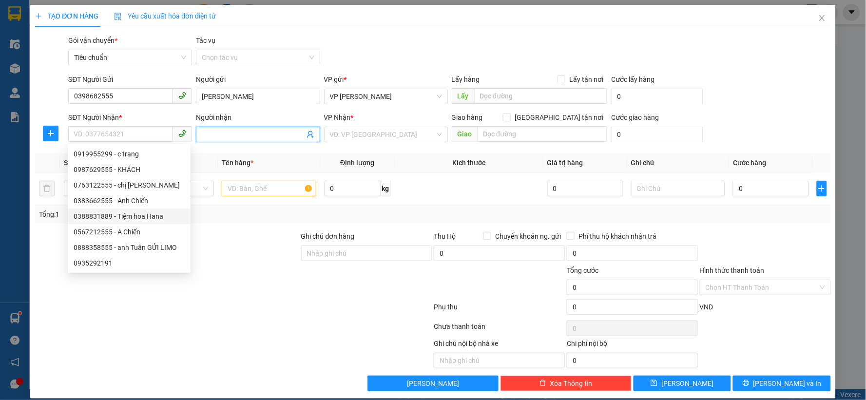
click at [307, 137] on icon "user-add" at bounding box center [310, 134] width 6 height 7
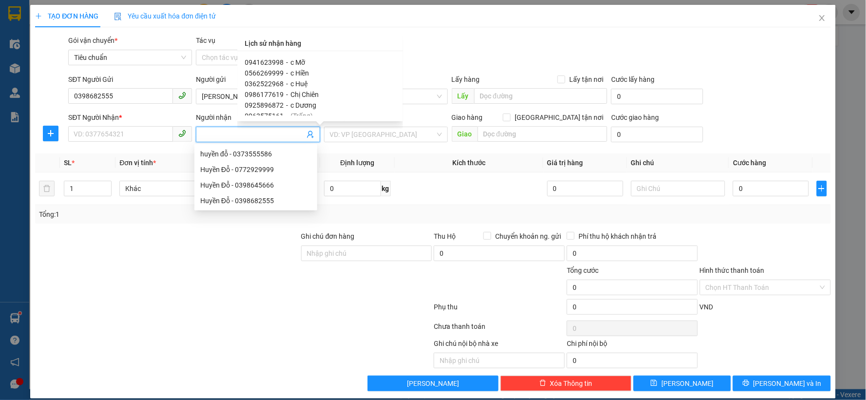
click at [314, 72] on div "0566269999 - c Hiền" at bounding box center [320, 73] width 150 height 11
type input "0566269999"
type input "c Hiền"
checkbox input "true"
type input "Lào Cai"
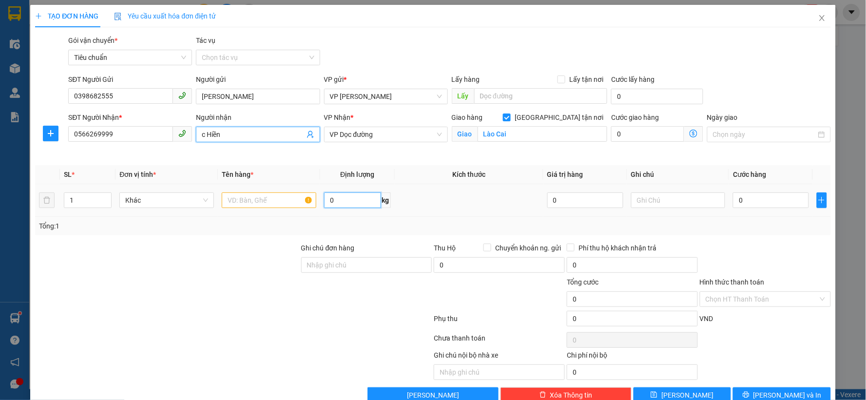
click at [330, 197] on input "0" at bounding box center [352, 201] width 57 height 16
click at [272, 197] on input "text" at bounding box center [269, 201] width 95 height 16
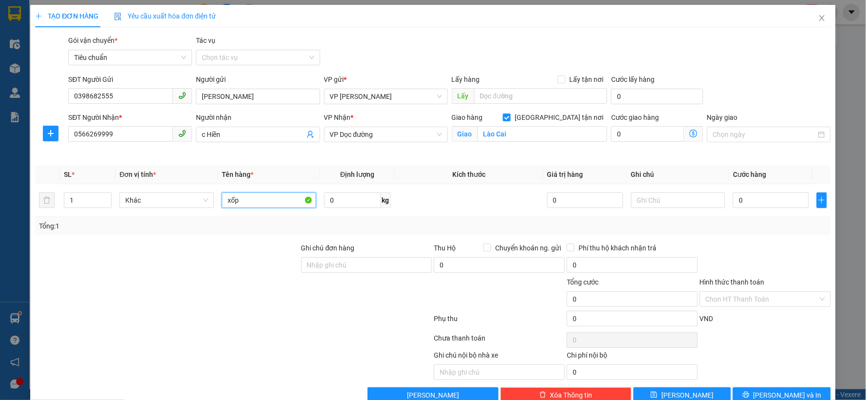
type input "xốp"
click at [736, 198] on input "0" at bounding box center [771, 201] width 76 height 16
type input "1"
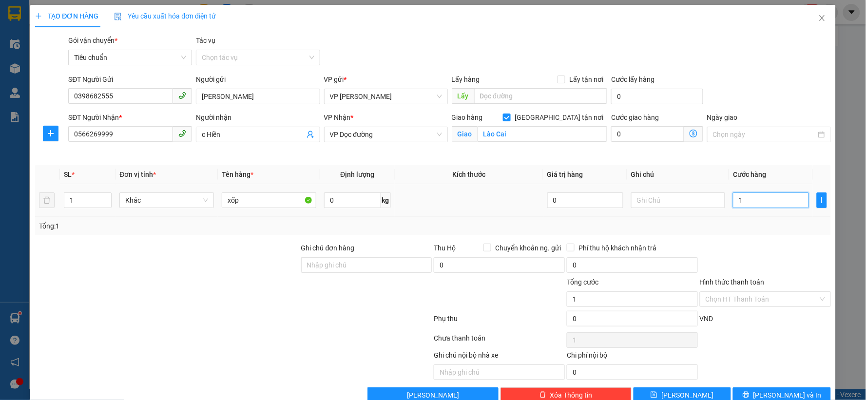
type input "15"
type input "150"
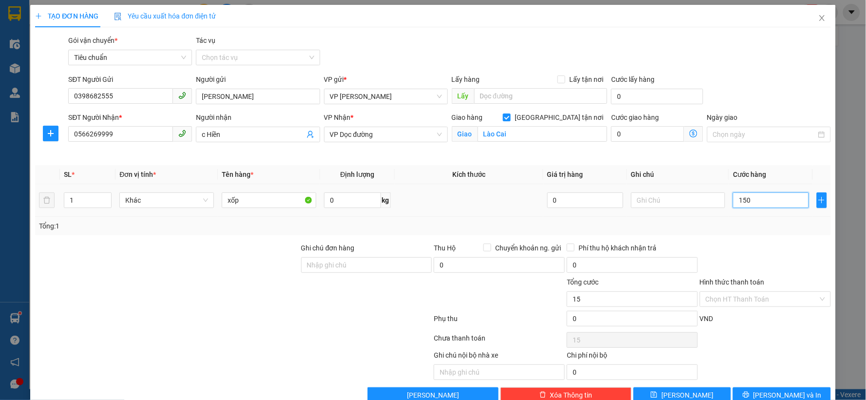
type input "150"
type input "150.000"
click at [572, 120] on span "Giao tận nơi" at bounding box center [559, 117] width 97 height 11
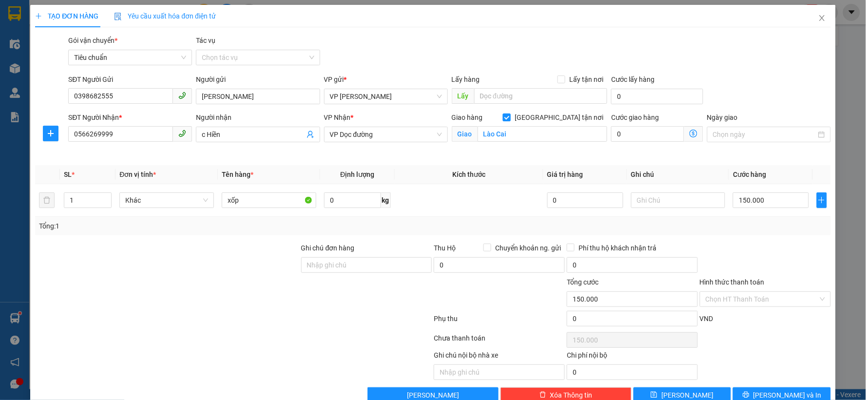
click at [510, 120] on input "Giao tận nơi" at bounding box center [506, 117] width 7 height 7
checkbox input "false"
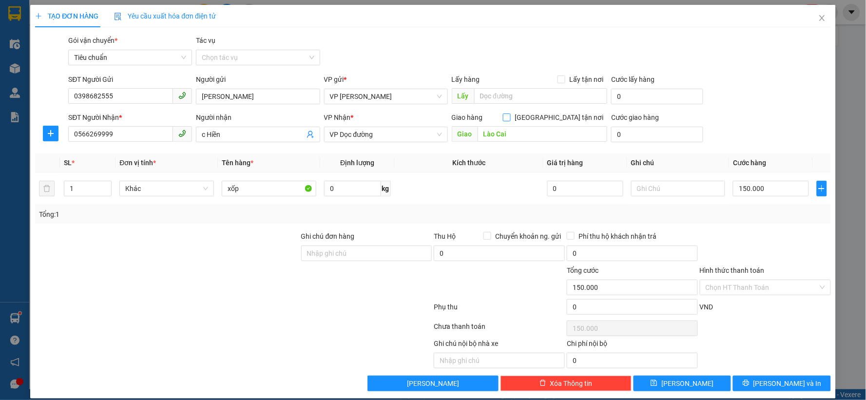
scroll to position [10, 0]
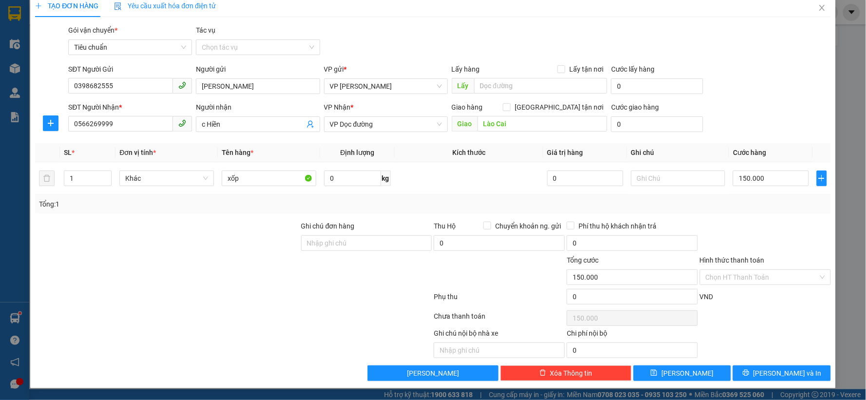
click at [761, 361] on div "Transit Pickup Surcharge Ids Transit Deliver Surcharge Ids Transit Deliver Surc…" at bounding box center [433, 203] width 796 height 356
click at [750, 373] on icon "printer" at bounding box center [746, 373] width 7 height 7
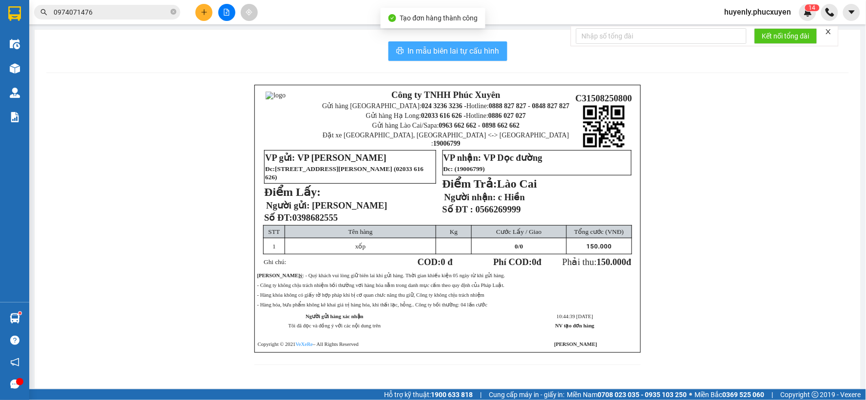
click at [421, 60] on button "In mẫu biên lai tự cấu hình" at bounding box center [448, 51] width 119 height 20
click at [425, 50] on span "In mẫu biên lai tự cấu hình" at bounding box center [454, 51] width 92 height 12
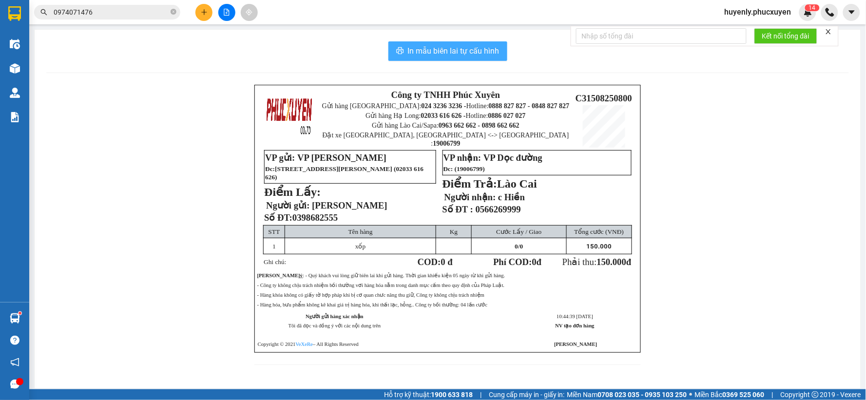
click at [425, 50] on span "In mẫu biên lai tự cấu hình" at bounding box center [454, 51] width 92 height 12
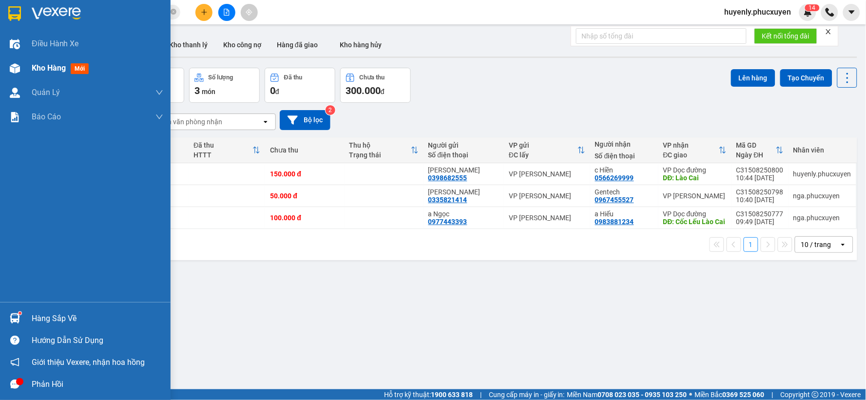
click at [21, 60] on div at bounding box center [14, 68] width 17 height 17
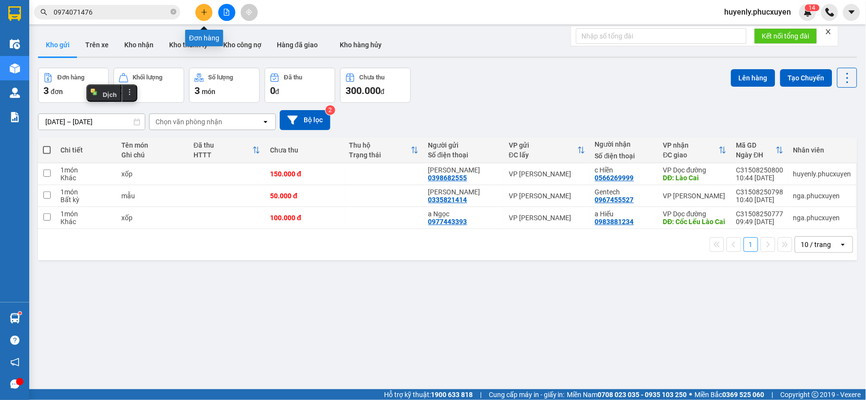
click at [223, 15] on icon "file-add" at bounding box center [226, 12] width 7 height 7
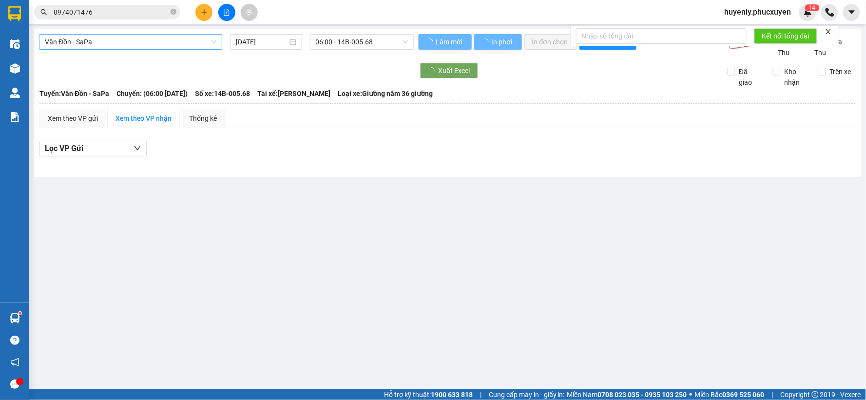
click at [152, 39] on span "Vân Đồn - SaPa" at bounding box center [131, 42] width 172 height 15
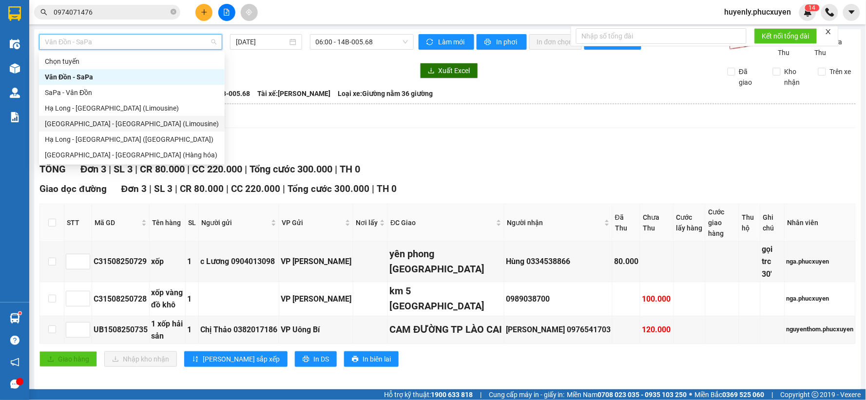
drag, startPoint x: 358, startPoint y: 121, endPoint x: 224, endPoint y: 135, distance: 134.8
click at [350, 120] on div "Xem theo VP gửi Xem theo VP nhận Thống kê" at bounding box center [447, 119] width 817 height 20
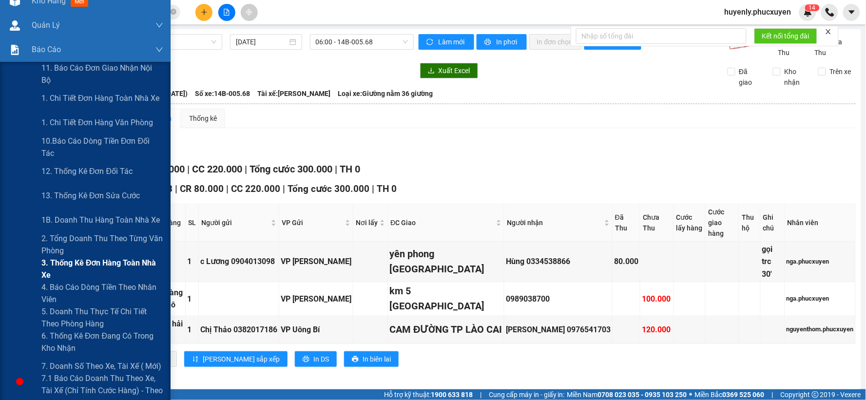
scroll to position [290, 0]
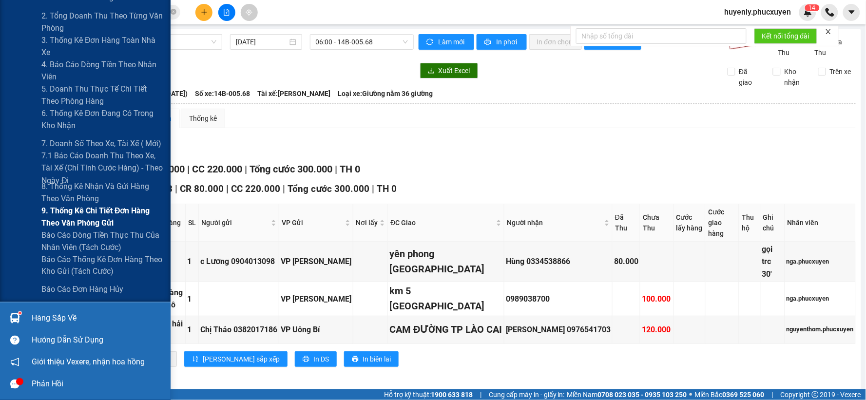
click at [75, 213] on span "9. Thống kê chi tiết đơn hàng theo văn phòng gửi" at bounding box center [102, 217] width 122 height 24
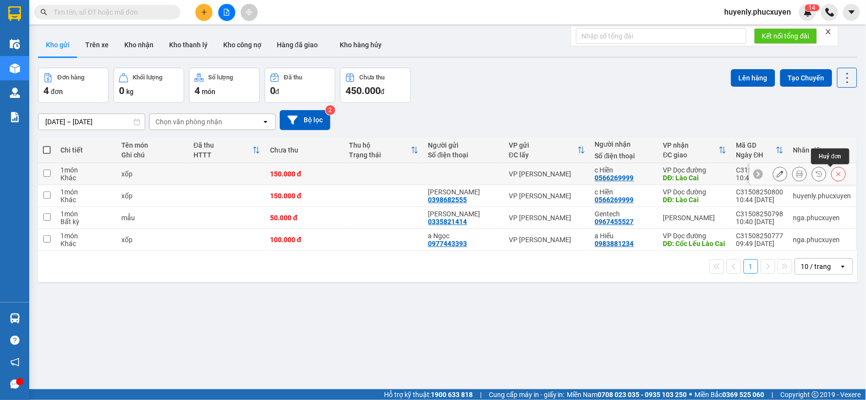
click at [836, 175] on icon at bounding box center [839, 174] width 7 height 7
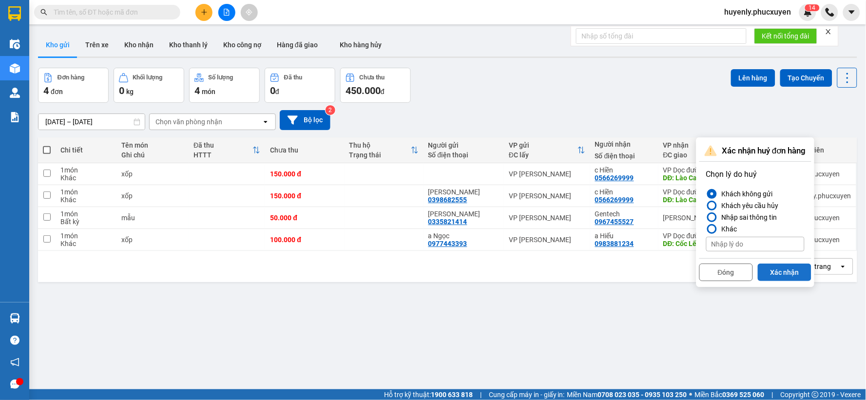
click at [797, 271] on button "Xác nhận" at bounding box center [785, 273] width 54 height 18
